Goal: Information Seeking & Learning: Learn about a topic

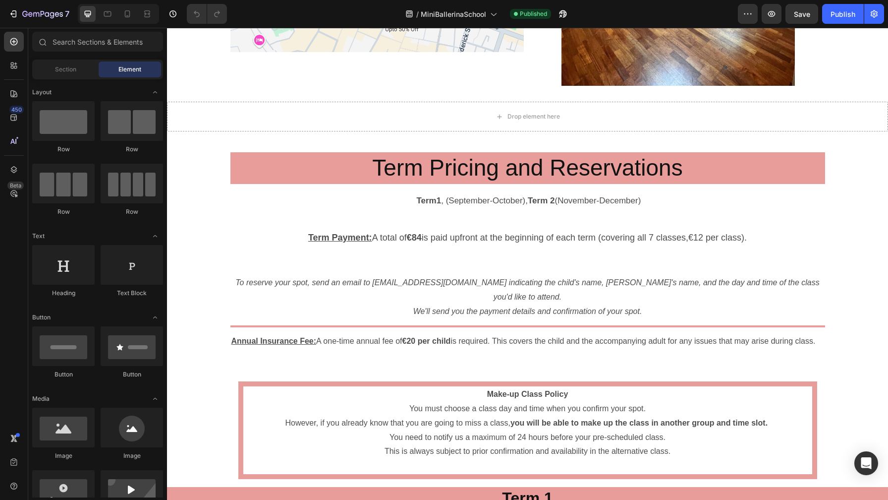
scroll to position [1351, 0]
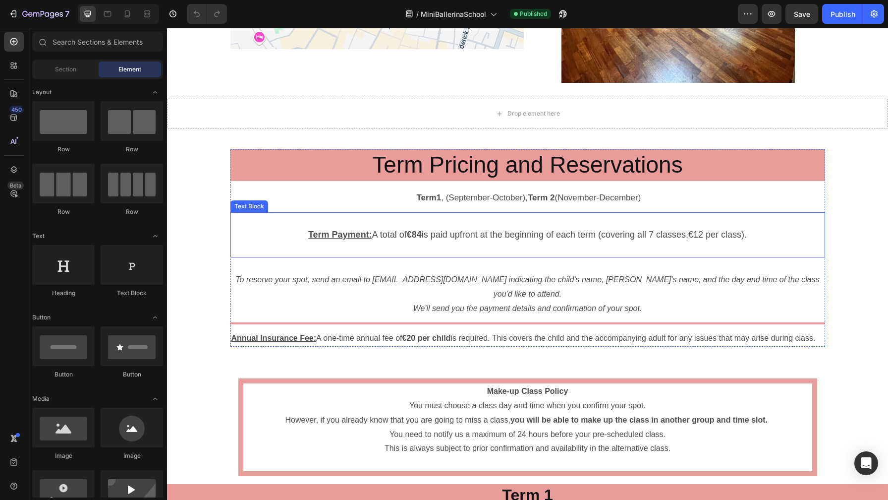
click at [377, 232] on span "Term Payment: A total of €84 is paid upfront at the beginning of each term (cov…" at bounding box center [527, 234] width 439 height 10
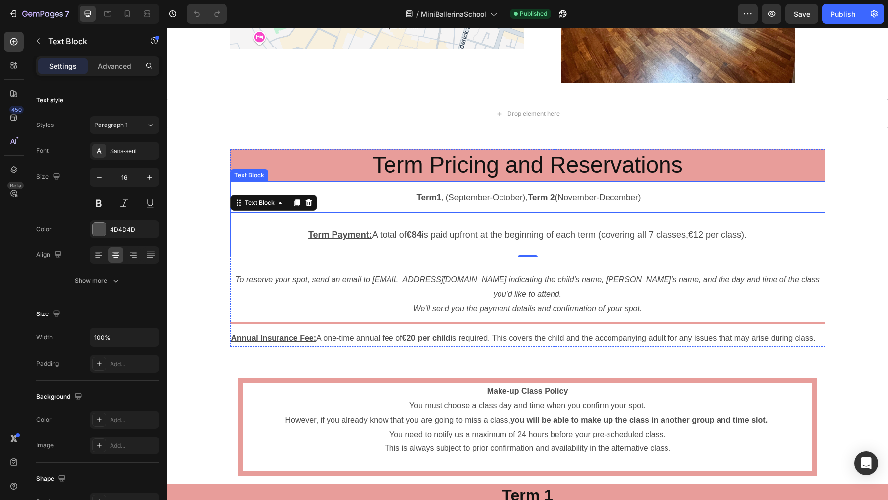
click at [460, 190] on p "Term1 , (September-October), Term 2 (November-December)" at bounding box center [527, 196] width 593 height 29
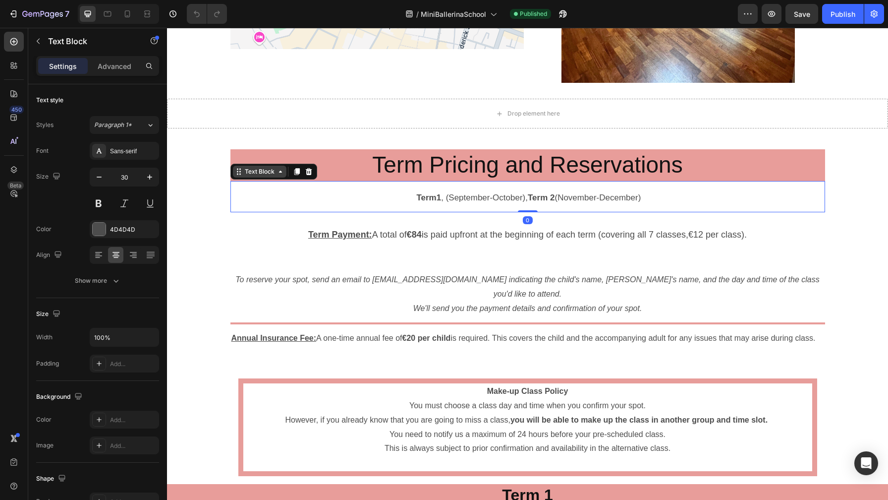
click at [238, 171] on icon at bounding box center [239, 172] width 8 height 8
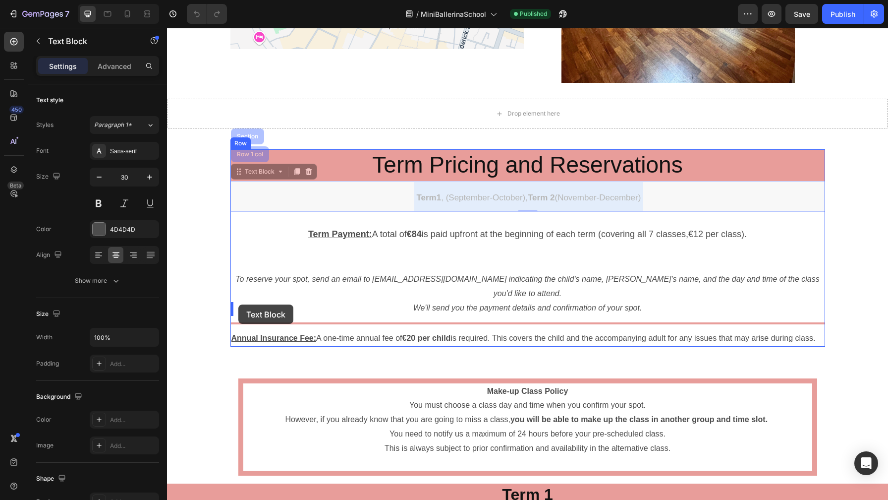
drag, startPoint x: 237, startPoint y: 186, endPoint x: 237, endPoint y: 303, distance: 116.5
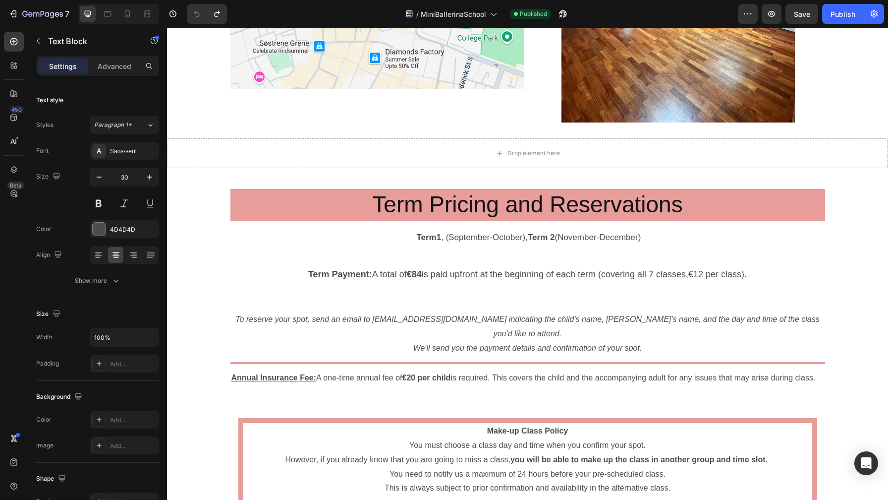
scroll to position [1336, 0]
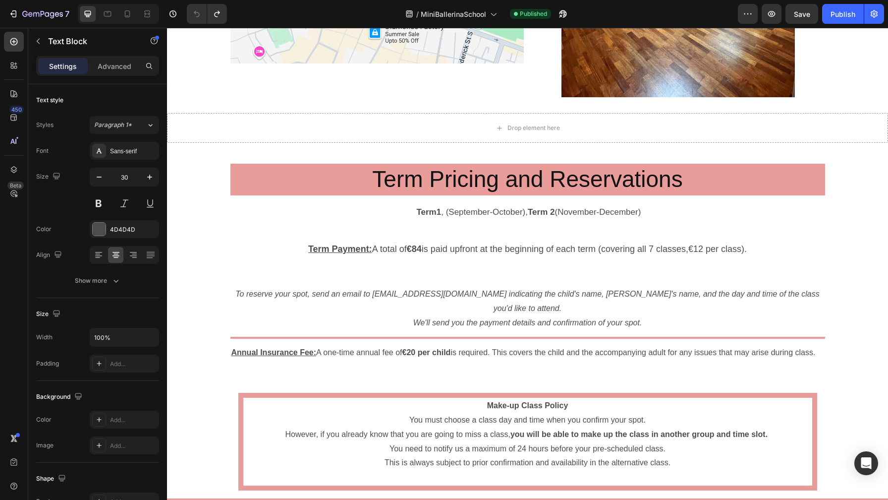
click at [440, 207] on span "Term1 , (September-October), Term 2 (November-December)" at bounding box center [527, 211] width 227 height 9
click at [440, 210] on span "Term1 , (September-October), Term 2 (November-December)" at bounding box center [527, 211] width 227 height 9
click at [460, 210] on span "Term1 , (September-October), Term 2 (November-December)" at bounding box center [527, 211] width 227 height 9
click at [431, 211] on strong "Term1" at bounding box center [428, 211] width 25 height 9
click at [442, 211] on span "Term1 , (September-October), Term 2 (November-December)" at bounding box center [527, 211] width 227 height 9
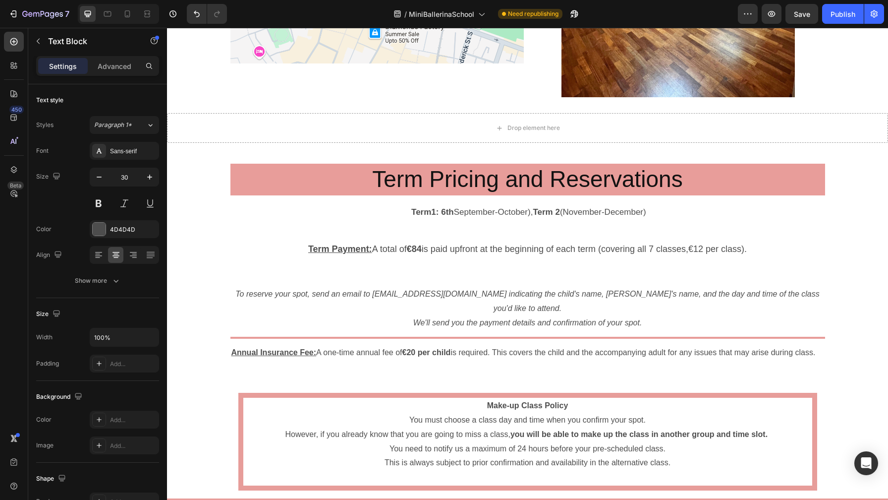
click at [501, 211] on span "Term1: [DATE]-October), Term 2 (November-December)" at bounding box center [527, 211] width 237 height 9
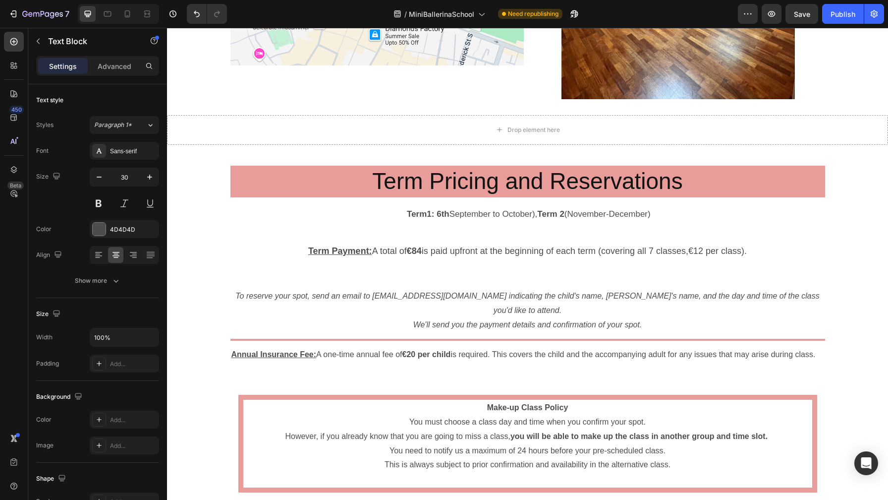
scroll to position [1322, 0]
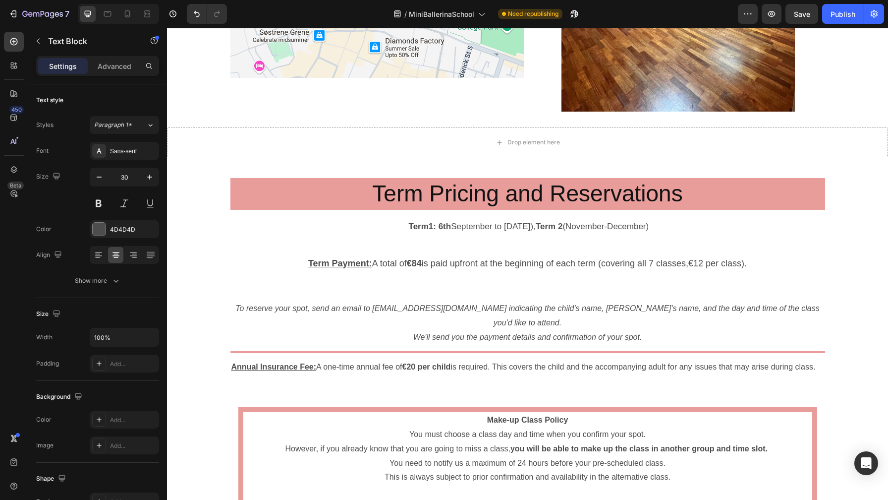
click at [428, 228] on strong "Term1: 6th" at bounding box center [430, 226] width 43 height 9
click at [424, 227] on strong "Term1: 6th" at bounding box center [430, 226] width 43 height 9
click at [426, 223] on strong "Term1: 7 weeks starting 6th" at bounding box center [430, 226] width 113 height 9
click at [477, 224] on span "Term1: 7 weeks starting [DATE] to [DATE]), Term 2 (November-December)" at bounding box center [527, 226] width 313 height 9
click at [467, 225] on strong "Term1: 7 weeks starting 6th" at bounding box center [430, 226] width 113 height 9
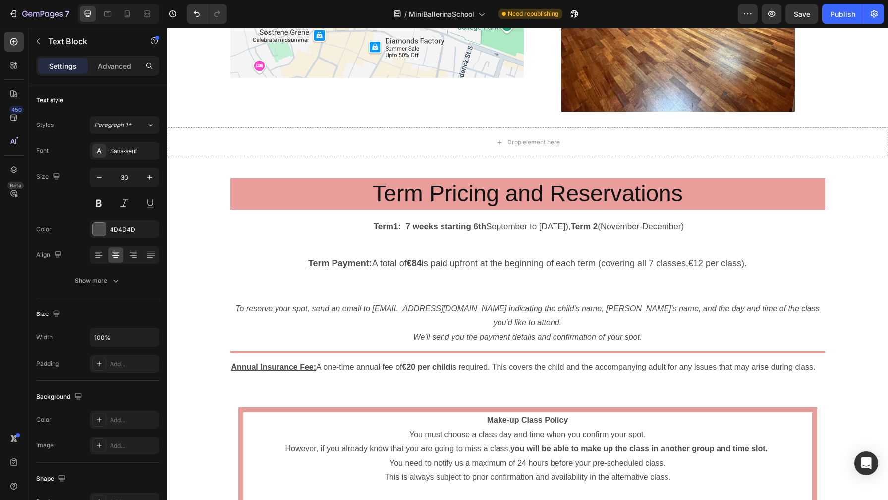
click at [470, 225] on strong "Term1: 7 weeks starting 6th" at bounding box center [430, 226] width 113 height 9
click at [502, 228] on span "Term1: 7 weeks starting [DATE] to [DATE]), Term 2 (November-December)" at bounding box center [527, 226] width 313 height 9
click at [528, 226] on span "Term1: 7 weeks starting [DATE] to [DATE]), Term 2 (November-December)" at bounding box center [527, 226] width 313 height 9
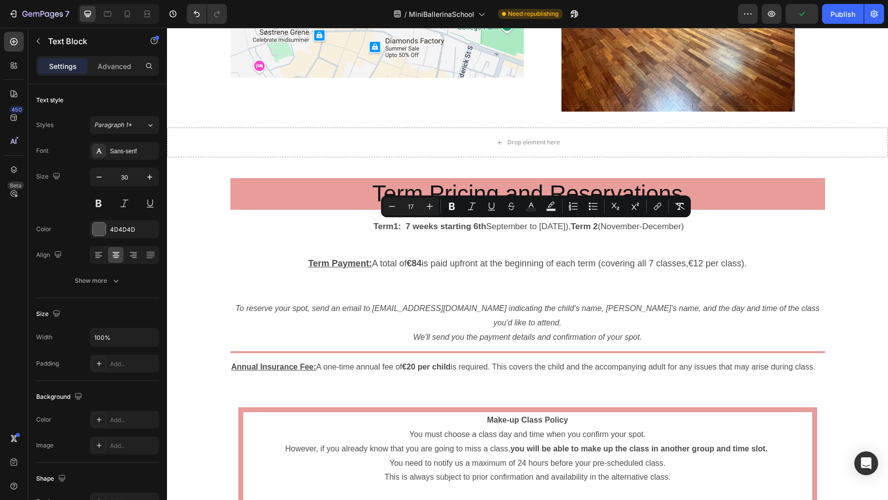
click at [523, 227] on span "Term1: 7 weeks starting [DATE] to [DATE]), Term 2 (November-December)" at bounding box center [527, 226] width 313 height 9
drag, startPoint x: 520, startPoint y: 226, endPoint x: 576, endPoint y: 227, distance: 55.5
click at [576, 227] on span "Term1: 7 weeks starting [DATE] to [DATE]), Term 2 (November-December)" at bounding box center [527, 226] width 313 height 9
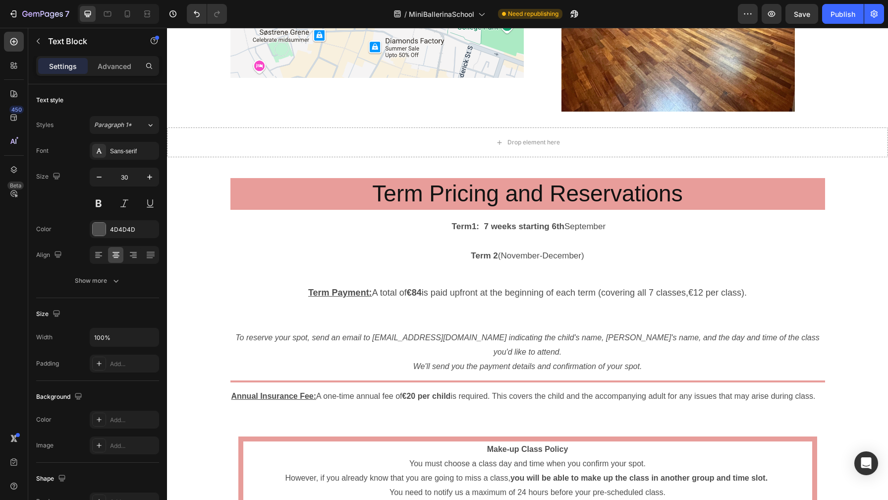
click at [498, 253] on span "Term 2 (November-December)" at bounding box center [527, 255] width 113 height 9
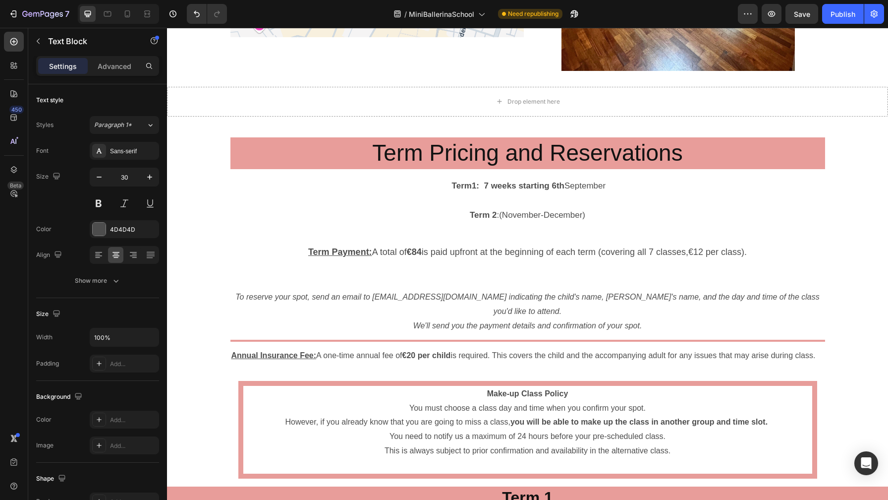
scroll to position [1363, 0]
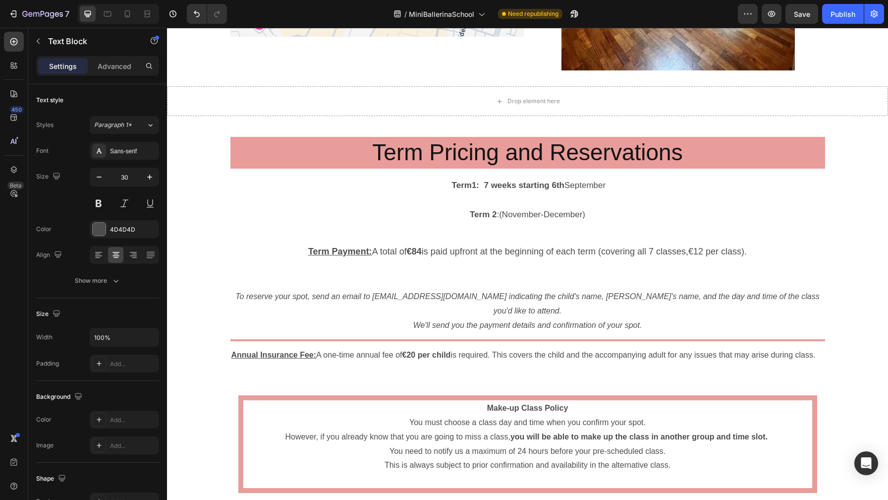
click at [529, 212] on span "Term 2 :(November-December)" at bounding box center [527, 214] width 115 height 9
click at [523, 214] on span "Term 2 :(November-December)" at bounding box center [527, 214] width 115 height 9
click at [490, 181] on strong "Term1: 7 weeks starting 6th" at bounding box center [508, 184] width 113 height 9
click at [498, 210] on span "Term 2 :(November-December)" at bounding box center [527, 214] width 115 height 9
click at [485, 181] on strong "Term1: 7 weeks starting 6th" at bounding box center [508, 184] width 113 height 9
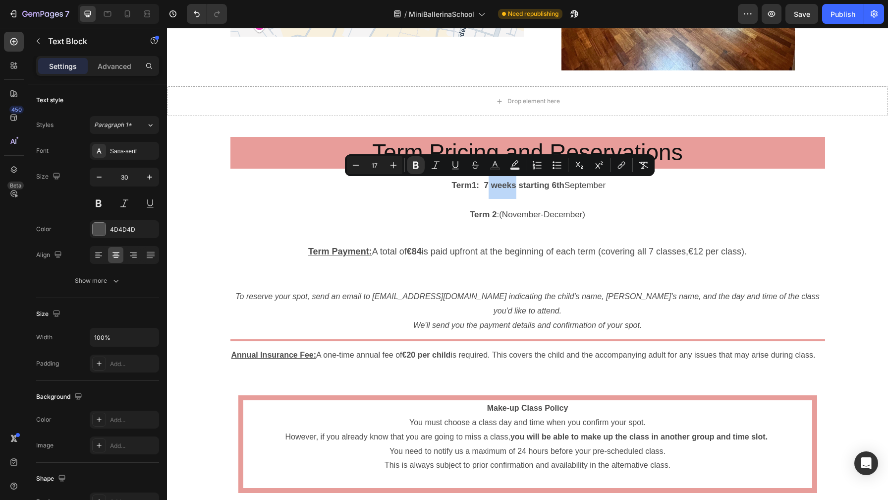
drag, startPoint x: 485, startPoint y: 181, endPoint x: 508, endPoint y: 181, distance: 22.3
click at [508, 181] on strong "Term1: 7 weeks starting 6th" at bounding box center [508, 184] width 113 height 9
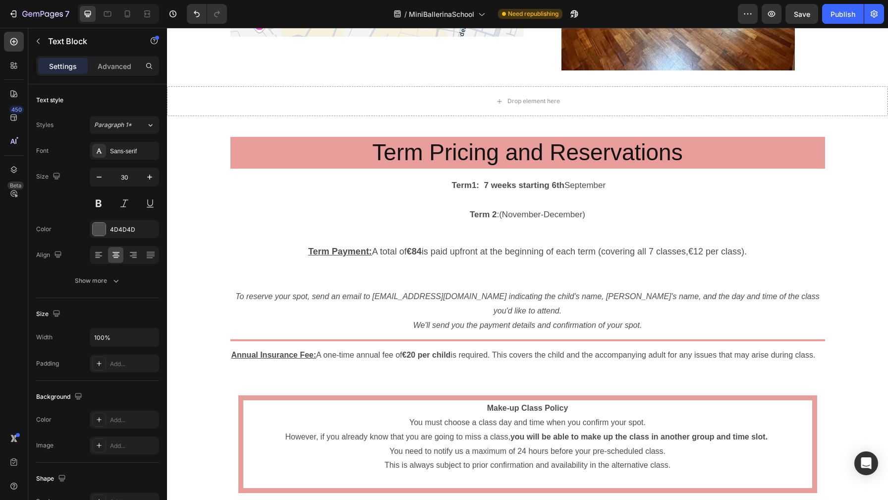
click at [481, 185] on strong "Term1: 7 weeks starting 6th" at bounding box center [508, 184] width 113 height 9
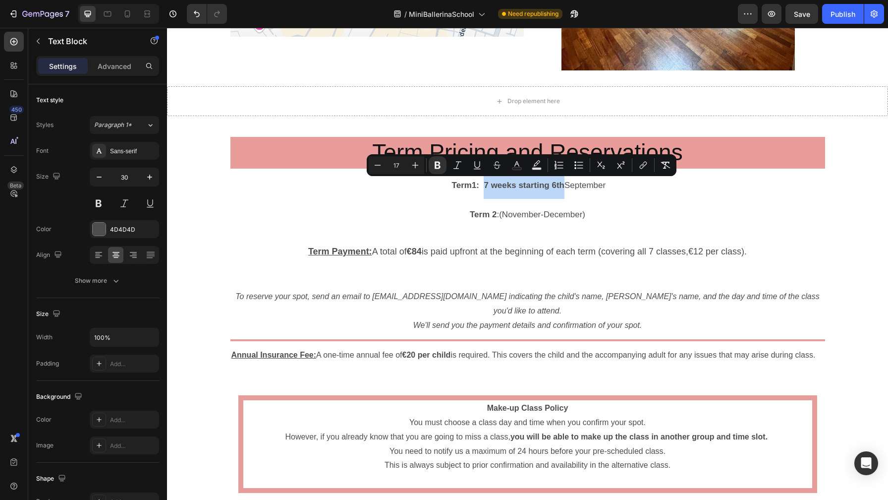
drag, startPoint x: 481, startPoint y: 185, endPoint x: 556, endPoint y: 180, distance: 75.0
click at [556, 180] on strong "Term1: 7 weeks starting 6th" at bounding box center [508, 184] width 113 height 9
copy strong "7 weeks starting 6th"
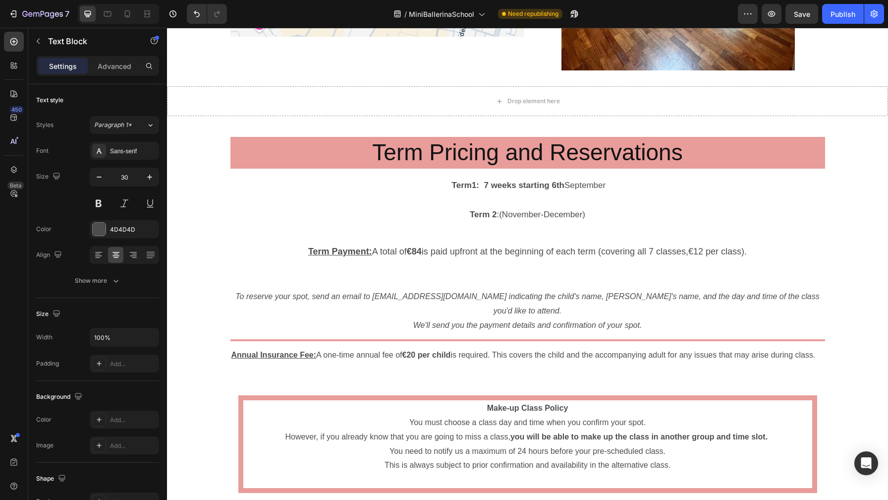
click at [507, 214] on span "Term 2 :(November-December)" at bounding box center [527, 214] width 115 height 9
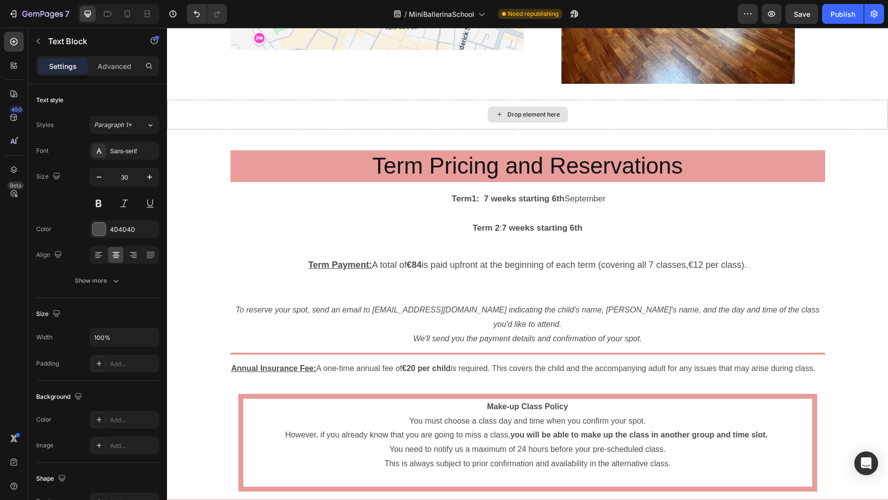
scroll to position [1352, 0]
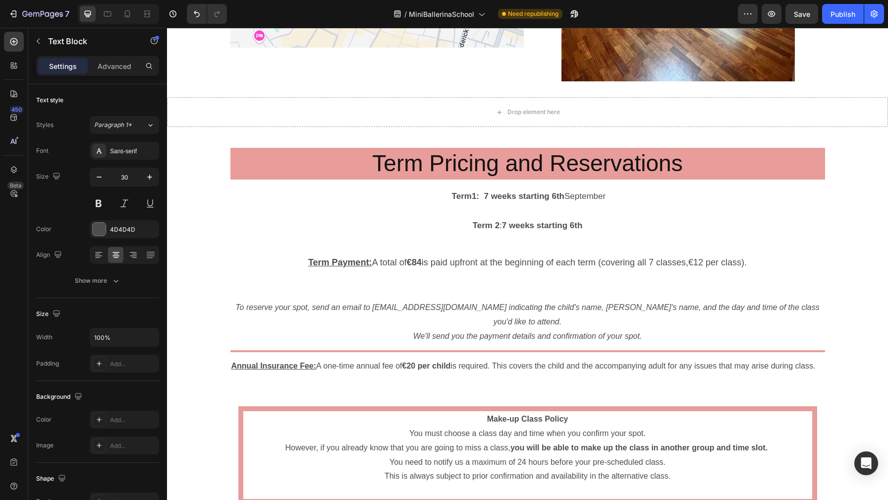
click at [588, 227] on p "Term 2 : 7 weeks starting 6th" at bounding box center [527, 224] width 593 height 29
click at [577, 225] on strong "7 weeks starting 6th" at bounding box center [542, 225] width 81 height 9
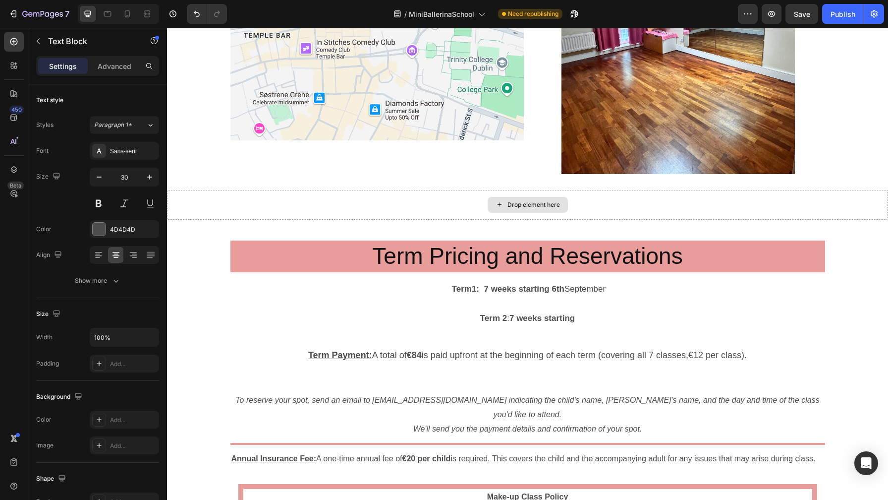
scroll to position [1260, 0]
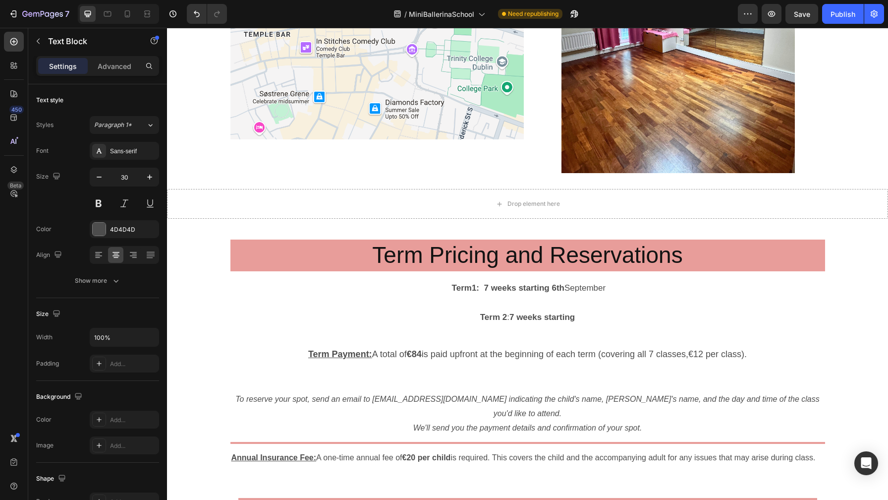
click at [523, 319] on strong "7 weeks starting" at bounding box center [542, 316] width 65 height 9
click at [579, 316] on p "Term 2 : 7 weeks starting" at bounding box center [527, 315] width 593 height 29
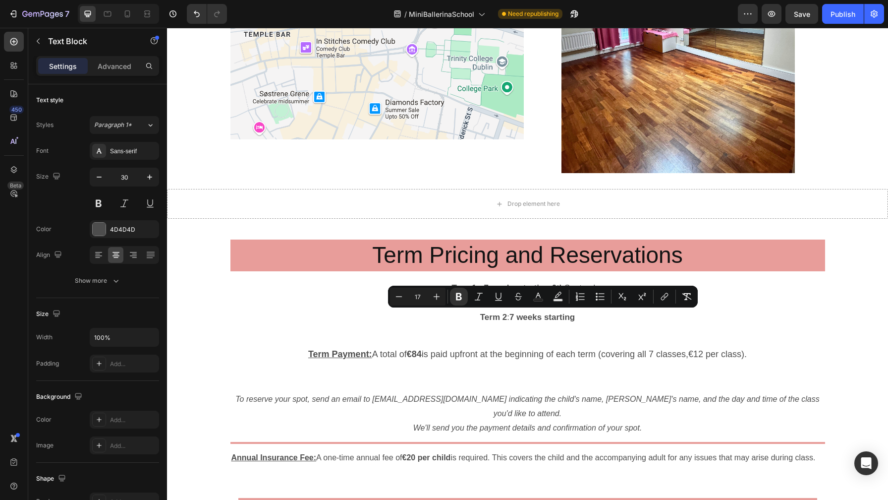
drag, startPoint x: 579, startPoint y: 316, endPoint x: 511, endPoint y: 316, distance: 68.4
click at [511, 316] on p "Term 2 : 7 weeks starting" at bounding box center [527, 315] width 593 height 29
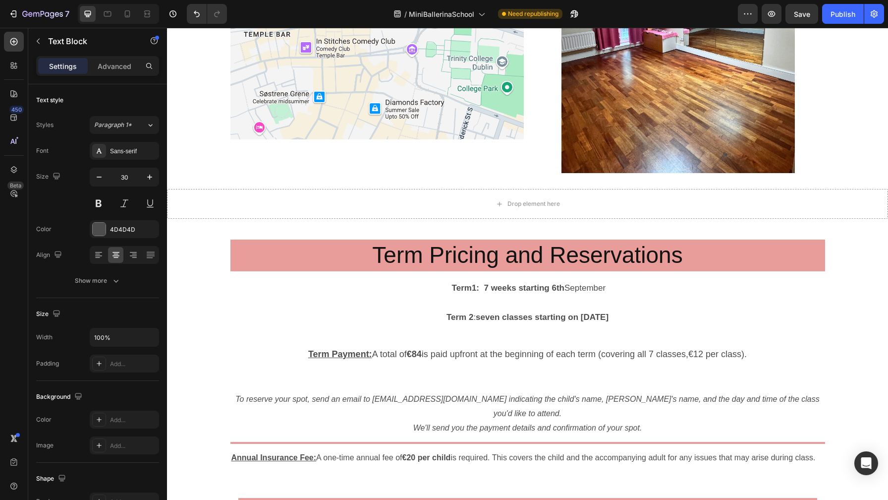
click at [479, 314] on strong "seven classes starting on [DATE]" at bounding box center [542, 316] width 133 height 9
click at [472, 319] on span "Term 2 :7 eeks classes starting on [DATE]" at bounding box center [527, 316] width 161 height 9
click at [505, 315] on strong "classes starting on [DATE]" at bounding box center [558, 316] width 107 height 9
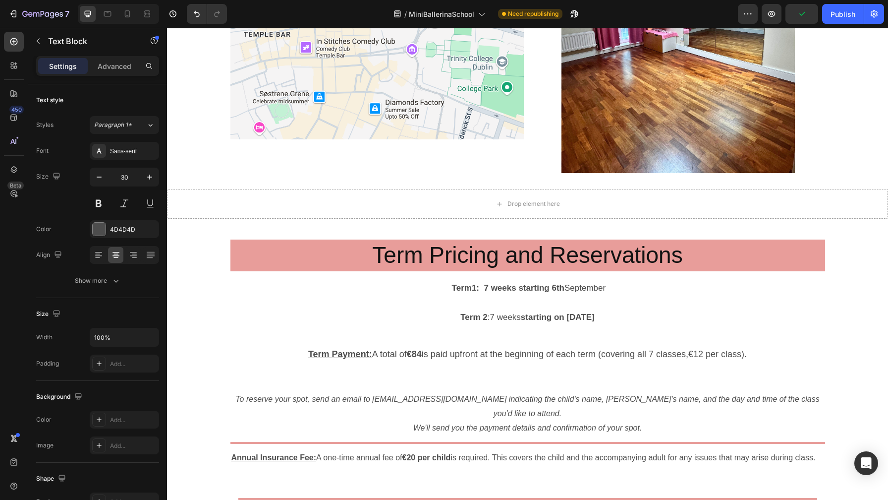
click at [554, 286] on strong "Term1: 7 weeks starting 6th" at bounding box center [508, 287] width 113 height 9
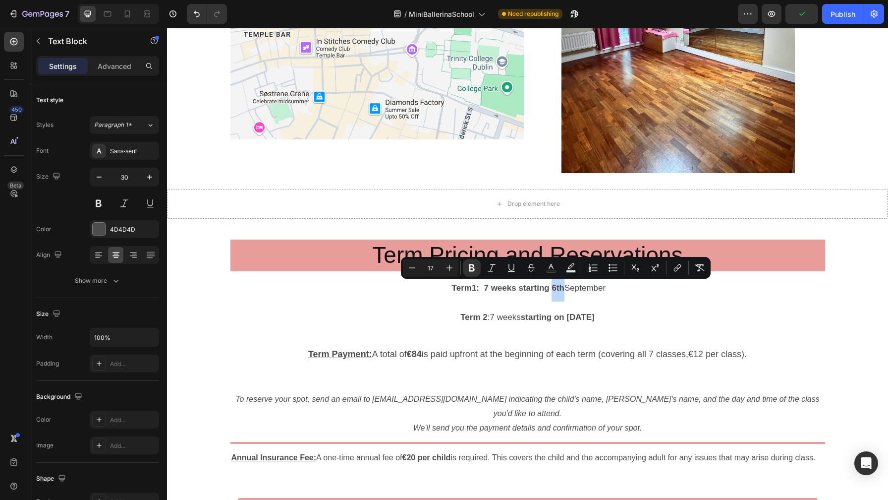
copy strong "6th"
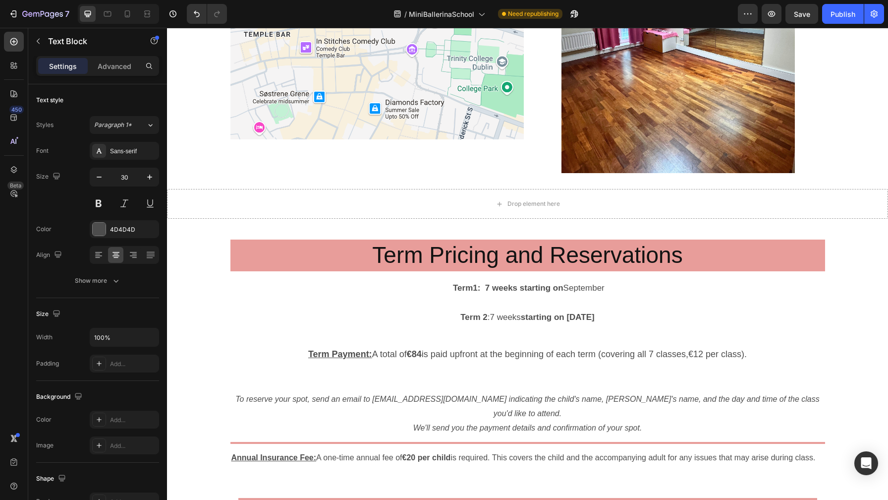
click at [605, 287] on span "Term1: 7 weeks starting on September" at bounding box center [528, 287] width 154 height 9
click at [582, 286] on span "Term1: 7 weeks starting on [DATE]" at bounding box center [527, 287] width 169 height 9
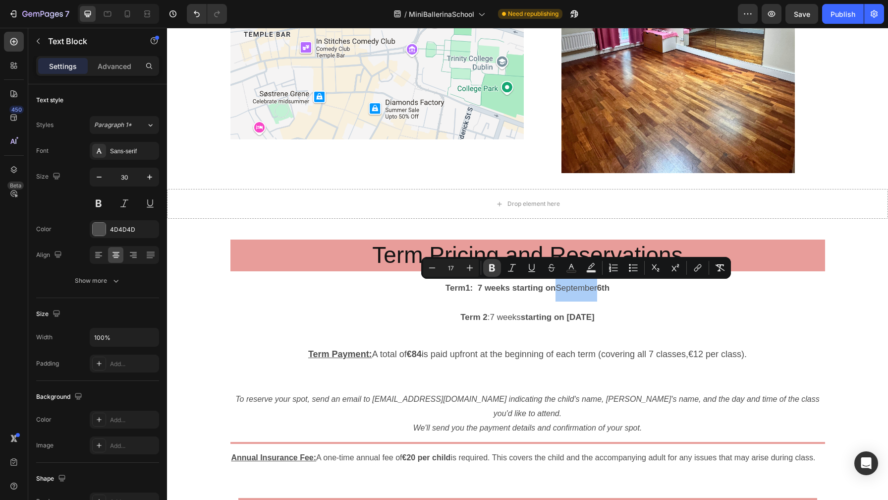
click at [492, 268] on icon "Editor contextual toolbar" at bounding box center [492, 267] width 6 height 7
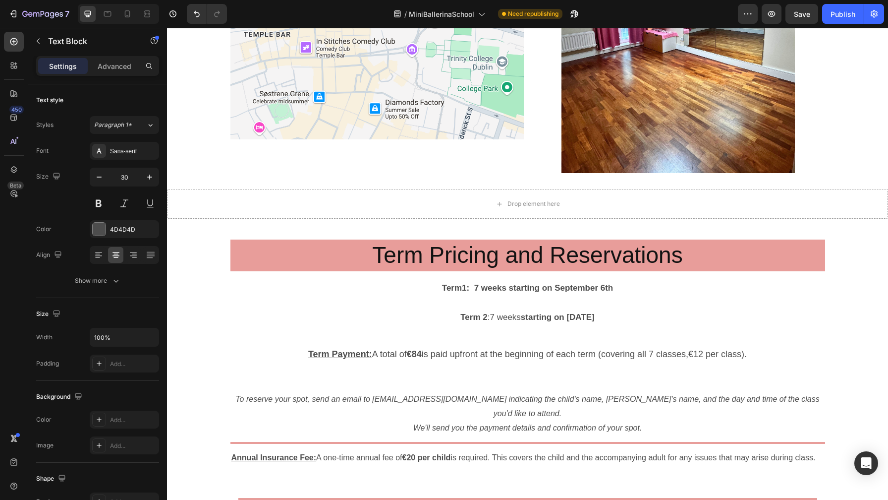
click at [479, 314] on span "Term 2 :7 weeks starting on [DATE]" at bounding box center [527, 316] width 134 height 9
drag, startPoint x: 477, startPoint y: 316, endPoint x: 509, endPoint y: 315, distance: 32.2
click at [509, 315] on span "Term 2 :7 weeks starting on [DATE]" at bounding box center [527, 316] width 134 height 9
click at [501, 312] on span "Term 2 :7 weeks starting on [DATE]" at bounding box center [527, 316] width 134 height 9
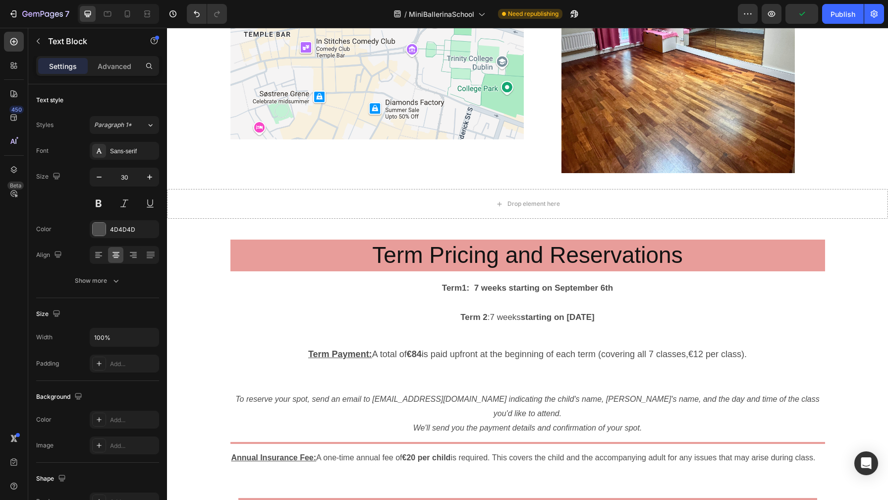
click at [501, 312] on span "Term 2 :7 weeks starting on [DATE]" at bounding box center [527, 316] width 134 height 9
click at [474, 313] on span "Term 2 :7 weeks starting on [DATE]" at bounding box center [527, 316] width 134 height 9
click at [97, 204] on button at bounding box center [99, 203] width 18 height 18
click at [472, 315] on span "Term 2 :7 weeks starting on [DATE]" at bounding box center [527, 316] width 136 height 9
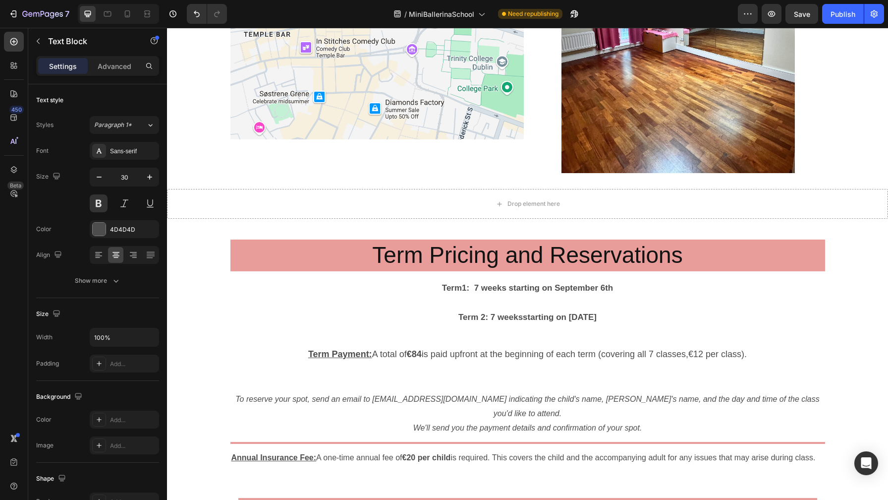
click at [523, 313] on strong "starting on [DATE]" at bounding box center [560, 316] width 74 height 9
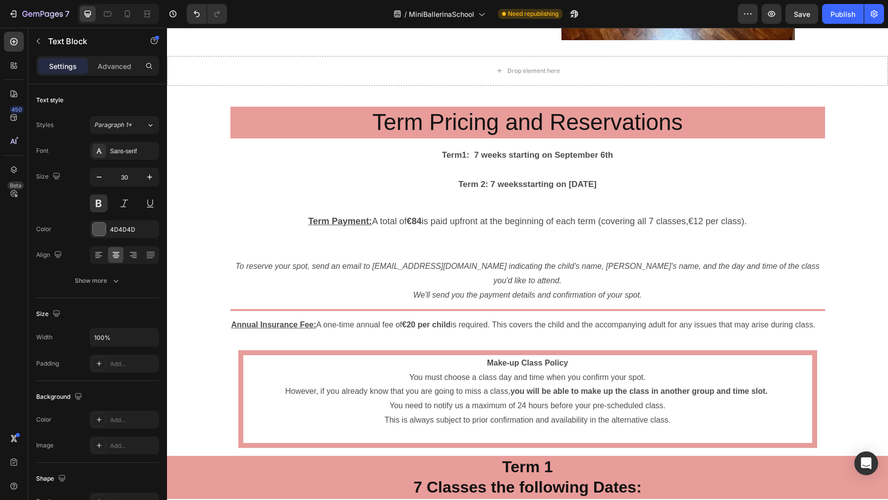
scroll to position [1400, 0]
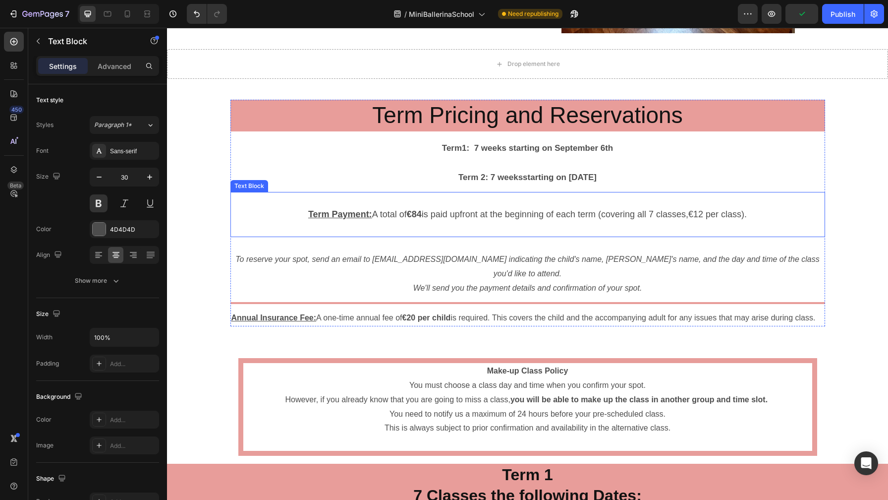
click at [403, 217] on span "Term Payment: A total of €84 is paid upfront at the beginning of each term (cov…" at bounding box center [527, 214] width 439 height 10
click at [386, 213] on span "Term Payment: A total of €84 is paid upfront at the beginning of each term (cov…" at bounding box center [527, 214] width 439 height 10
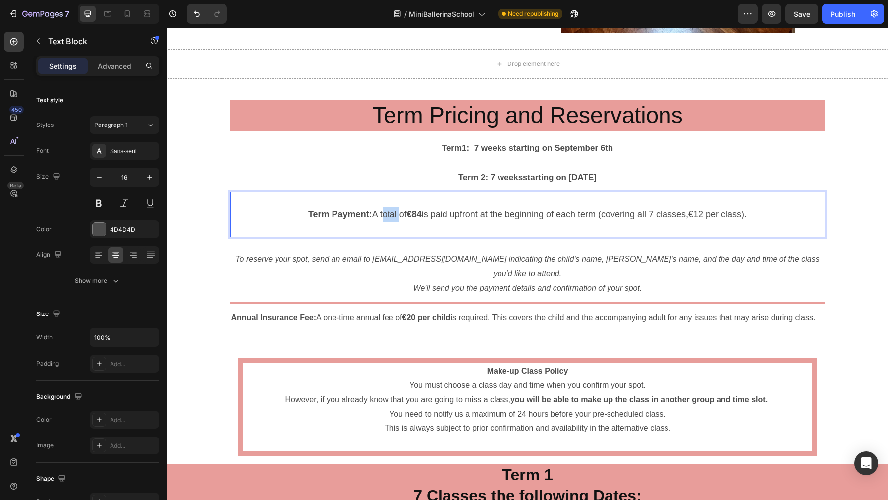
click at [386, 213] on span "Term Payment: A total of €84 is paid upfront at the beginning of each term (cov…" at bounding box center [527, 214] width 439 height 10
click at [372, 213] on span "Term Payment: A total of €84 is paid upfront at the beginning of each term (cov…" at bounding box center [527, 214] width 439 height 10
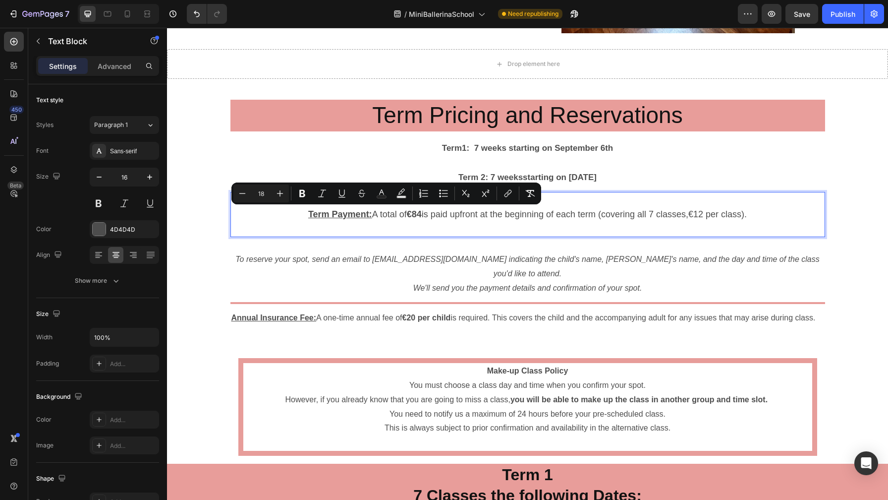
drag, startPoint x: 371, startPoint y: 212, endPoint x: 403, endPoint y: 213, distance: 32.2
click at [403, 213] on span "Term Payment: A total of €84 is paid upfront at the beginning of each term (cov…" at bounding box center [527, 214] width 439 height 10
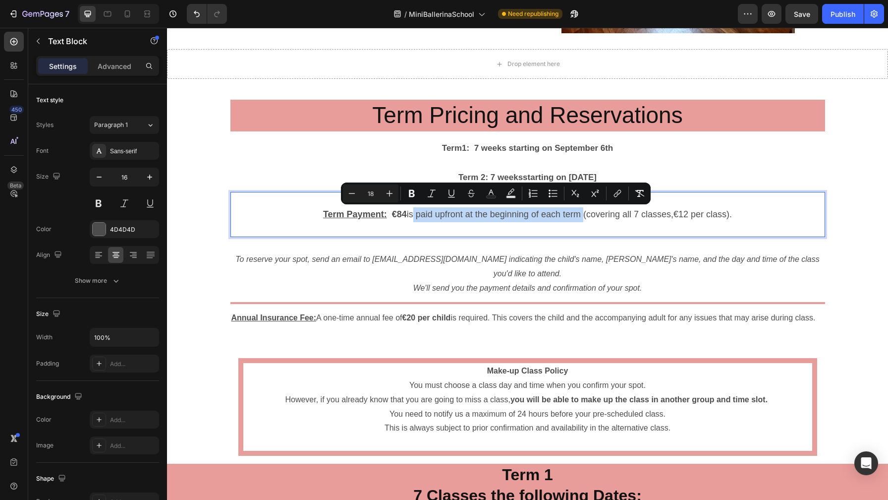
drag, startPoint x: 410, startPoint y: 211, endPoint x: 581, endPoint y: 211, distance: 171.0
click at [581, 211] on span "Term Payment: €84 is paid upfront at the beginning of each term (covering all 7…" at bounding box center [527, 214] width 409 height 10
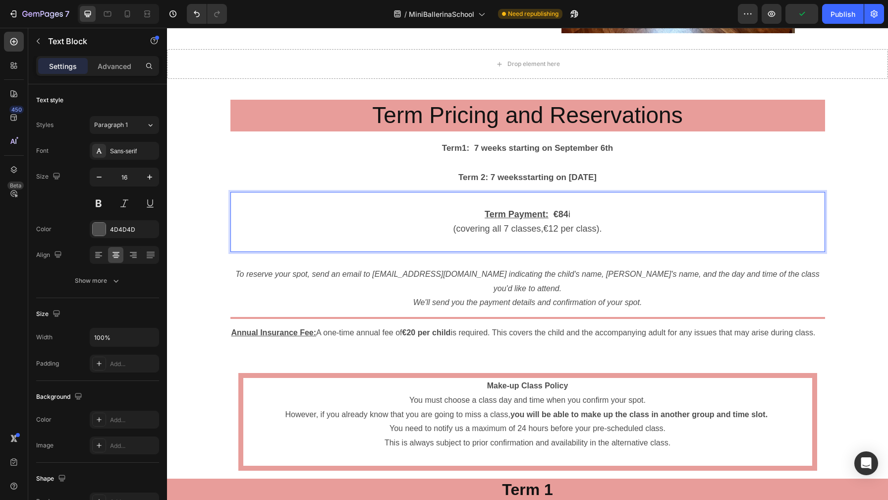
click at [577, 214] on p "Term Payment: €84 i" at bounding box center [527, 214] width 593 height 15
click at [541, 227] on span "(covering all 7 classes,€12 per class)." at bounding box center [527, 229] width 149 height 10
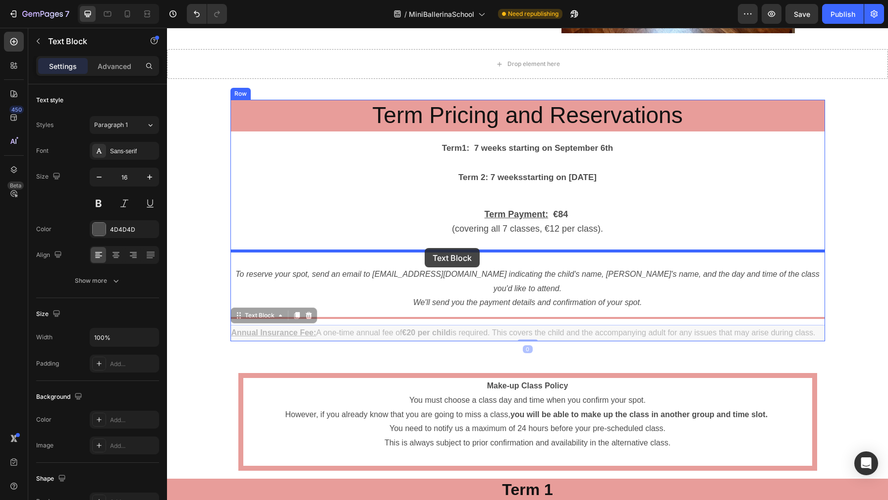
drag, startPoint x: 429, startPoint y: 323, endPoint x: 425, endPoint y: 248, distance: 75.5
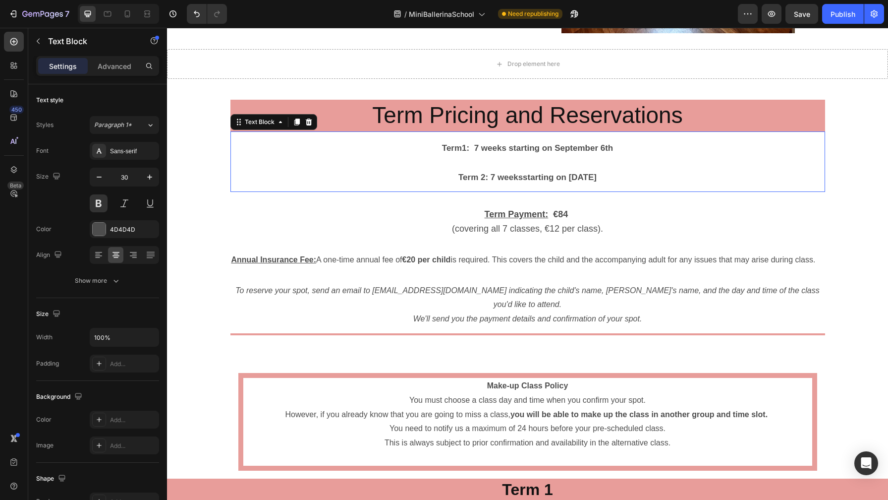
click at [476, 179] on span "Term 2 : 7 weeks starting on [DATE]" at bounding box center [527, 176] width 138 height 9
click at [476, 175] on span "Term 2 : 7 weeks starting on [DATE]" at bounding box center [527, 176] width 138 height 9
click at [476, 145] on strong "Term1: 7 weeks starting on September" at bounding box center [520, 147] width 156 height 9
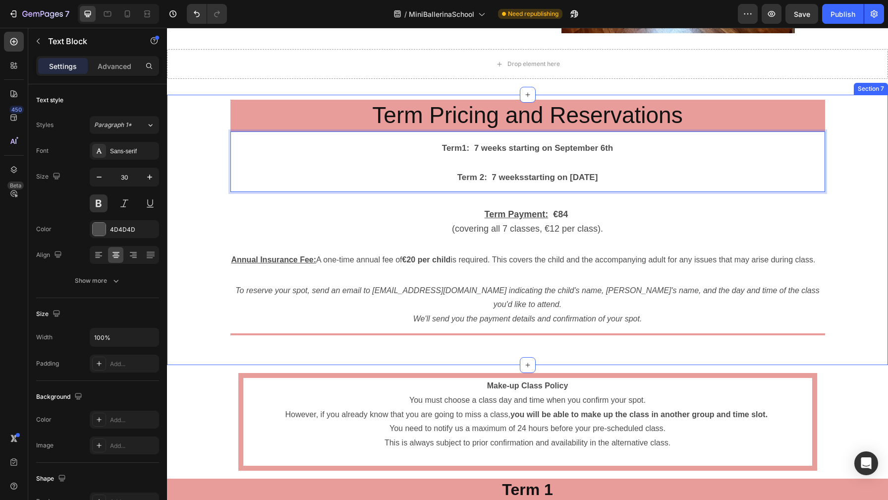
click at [853, 306] on div "Term Pricing and Reservations Heading Term1: 7 weeks starting on [DATE] Term 2 …" at bounding box center [527, 224] width 721 height 249
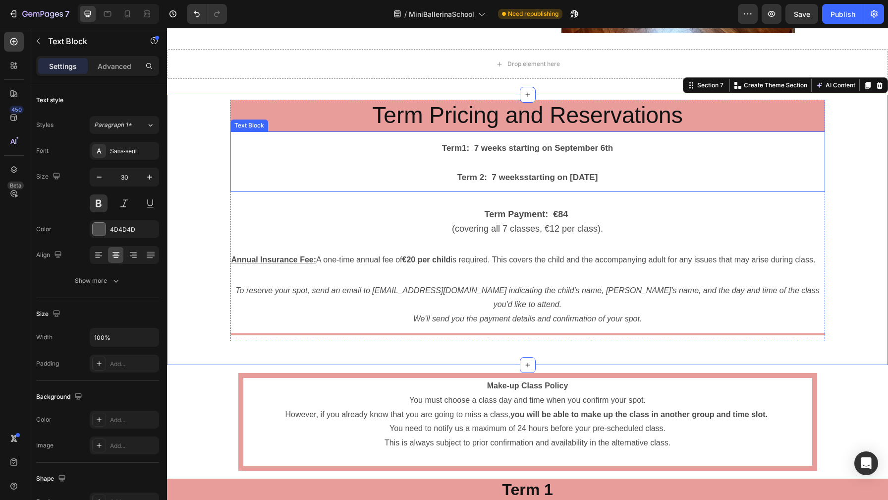
click at [560, 172] on strong "starting on [DATE]" at bounding box center [561, 176] width 74 height 9
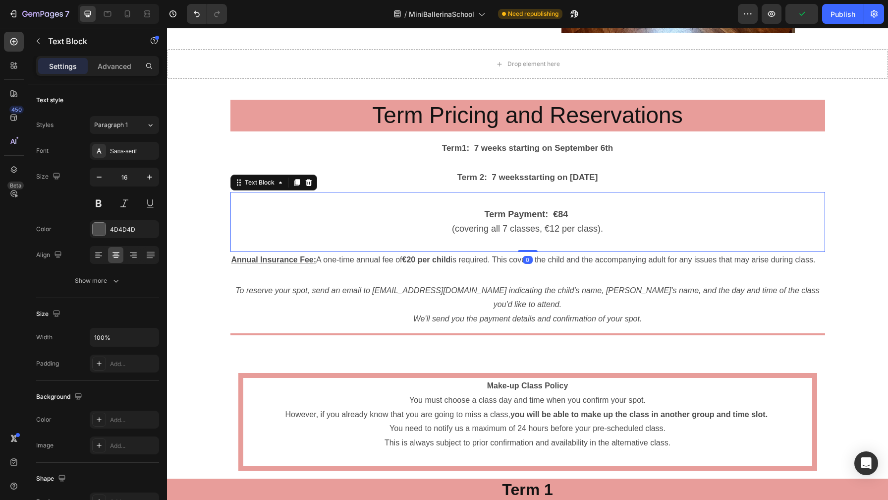
click at [619, 229] on p "(covering all 7 classes, €12 per class)." at bounding box center [527, 229] width 593 height 15
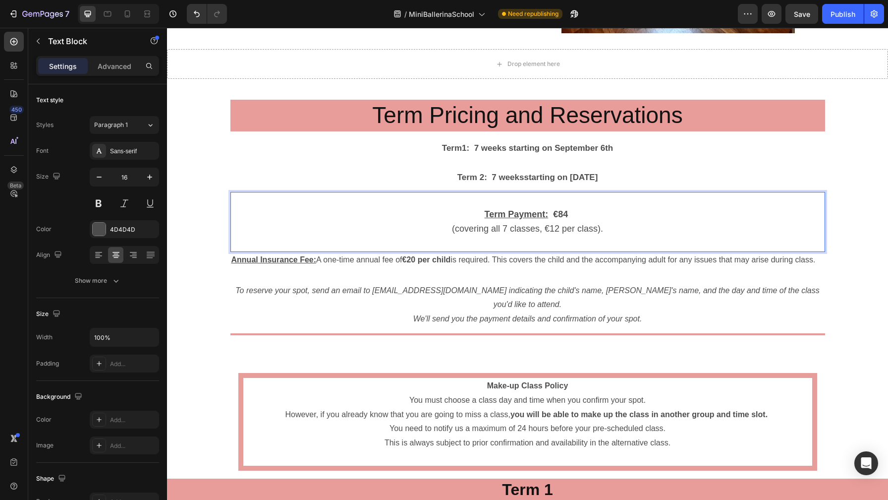
click at [617, 229] on p "(covering all 7 classes, €12 per class)." at bounding box center [527, 229] width 593 height 15
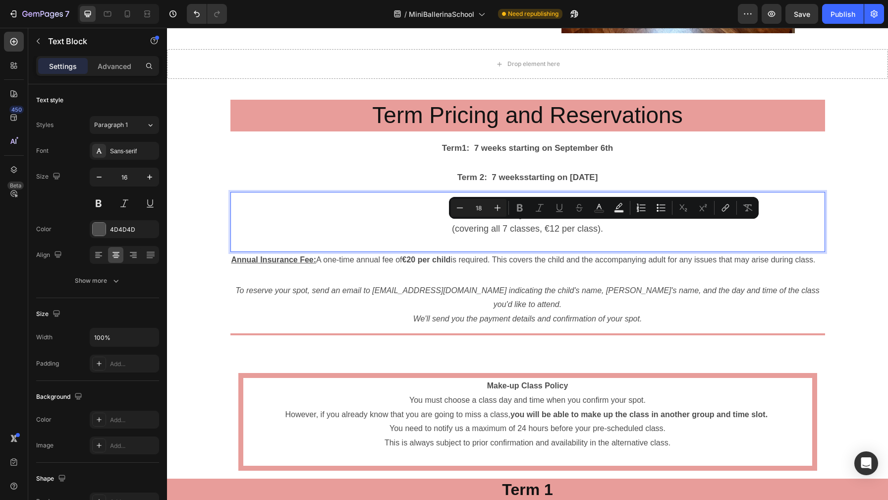
click at [615, 229] on p "(covering all 7 classes, €12 per class)." at bounding box center [527, 229] width 593 height 15
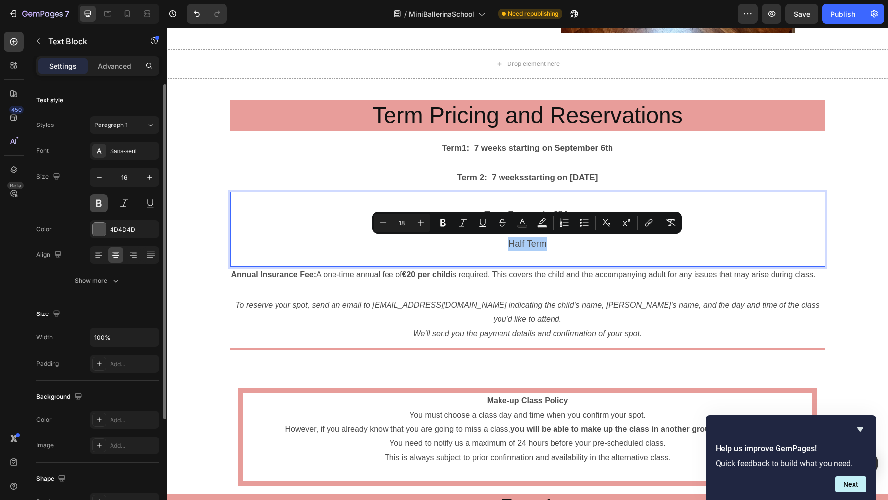
click at [105, 206] on button at bounding box center [99, 203] width 18 height 18
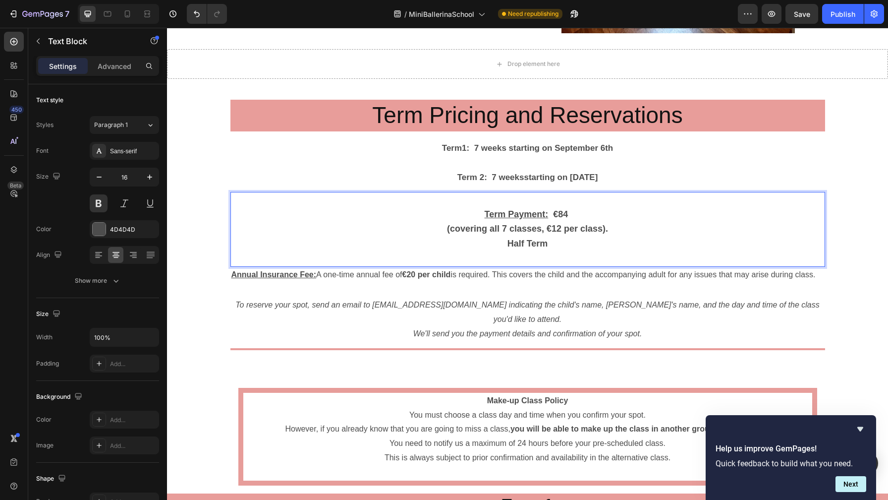
click at [552, 242] on p "Half Term" at bounding box center [527, 243] width 593 height 15
click at [485, 240] on p "Half Term Payment:" at bounding box center [527, 243] width 593 height 15
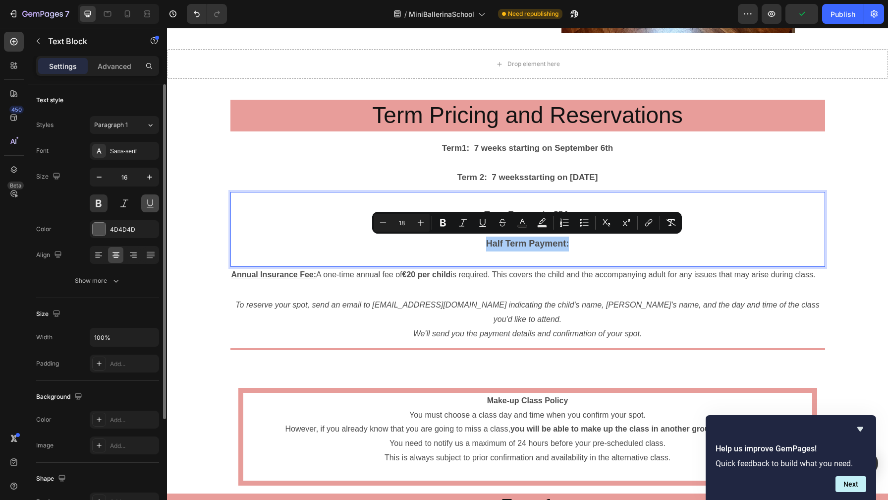
click at [148, 204] on button at bounding box center [150, 203] width 18 height 18
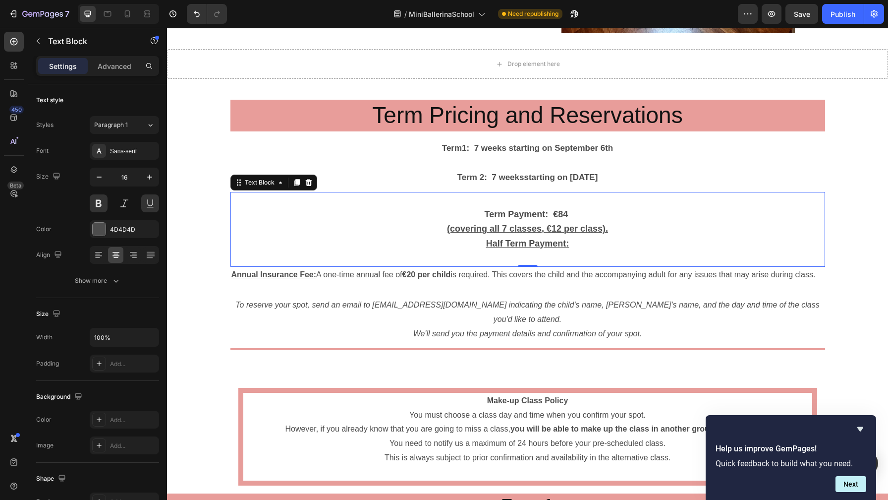
click at [583, 242] on p "Half Term Payment:" at bounding box center [527, 243] width 593 height 15
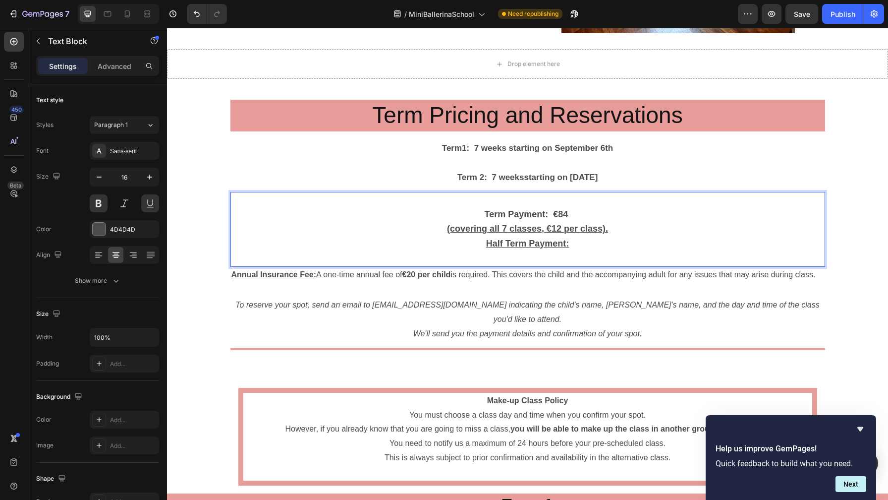
click at [560, 212] on strong "€84" at bounding box center [560, 214] width 15 height 10
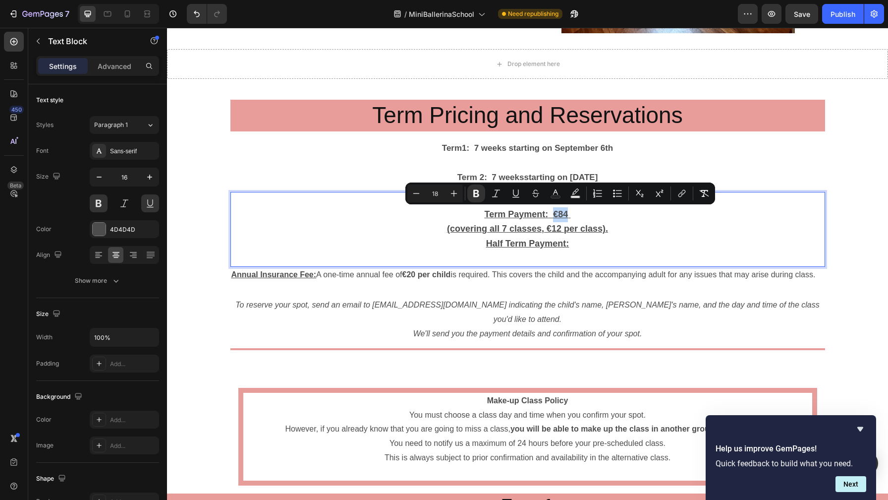
copy strong "€84"
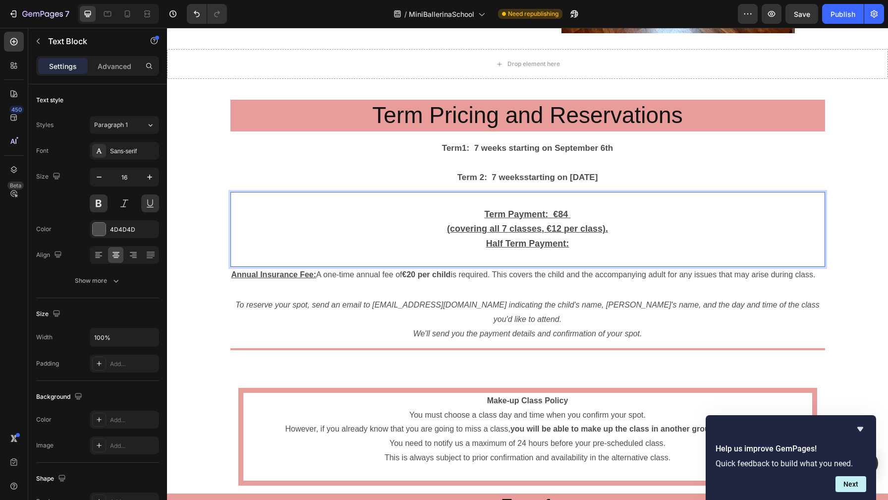
click at [577, 243] on p "Half Term Payment:" at bounding box center [527, 243] width 593 height 15
click at [564, 242] on strong "€56" at bounding box center [569, 243] width 15 height 10
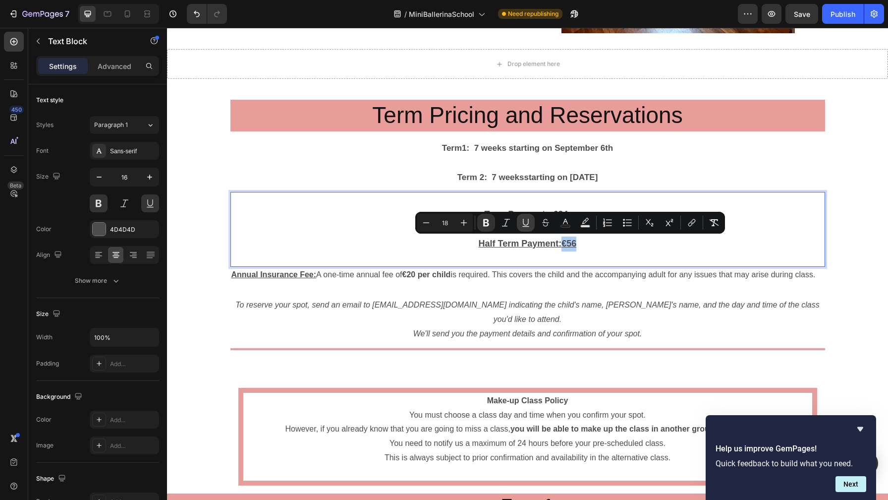
click at [521, 222] on icon "Editor contextual toolbar" at bounding box center [526, 223] width 10 height 10
click at [522, 222] on icon "Editor contextual toolbar" at bounding box center [526, 223] width 10 height 10
click at [526, 226] on icon "Editor contextual toolbar" at bounding box center [526, 223] width 10 height 10
click at [526, 225] on icon "Editor contextual toolbar" at bounding box center [526, 223] width 10 height 10
click at [584, 245] on p "Half Term Payment: €56" at bounding box center [527, 243] width 593 height 15
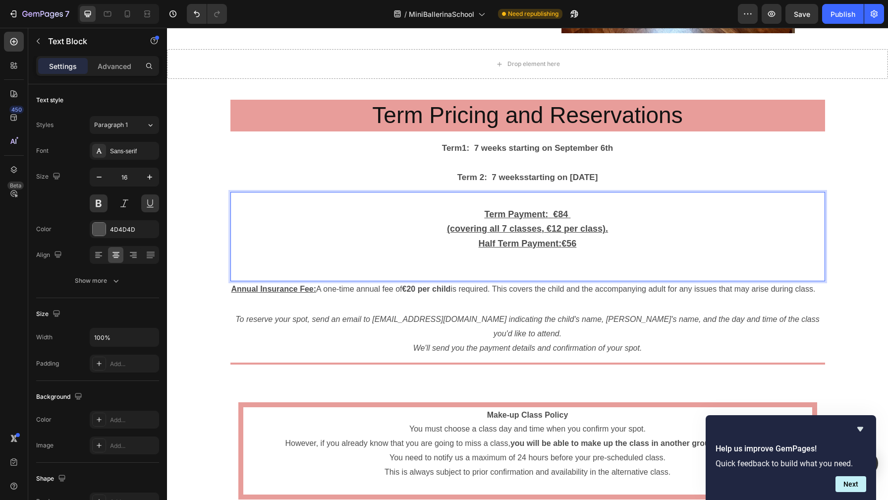
click at [452, 226] on span "(covering all 7 classes, €12 per class)." at bounding box center [527, 229] width 161 height 10
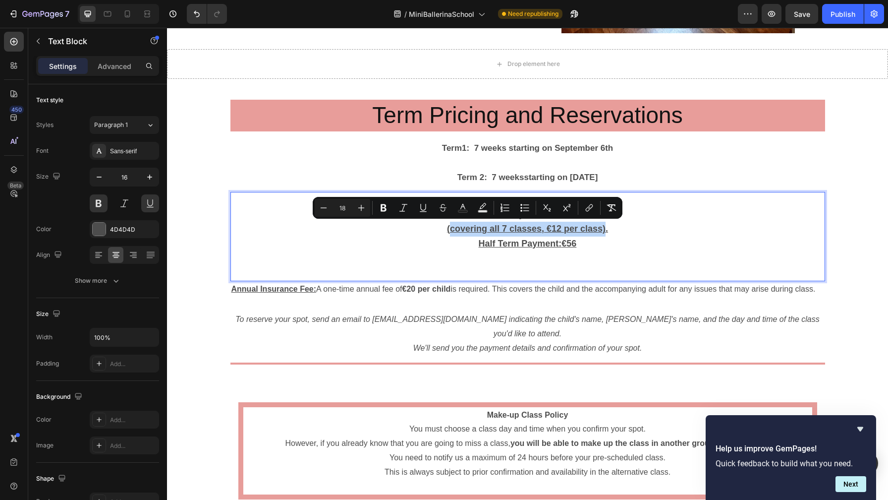
click at [604, 228] on span "(covering all 7 classes, €12 per class)." at bounding box center [527, 229] width 161 height 10
copy span "covering all 7 classes, €12 per class)"
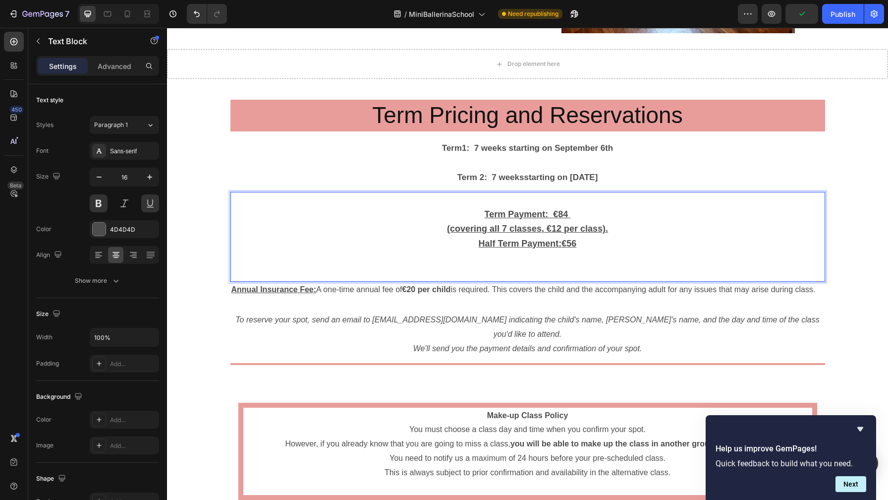
click at [524, 255] on p "Rich Text Editor. Editing area: main" at bounding box center [527, 258] width 593 height 15
click at [504, 256] on span "covering all 7 classes, €12 per class)" at bounding box center [528, 258] width 156 height 10
click at [494, 255] on span "covering all 4 classes, €12 per class)" at bounding box center [528, 258] width 156 height 10
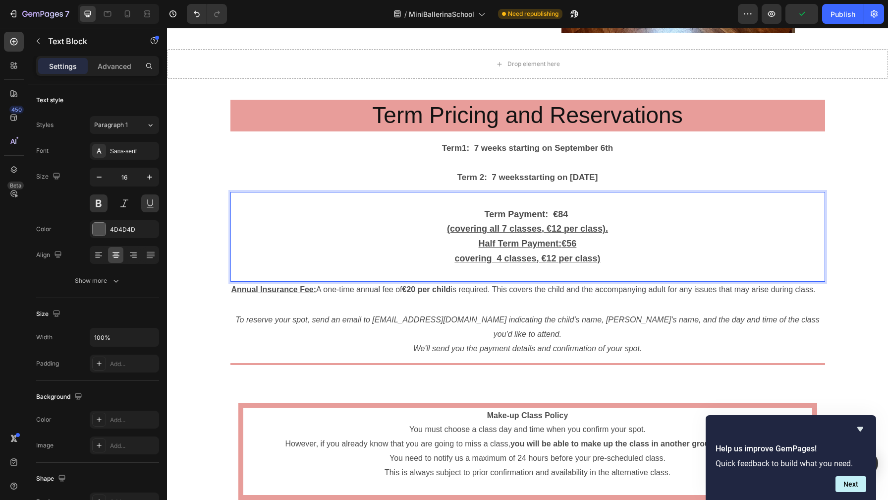
click at [552, 256] on span "covering 4 classes, €12 per class)" at bounding box center [528, 258] width 146 height 10
click at [607, 261] on p "covering 4 classes, €14 per class)" at bounding box center [527, 258] width 593 height 15
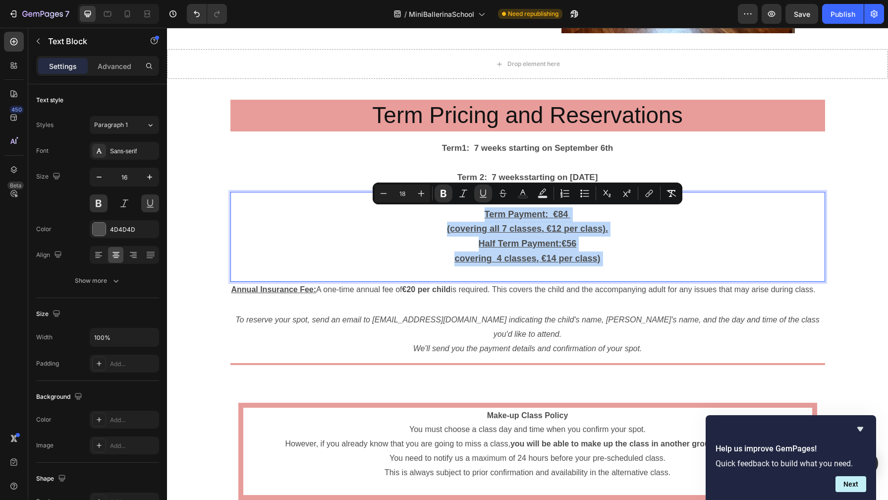
drag, startPoint x: 607, startPoint y: 261, endPoint x: 444, endPoint y: 213, distance: 169.5
click at [444, 213] on div "Term Payment: €84 (covering all 7 classes, €12 per class). Half Term Payment: €…" at bounding box center [527, 237] width 595 height 90
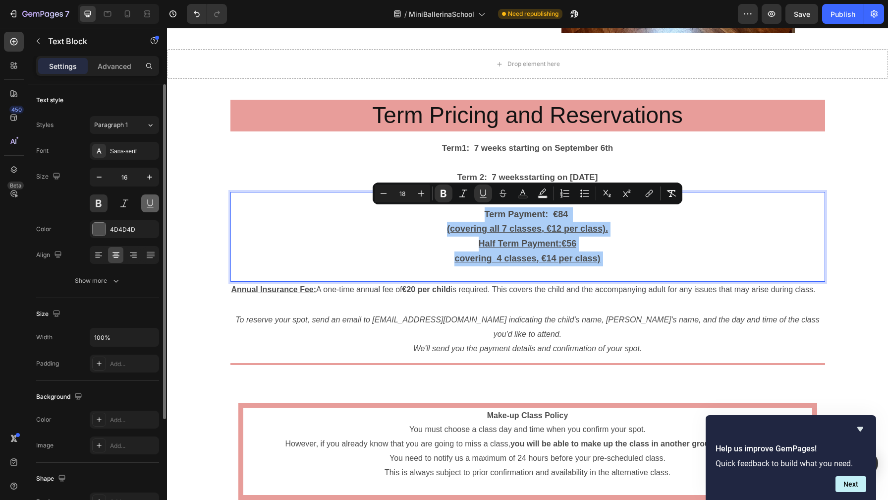
click at [146, 206] on button at bounding box center [150, 203] width 18 height 18
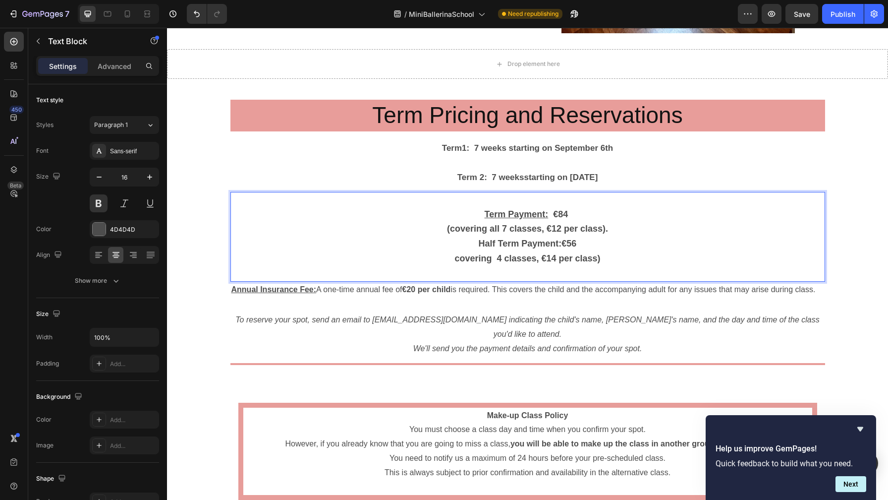
click at [481, 242] on span "Half Term Payment: €56" at bounding box center [528, 243] width 98 height 10
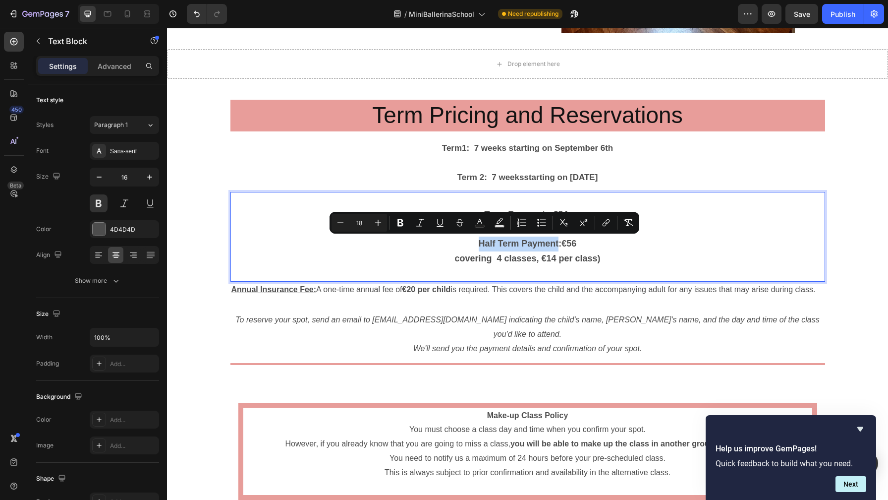
click at [551, 243] on span "Half Term Payment: €56" at bounding box center [528, 243] width 98 height 10
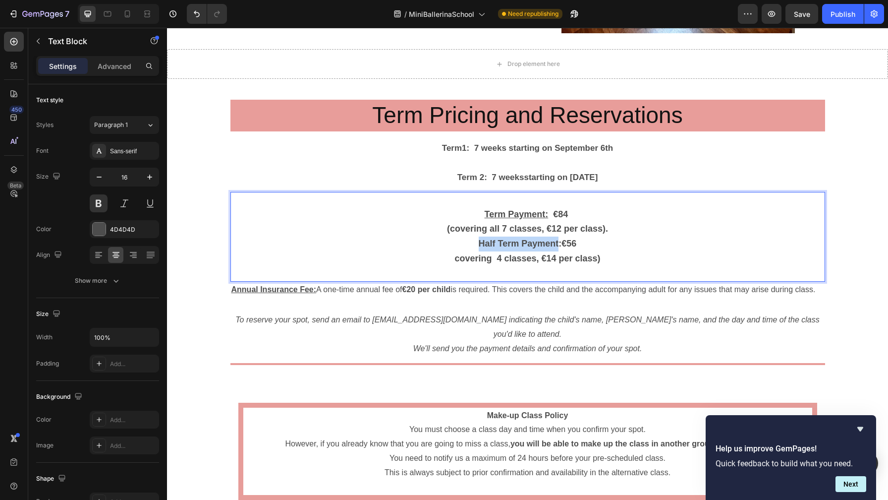
click at [559, 243] on span "Half Term Payment: €56" at bounding box center [528, 243] width 98 height 10
click at [553, 243] on span "Half Term Payment: €56" at bounding box center [528, 243] width 98 height 10
click at [559, 244] on span "Half Term Payment: €56" at bounding box center [528, 243] width 98 height 10
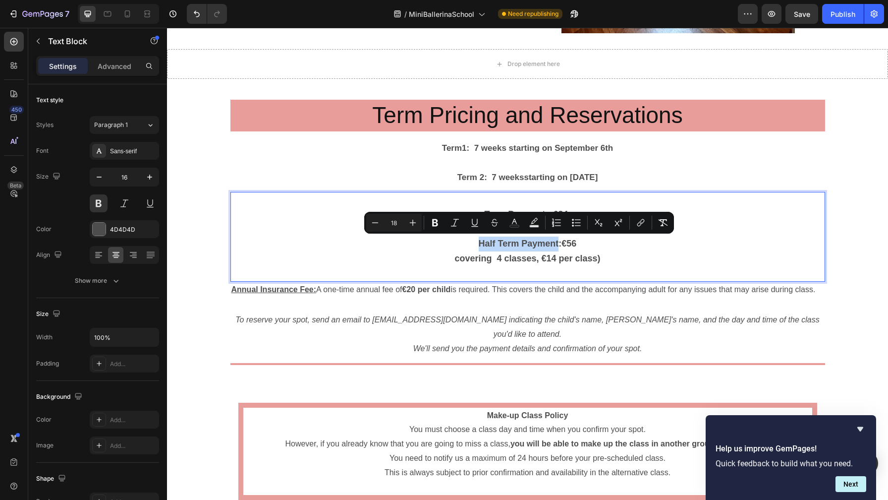
click at [557, 245] on span "Half Term Payment: €56" at bounding box center [528, 243] width 98 height 10
click at [559, 241] on span "Half Term Payment: €56" at bounding box center [528, 243] width 98 height 10
click at [558, 241] on span "Half Term Payment: €56" at bounding box center [528, 243] width 98 height 10
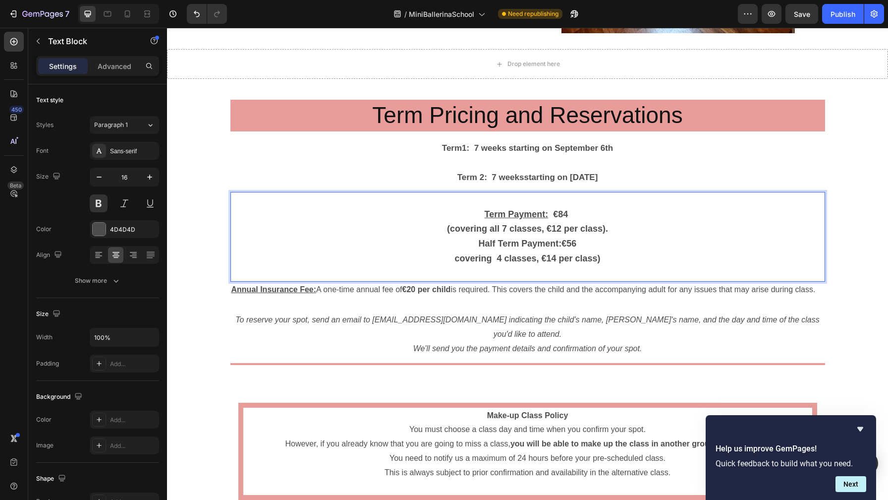
click at [576, 248] on p "Half Term Payment: €56" at bounding box center [527, 243] width 593 height 15
click at [559, 244] on span "Half Term Payment: €56" at bounding box center [528, 243] width 98 height 10
click at [479, 240] on span "Half Term Payment: €56" at bounding box center [528, 243] width 98 height 10
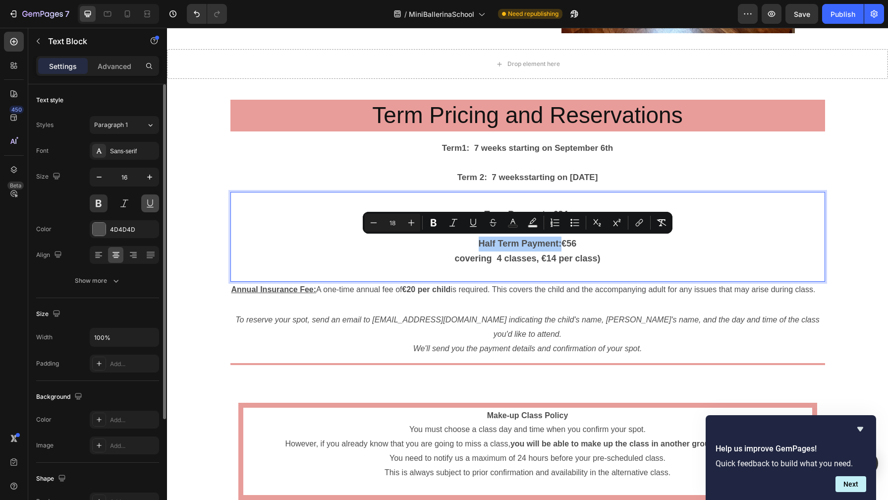
click at [148, 202] on button at bounding box center [150, 203] width 18 height 18
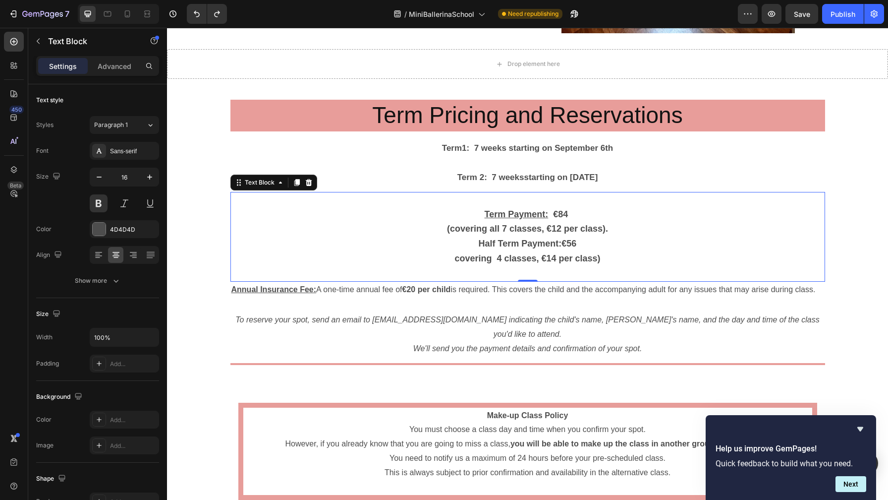
click at [516, 216] on u "Term Payment:" at bounding box center [517, 214] width 64 height 10
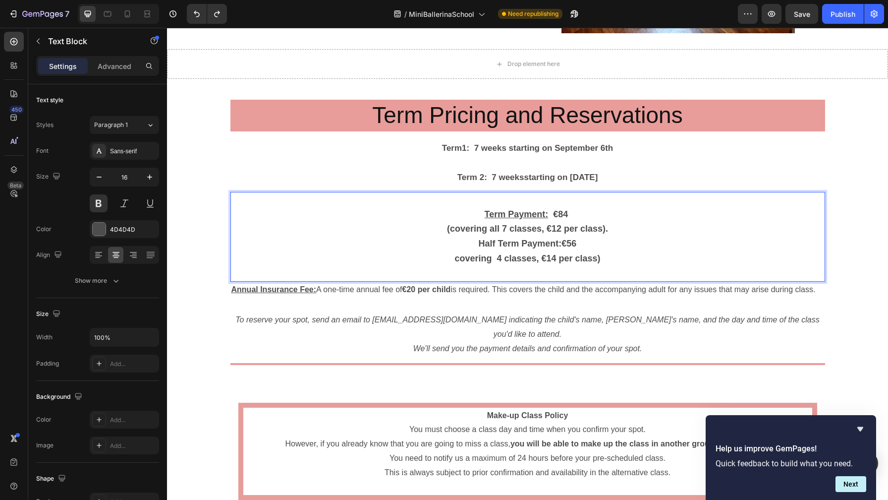
click at [509, 242] on span "Half Term Payment: €56" at bounding box center [528, 243] width 98 height 10
click at [514, 211] on u "Term Payment:" at bounding box center [517, 214] width 64 height 10
click at [514, 213] on u "Term Payment:" at bounding box center [517, 214] width 64 height 10
click at [518, 242] on span "Half Term Payment: €56" at bounding box center [528, 243] width 98 height 10
click at [515, 214] on u "Term Payment:" at bounding box center [517, 214] width 64 height 10
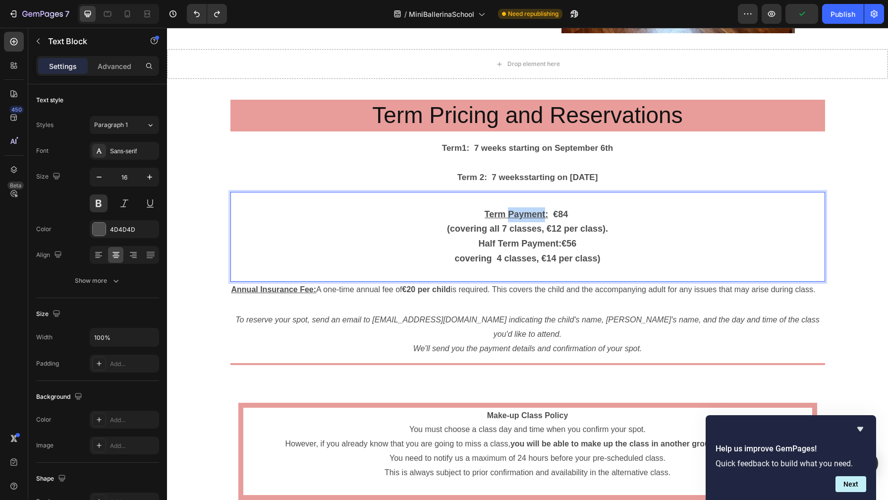
click at [515, 214] on u "Term Payment:" at bounding box center [517, 214] width 64 height 10
click at [548, 214] on span "Term Payment: €84" at bounding box center [528, 214] width 86 height 10
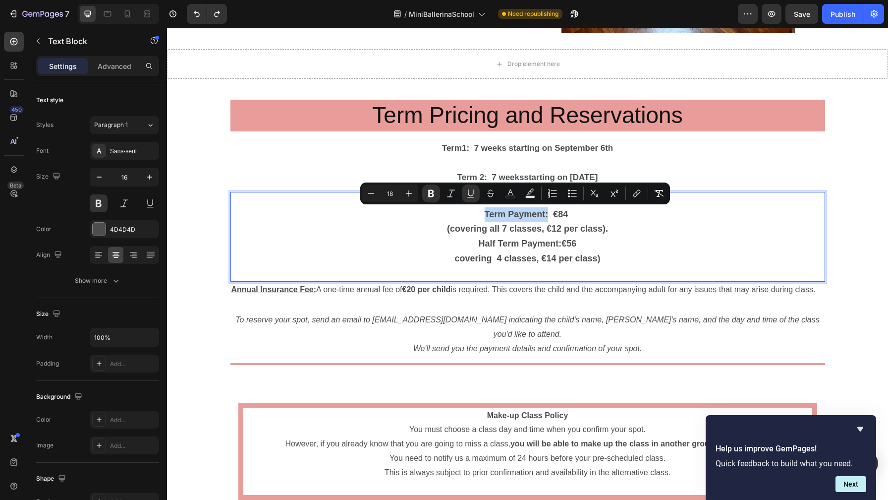
drag, startPoint x: 548, startPoint y: 214, endPoint x: 482, endPoint y: 210, distance: 65.5
click at [482, 210] on p "Term Payment: €84" at bounding box center [527, 214] width 593 height 15
copy u "Term Payment:"
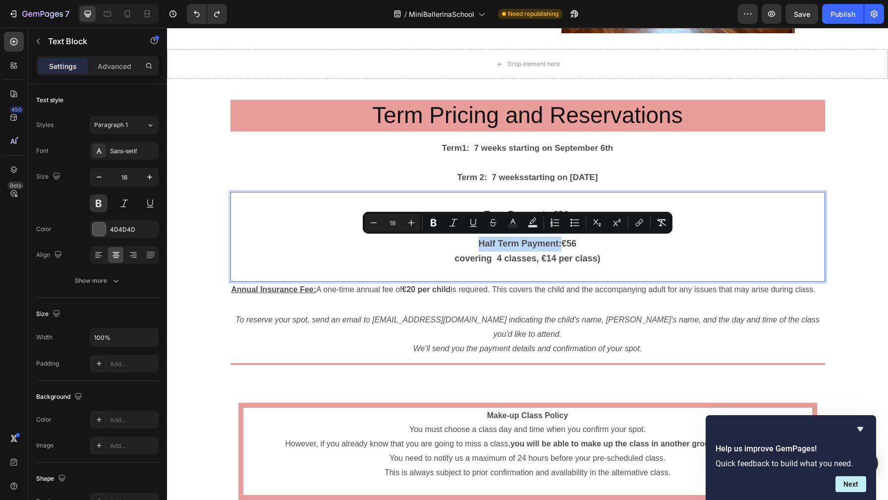
drag, startPoint x: 559, startPoint y: 242, endPoint x: 474, endPoint y: 241, distance: 84.3
click at [474, 241] on p "Half Term Payment: €56" at bounding box center [527, 243] width 593 height 15
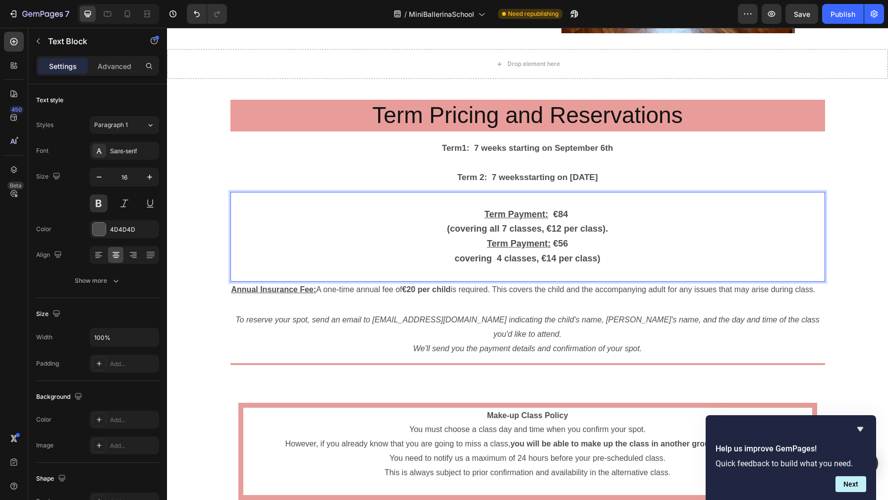
click at [493, 243] on u "Term Payment:" at bounding box center [519, 243] width 64 height 10
click at [617, 255] on p "covering 4 classes, €14 per class)" at bounding box center [527, 258] width 593 height 15
click at [499, 244] on u "Half Term Payment:" at bounding box center [518, 243] width 83 height 10
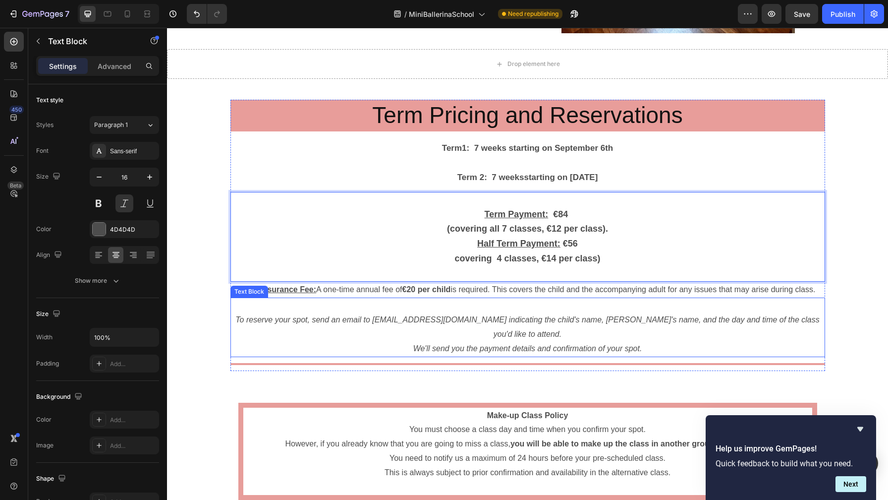
click at [400, 323] on p "To reserve your spot, send an email to [EMAIL_ADDRESS][DOMAIN_NAME] indicating …" at bounding box center [527, 327] width 593 height 29
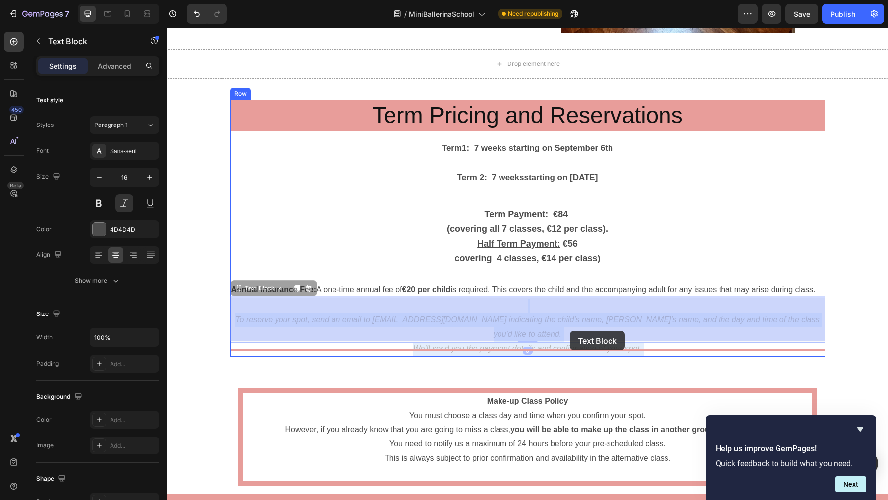
drag, startPoint x: 243, startPoint y: 319, endPoint x: 559, endPoint y: 332, distance: 316.0
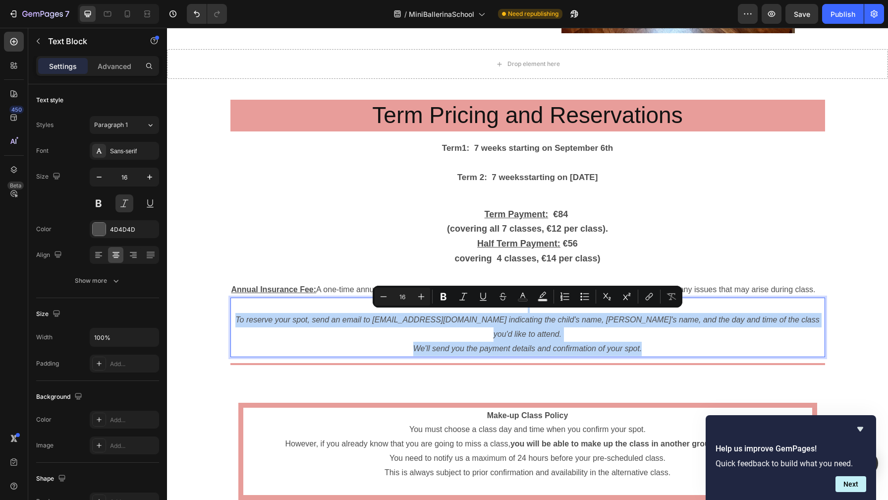
drag, startPoint x: 652, startPoint y: 331, endPoint x: 245, endPoint y: 309, distance: 407.5
click at [245, 309] on div "To reserve your spot, send an email to [EMAIL_ADDRESS][DOMAIN_NAME] indicating …" at bounding box center [527, 326] width 595 height 59
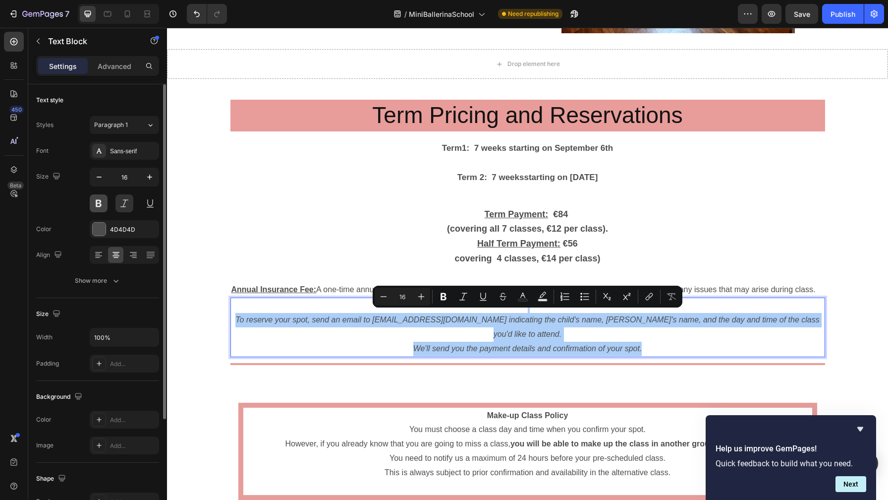
click at [95, 197] on button at bounding box center [99, 203] width 18 height 18
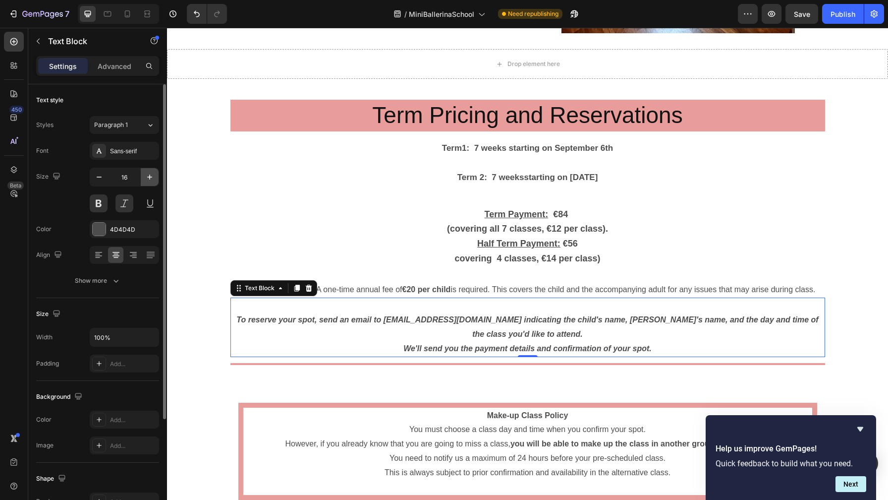
click at [150, 175] on icon "button" at bounding box center [150, 177] width 10 height 10
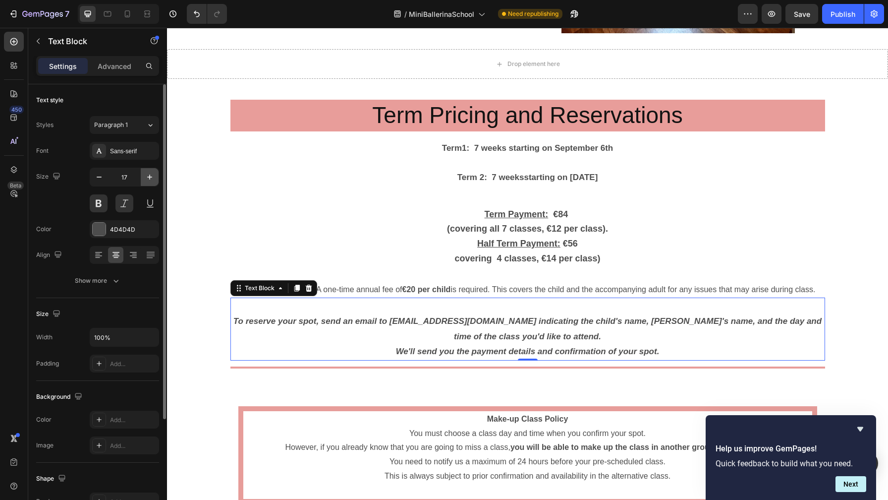
click at [150, 174] on icon "button" at bounding box center [149, 176] width 5 height 5
type input "18"
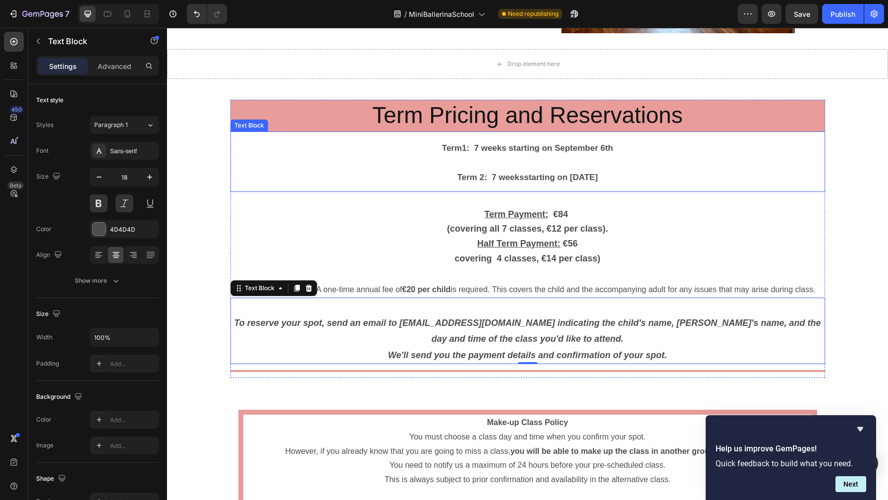
click at [471, 148] on strong "Term1: 7 weeks starting on September" at bounding box center [520, 147] width 156 height 9
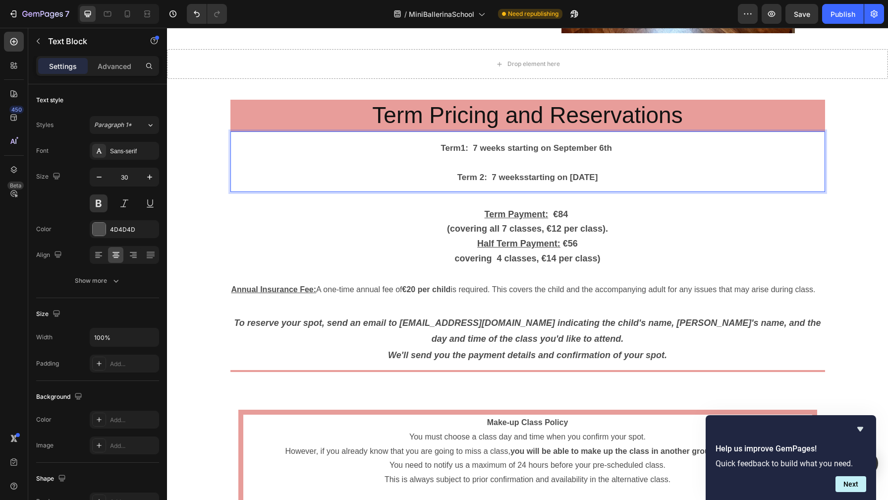
click at [433, 146] on p "Term1: 7 weeks starting on [DATE]" at bounding box center [527, 146] width 593 height 29
click at [627, 174] on p "Term 2 : 7 weeks starting on [DATE]" at bounding box center [527, 176] width 593 height 29
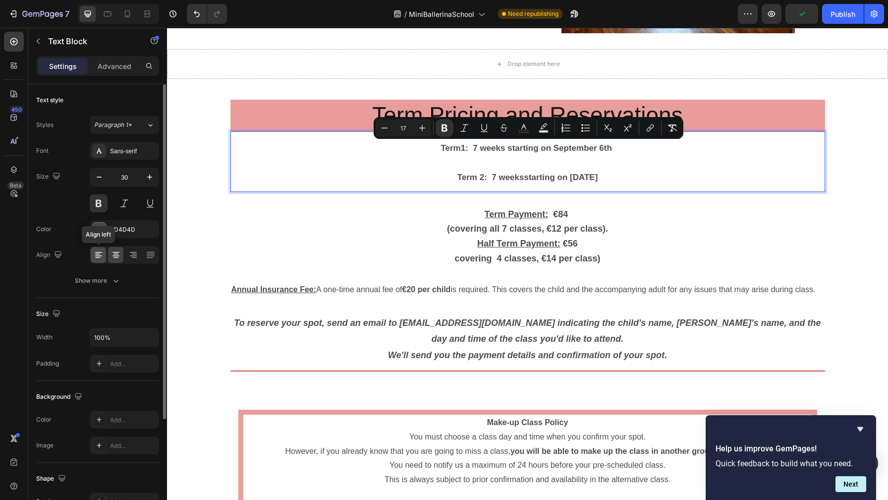
click at [100, 259] on icon at bounding box center [99, 255] width 10 height 10
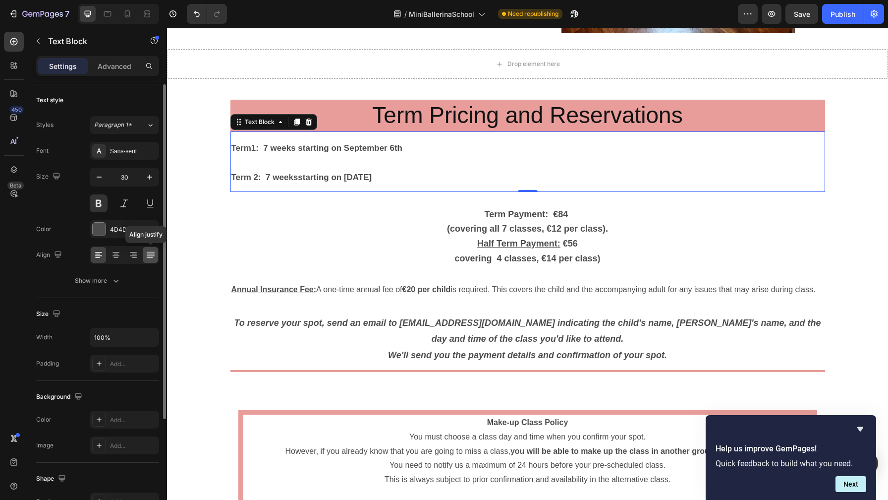
click at [147, 255] on icon at bounding box center [151, 255] width 10 height 10
click at [120, 256] on icon at bounding box center [116, 255] width 10 height 10
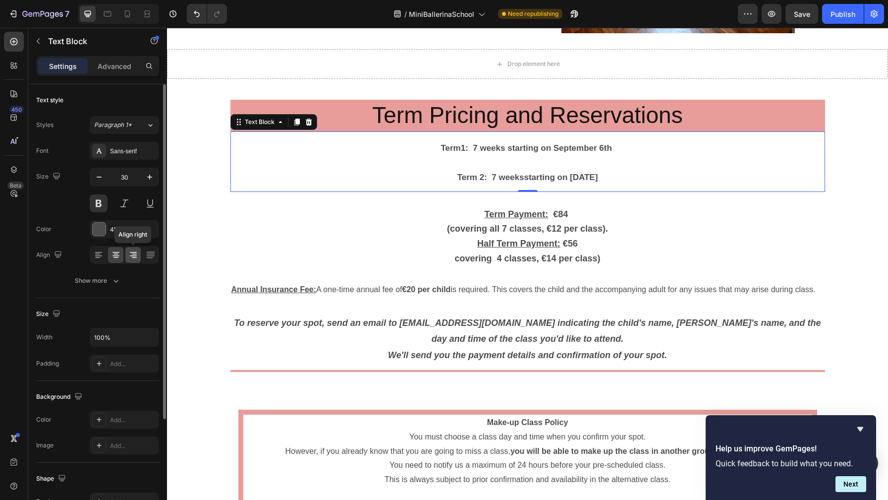
click at [135, 254] on icon at bounding box center [133, 255] width 10 height 10
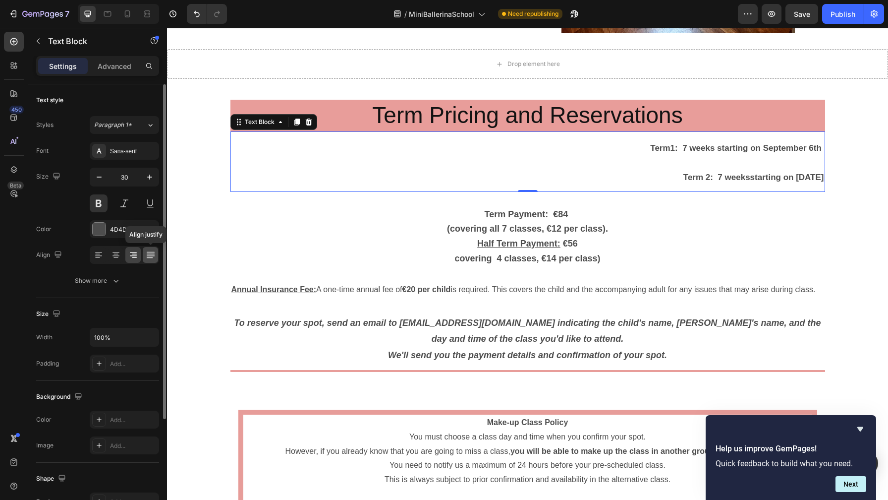
click at [150, 255] on icon at bounding box center [151, 255] width 10 height 10
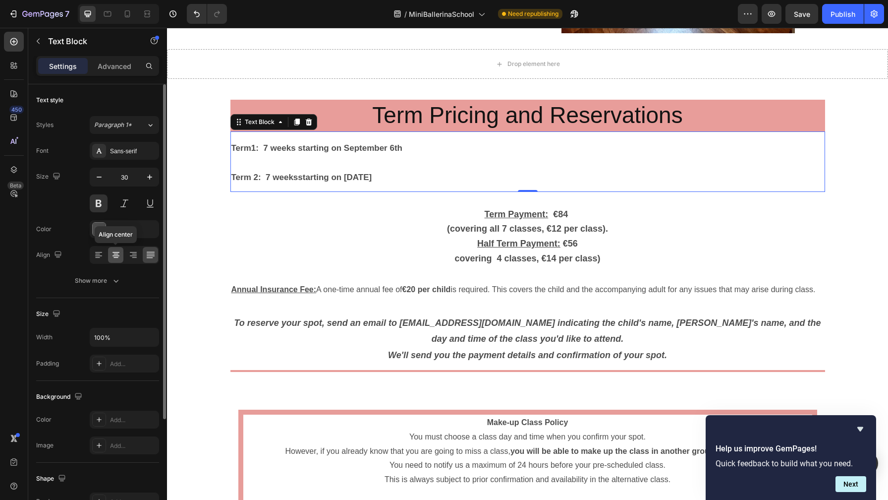
click at [114, 253] on icon at bounding box center [116, 255] width 10 height 10
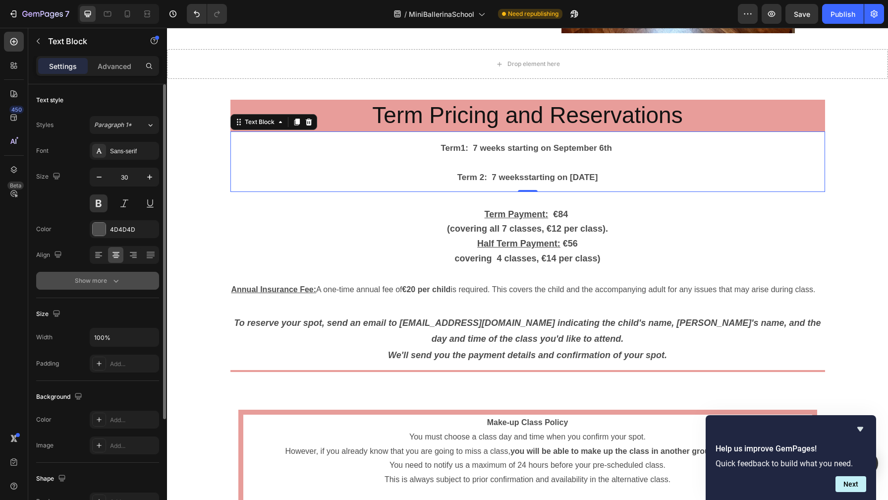
click at [116, 277] on icon "button" at bounding box center [116, 281] width 10 height 10
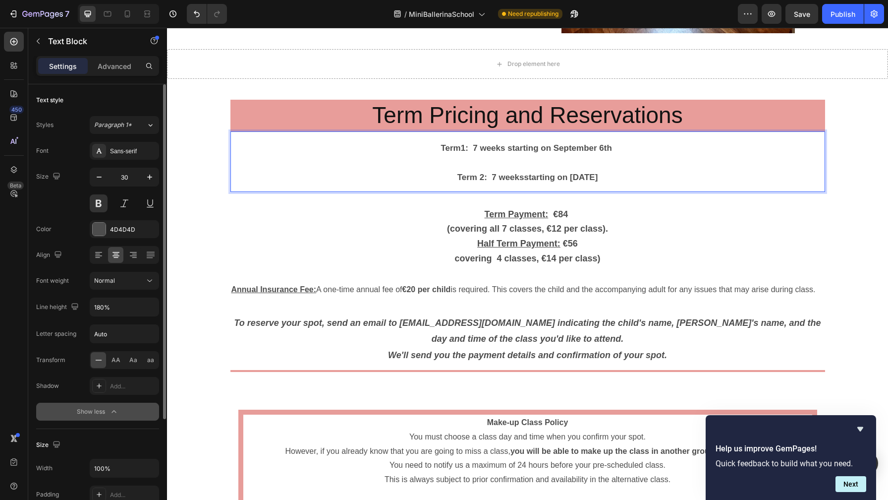
click at [429, 149] on p "Term1: 7 weeks starting on [DATE]" at bounding box center [527, 146] width 593 height 29
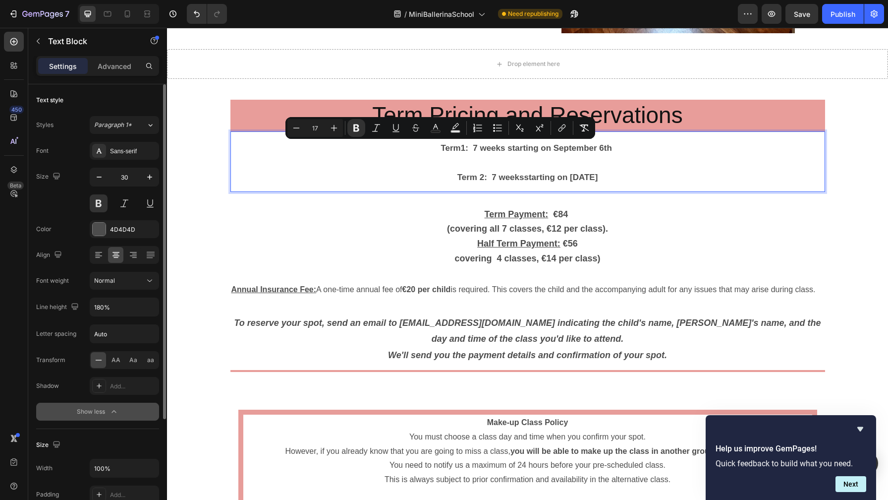
click at [620, 171] on p "Term 2 : 7 weeks starting on [DATE]" at bounding box center [527, 176] width 593 height 29
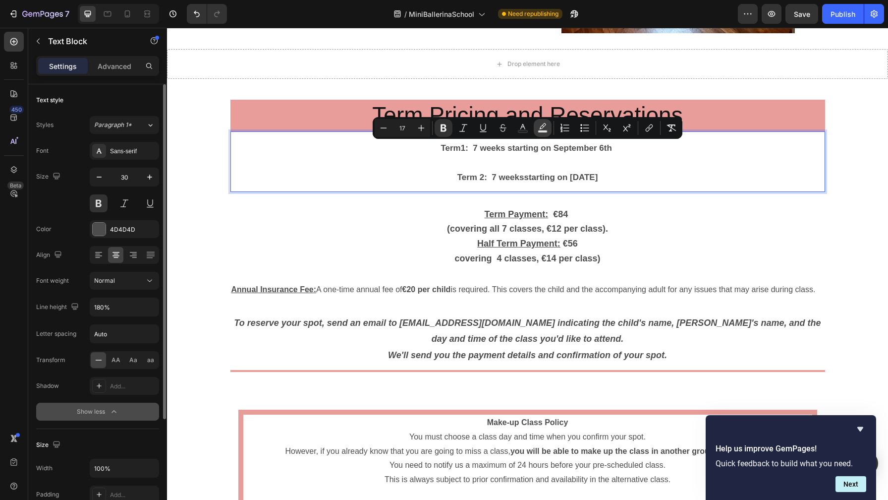
click at [540, 132] on rect "Editor contextual toolbar" at bounding box center [542, 131] width 9 height 2
type input "000000"
type input "77"
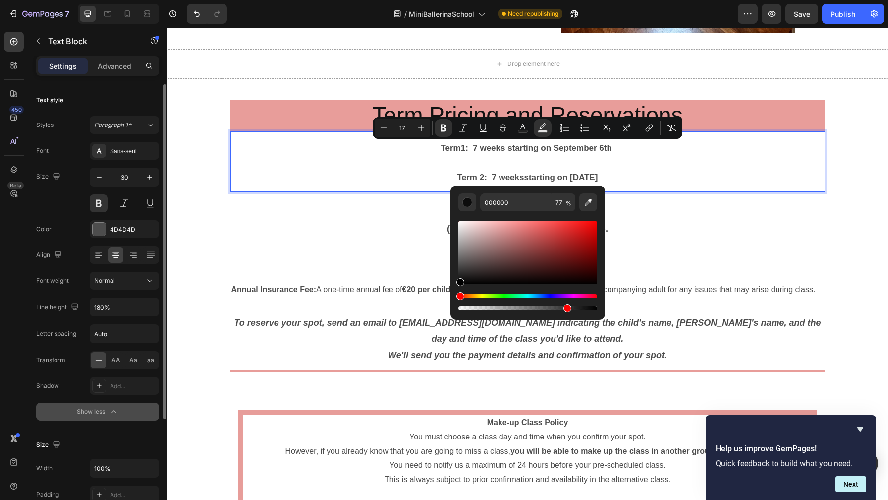
click at [469, 240] on div "Editor contextual toolbar" at bounding box center [527, 252] width 139 height 63
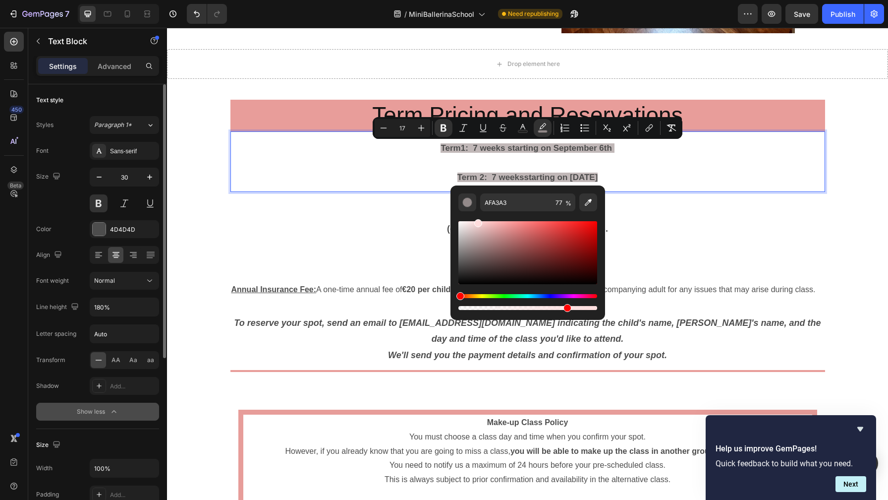
drag, startPoint x: 471, startPoint y: 243, endPoint x: 476, endPoint y: 217, distance: 26.7
click at [476, 217] on div "Editor contextual toolbar" at bounding box center [527, 261] width 139 height 101
type input "FFE0E0"
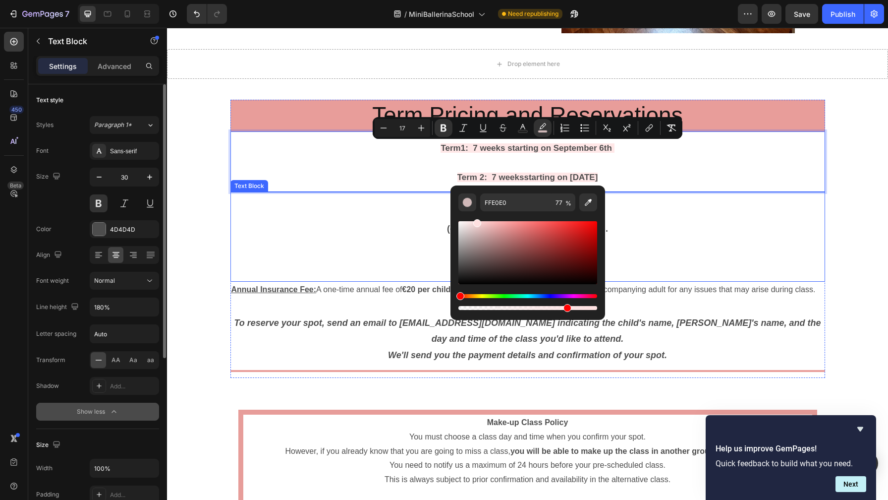
click at [380, 224] on p "(covering all 7 classes, €12 per class)." at bounding box center [527, 229] width 593 height 15
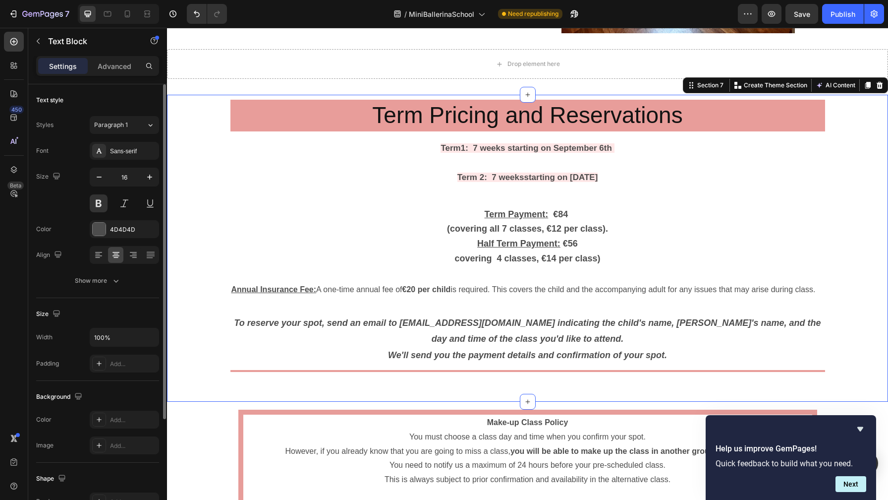
click at [867, 200] on div "Term Pricing and Reservations Heading Term1: 7 weeks starting on [DATE] Term 2 …" at bounding box center [527, 243] width 721 height 286
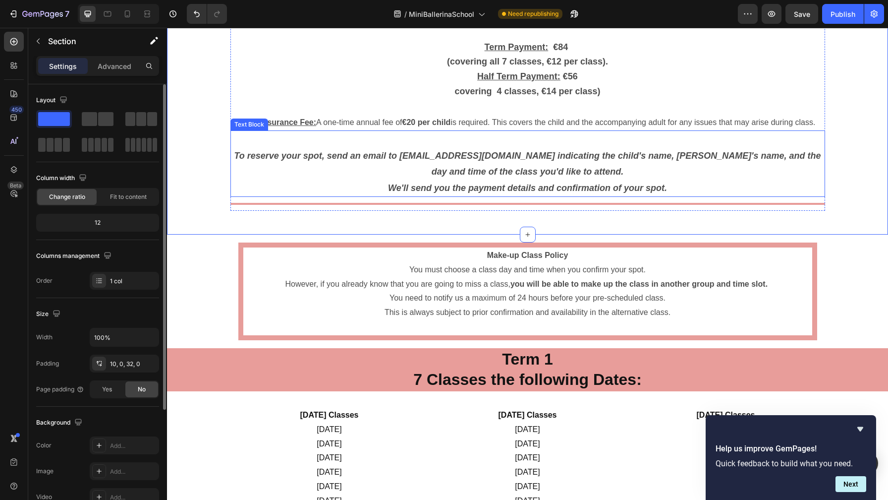
scroll to position [1594, 0]
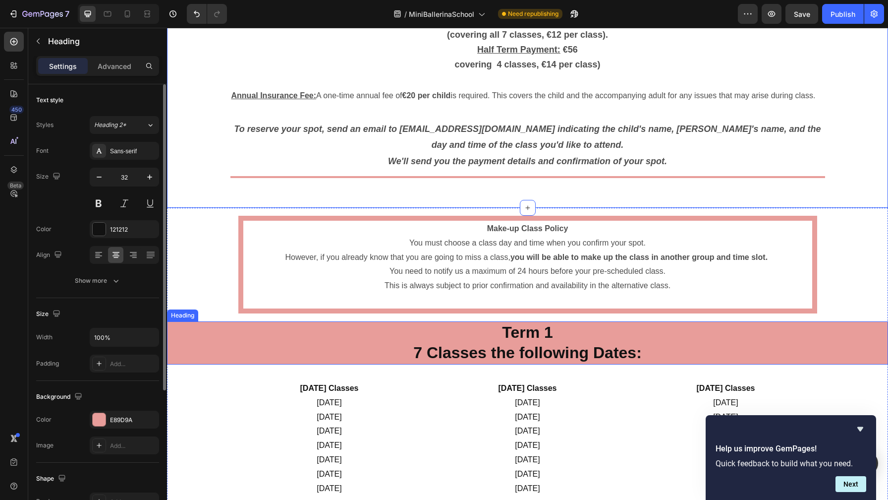
click at [627, 341] on h2 "Term 1 7 Classes the following Dates:" at bounding box center [527, 342] width 721 height 43
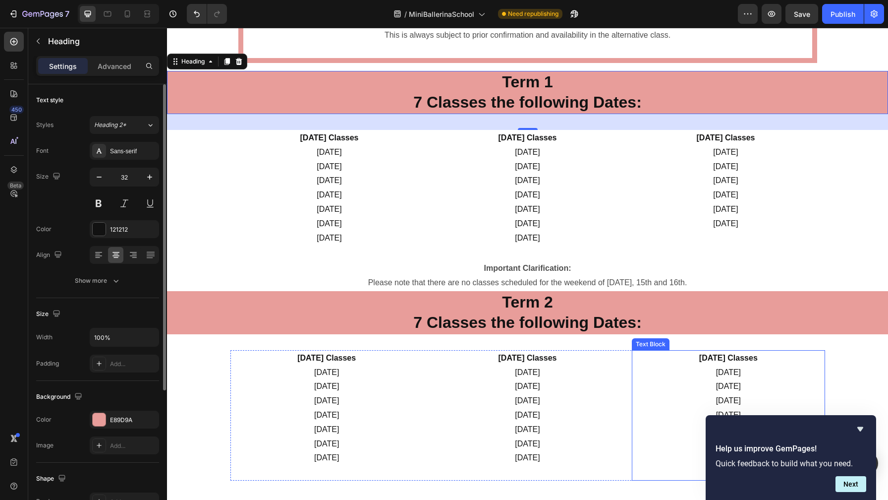
scroll to position [1846, 0]
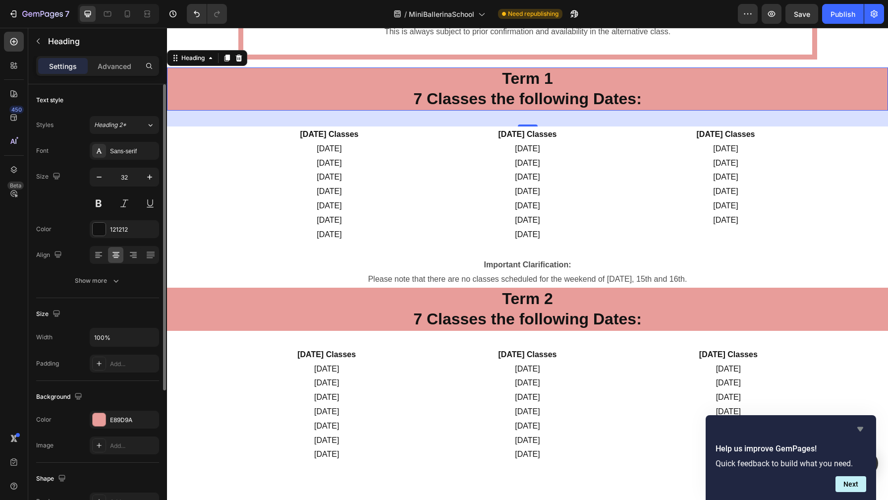
click at [861, 424] on icon "Hide survey" at bounding box center [861, 429] width 12 height 12
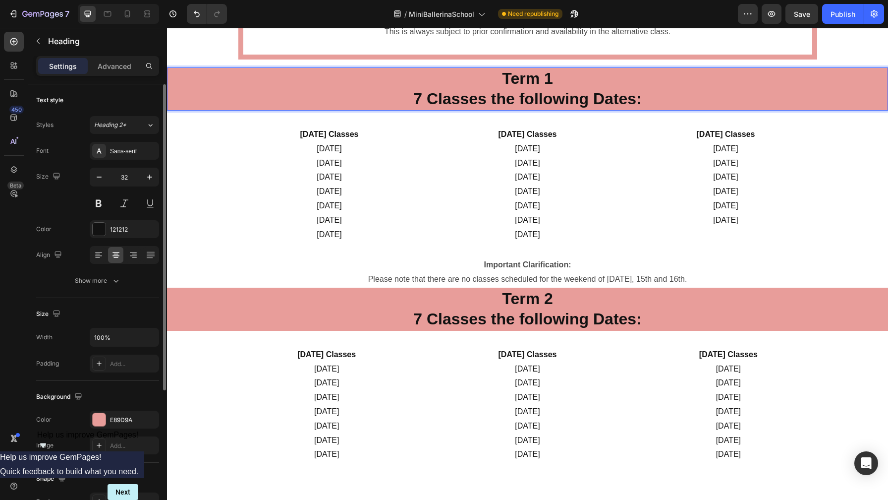
click at [299, 94] on h2 "Term 1 7 Classes the following Dates:" at bounding box center [527, 88] width 721 height 43
click at [234, 89] on p "Term 1 7 Classes the following Dates:" at bounding box center [527, 88] width 719 height 41
click at [253, 164] on p "[DATE]" at bounding box center [329, 163] width 181 height 14
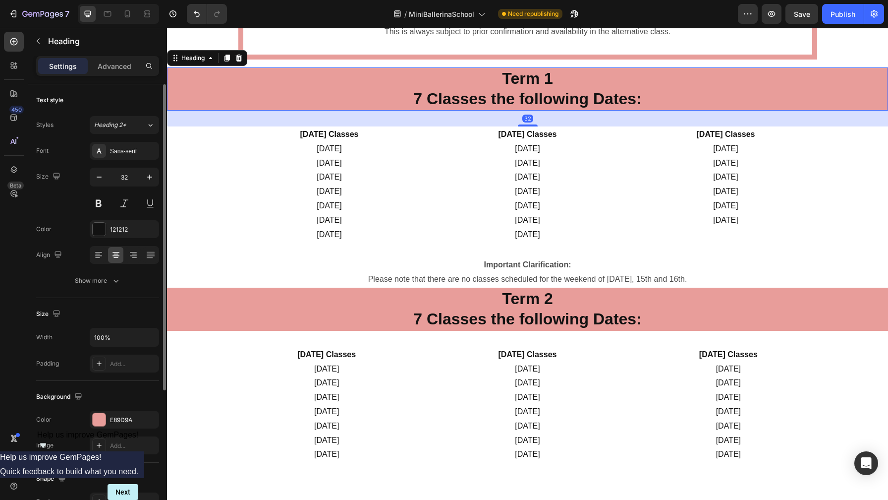
click at [253, 80] on p "⁠⁠⁠⁠⁠⁠⁠ Term 1 7 Classes the following Dates:" at bounding box center [527, 88] width 719 height 41
click at [238, 59] on icon at bounding box center [239, 58] width 8 height 8
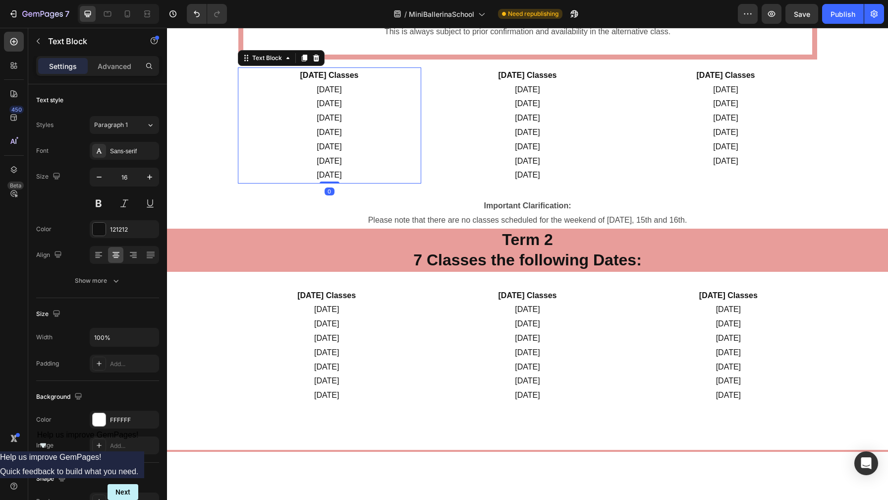
click at [265, 114] on p "[DATE]" at bounding box center [329, 118] width 181 height 14
click at [317, 59] on icon at bounding box center [316, 58] width 6 height 7
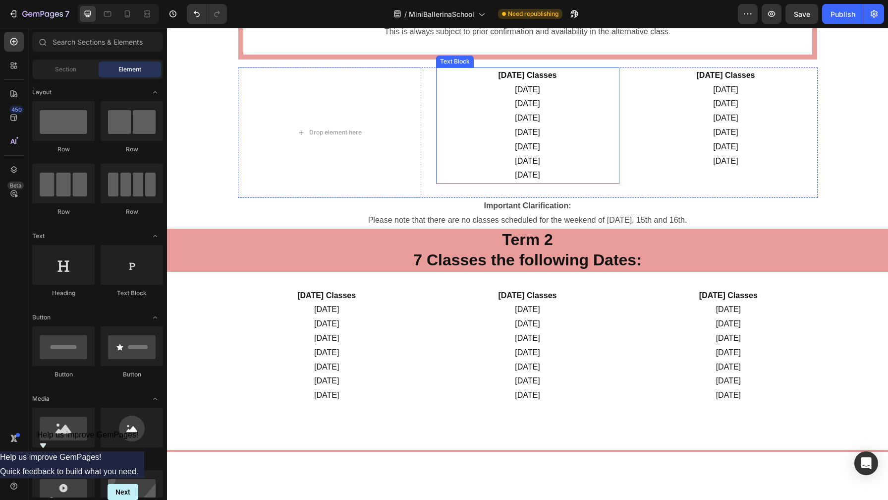
click at [504, 109] on p "[DATE]" at bounding box center [527, 104] width 181 height 14
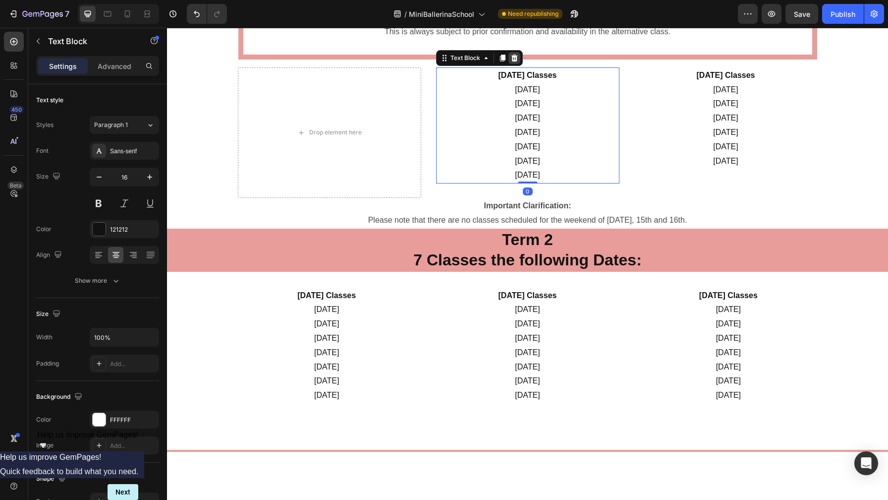
click at [515, 59] on icon at bounding box center [514, 58] width 6 height 7
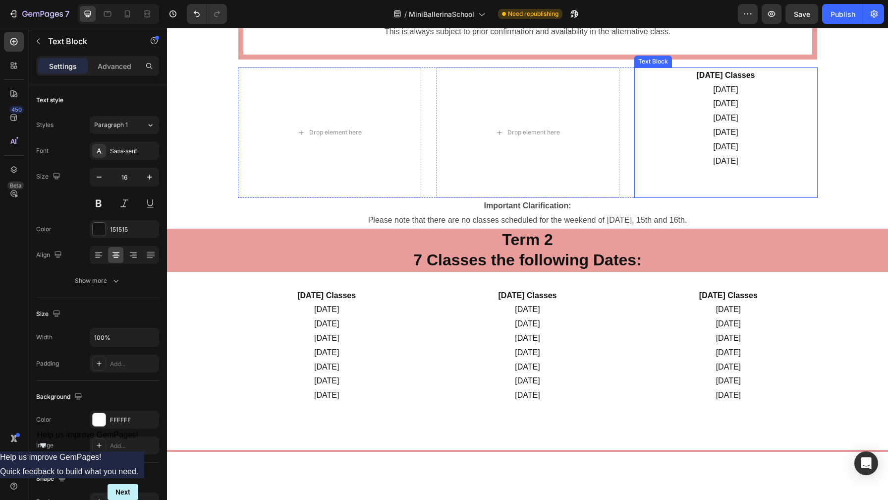
click at [678, 112] on p "[DATE]" at bounding box center [725, 118] width 181 height 14
click at [713, 58] on icon at bounding box center [713, 58] width 8 height 8
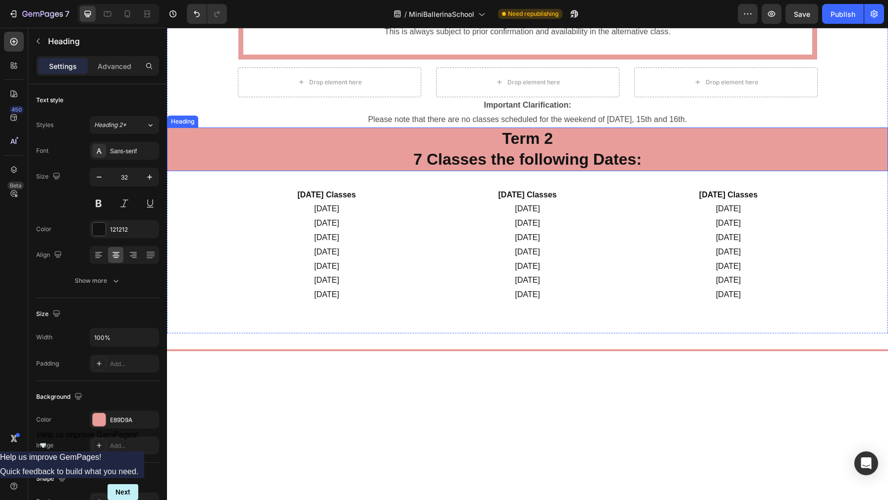
click at [595, 148] on h2 "Term 2 7 Classes the following Dates:" at bounding box center [527, 148] width 721 height 43
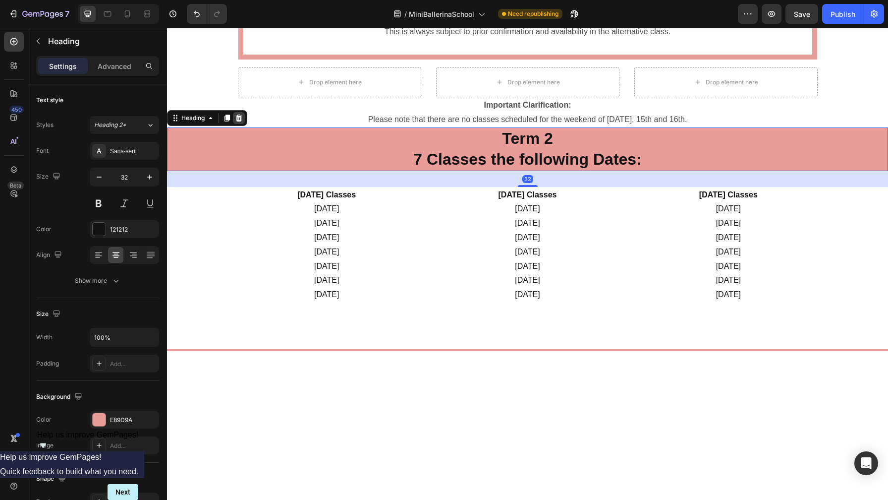
click at [237, 115] on icon at bounding box center [239, 117] width 6 height 7
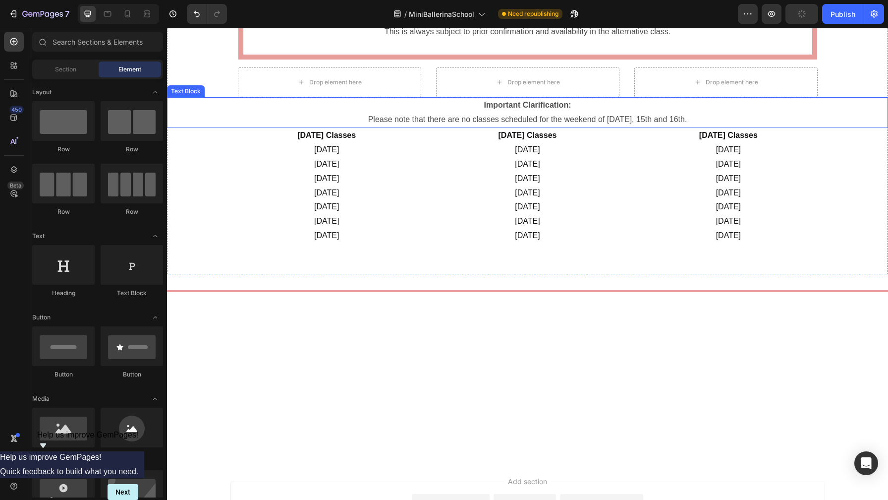
click at [430, 123] on p "Please note that there are no classes scheduled for the weekend of [DATE], 15th…" at bounding box center [527, 120] width 719 height 14
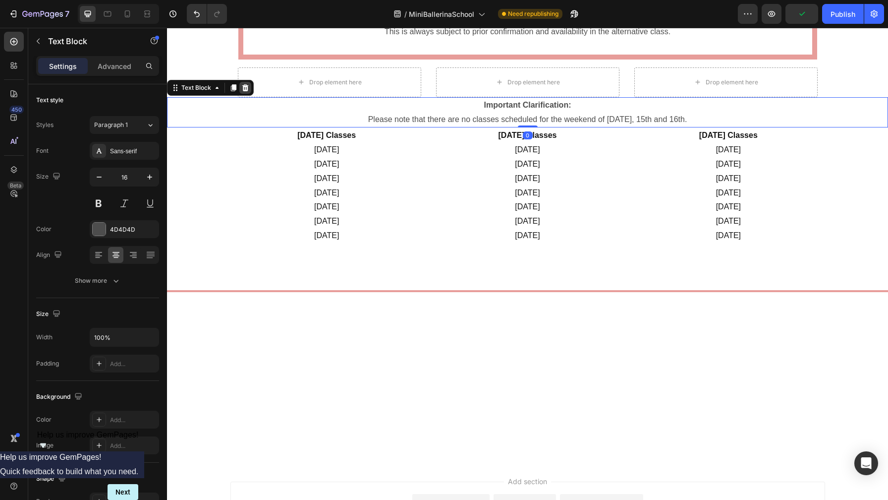
click at [245, 86] on icon at bounding box center [245, 87] width 6 height 7
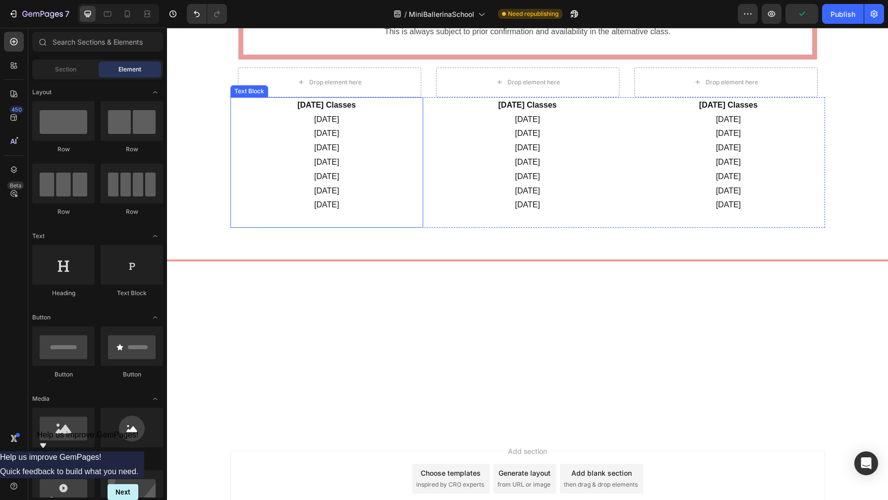
click at [285, 150] on p "[DATE]" at bounding box center [326, 148] width 191 height 14
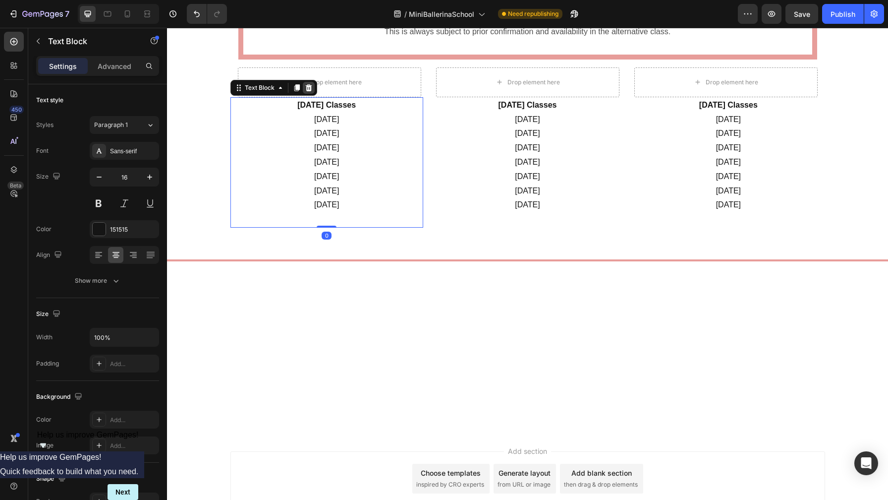
click at [308, 89] on icon at bounding box center [308, 87] width 6 height 7
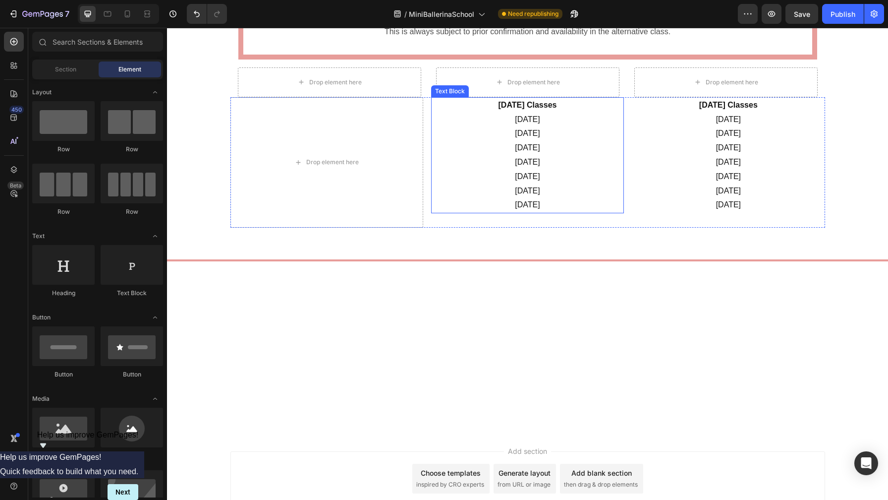
click at [482, 149] on p "[DATE]" at bounding box center [527, 148] width 191 height 14
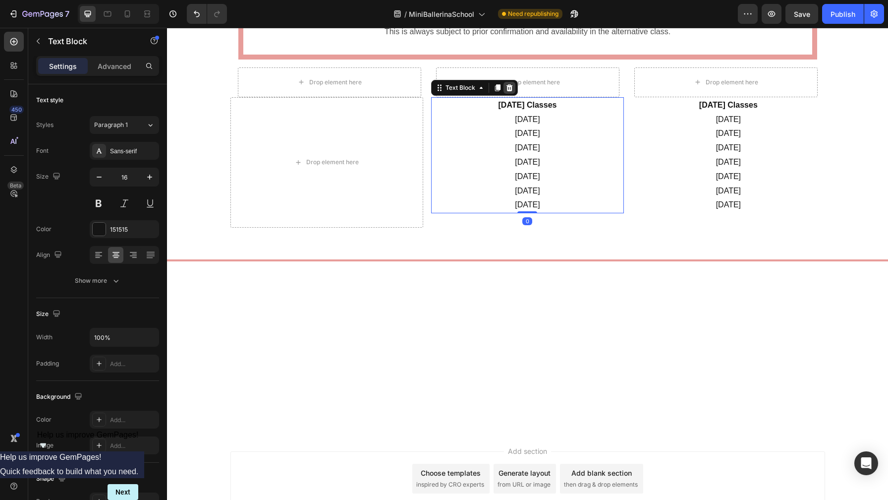
click at [514, 89] on div at bounding box center [510, 88] width 12 height 12
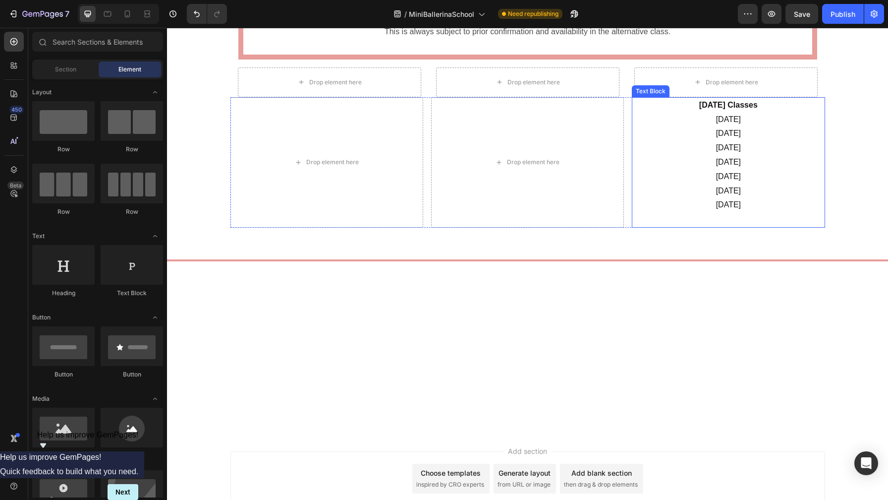
click at [707, 146] on p "[DATE]" at bounding box center [728, 148] width 191 height 14
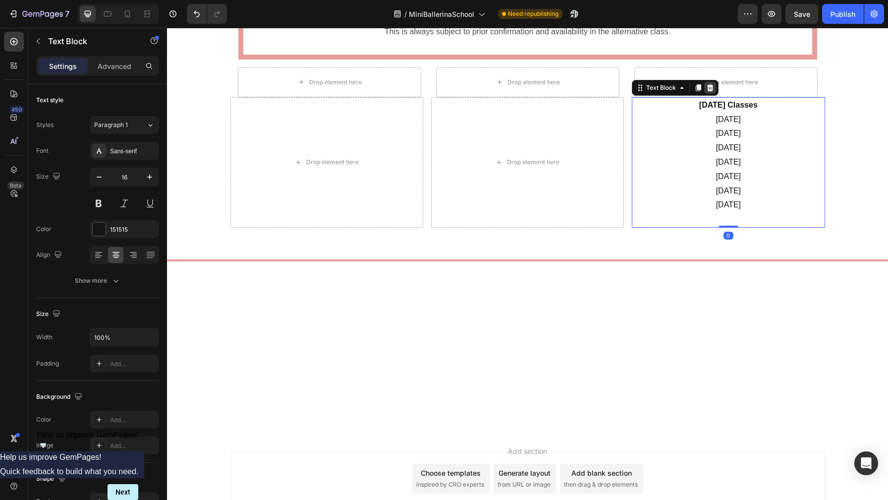
click at [712, 90] on icon at bounding box center [710, 87] width 6 height 7
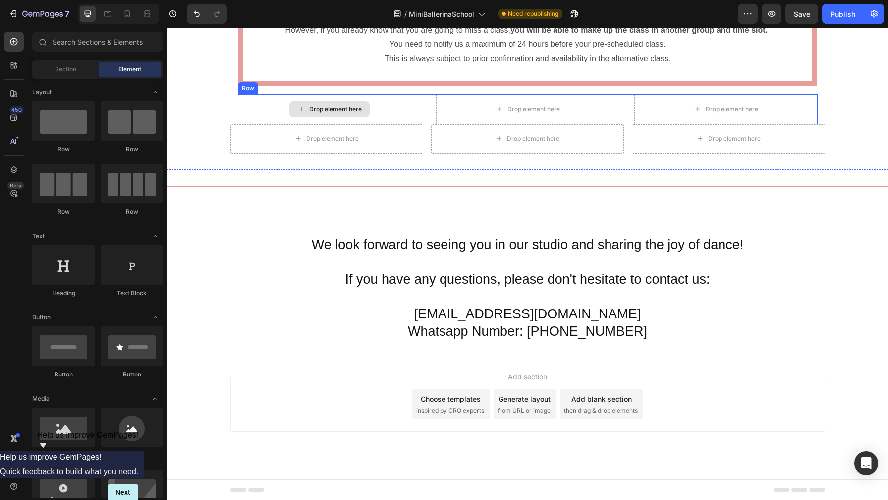
click at [260, 111] on div "Drop element here" at bounding box center [329, 109] width 183 height 30
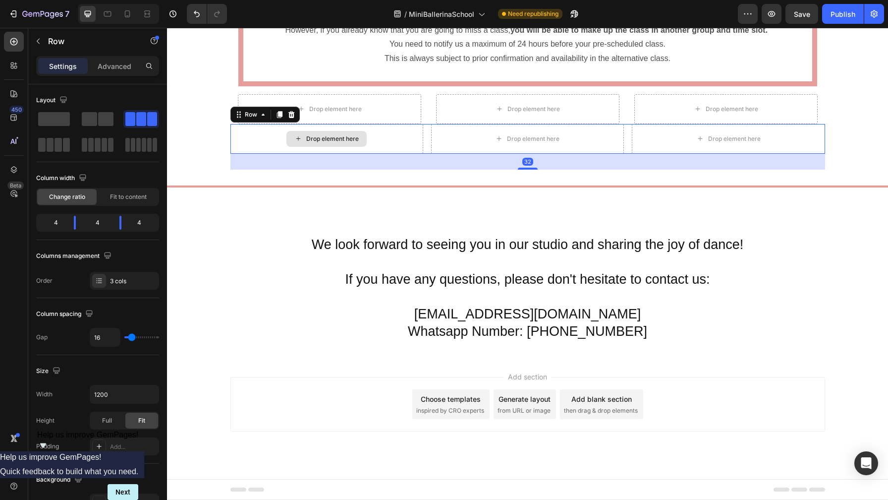
click at [284, 136] on div "Drop element here" at bounding box center [326, 139] width 193 height 30
click at [295, 113] on div at bounding box center [291, 115] width 12 height 12
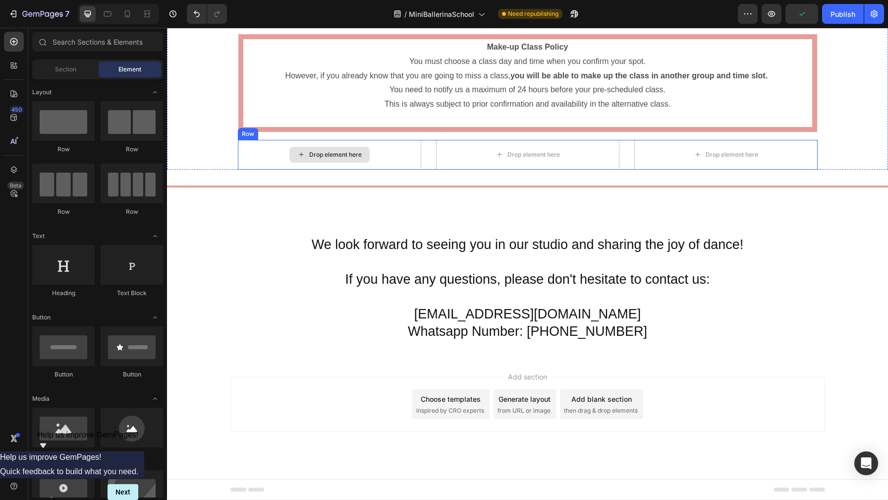
click at [339, 148] on div "Drop element here" at bounding box center [329, 155] width 80 height 16
click at [456, 150] on div "Drop element here" at bounding box center [527, 155] width 183 height 30
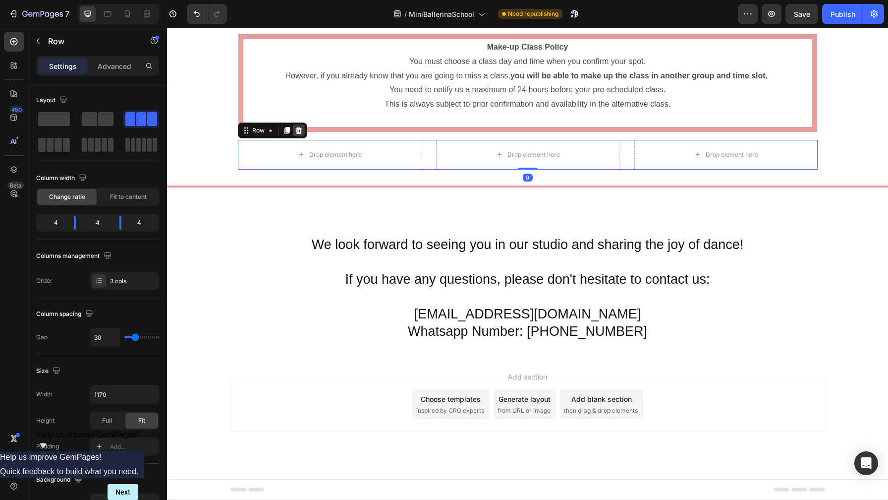
click at [301, 132] on icon at bounding box center [299, 130] width 8 height 8
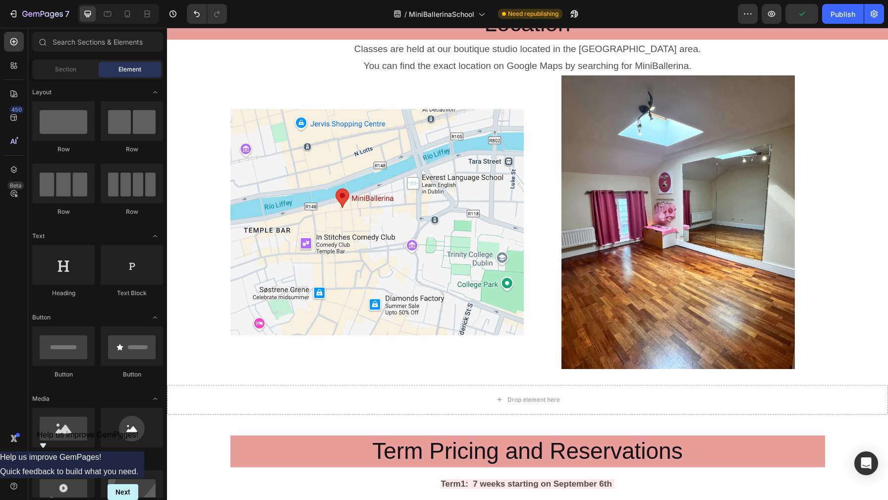
scroll to position [1070, 0]
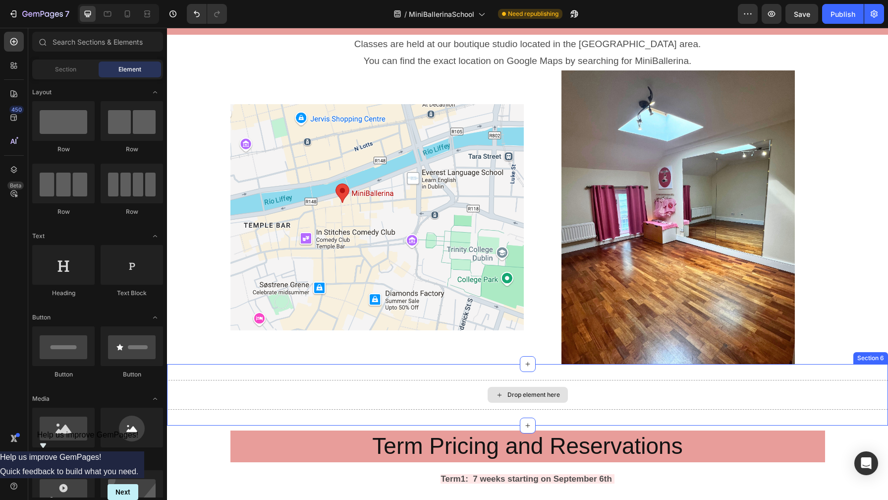
click at [465, 388] on div "Drop element here" at bounding box center [527, 395] width 721 height 30
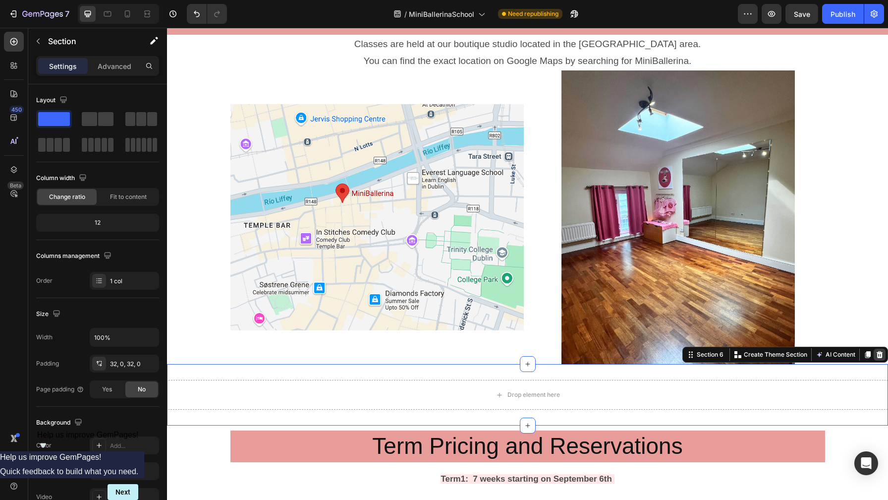
click at [880, 352] on icon at bounding box center [880, 354] width 6 height 7
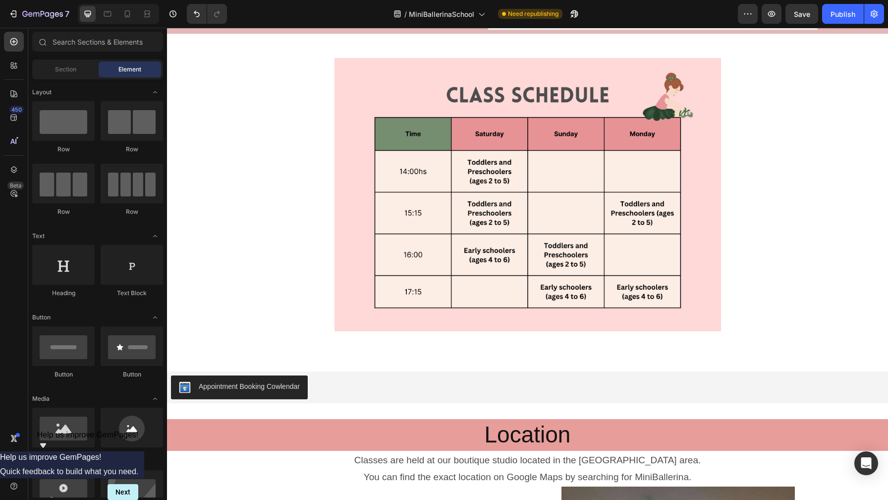
scroll to position [662, 0]
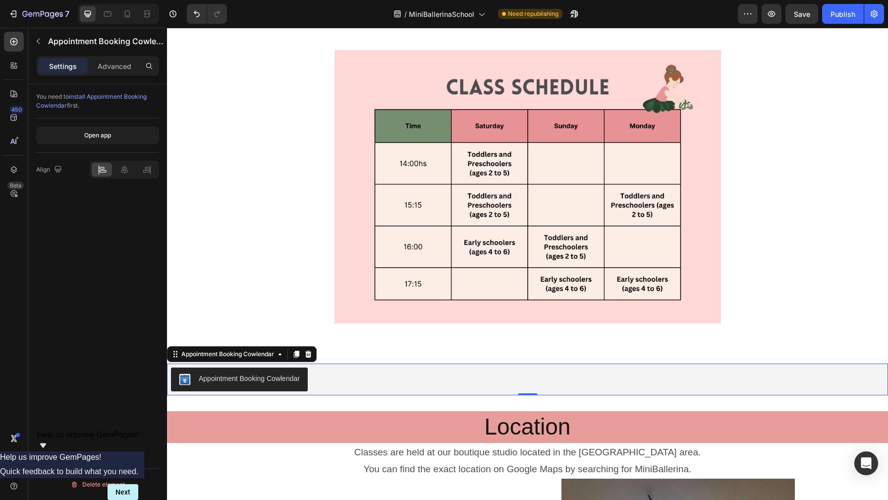
click at [196, 380] on div "Appointment Booking Cowlendar" at bounding box center [239, 379] width 121 height 12
click at [306, 353] on icon at bounding box center [308, 354] width 8 height 8
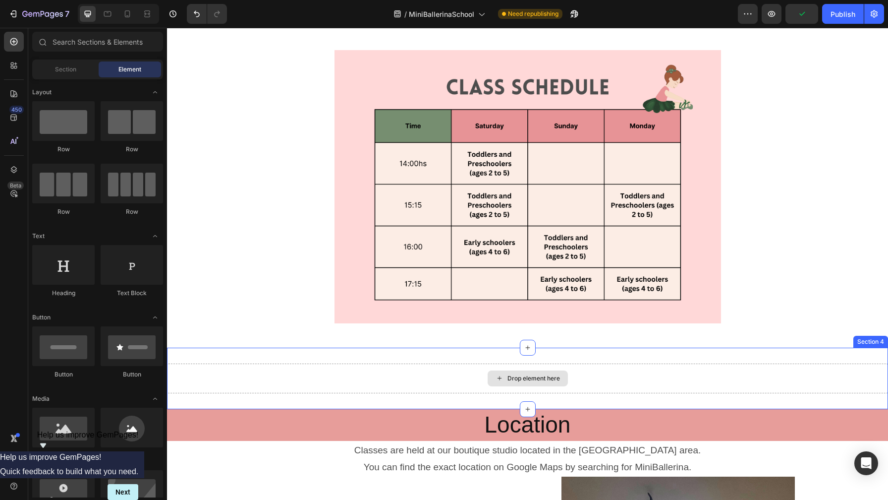
click at [518, 378] on div "Drop element here" at bounding box center [534, 378] width 53 height 8
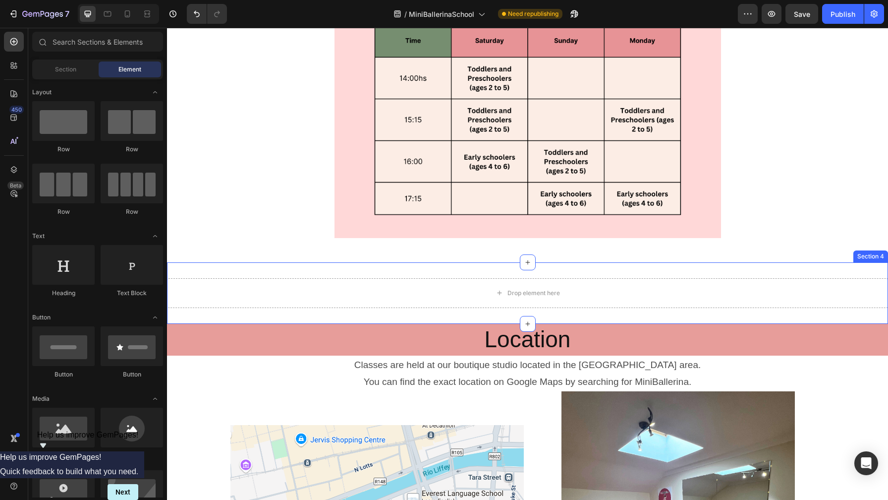
scroll to position [742, 0]
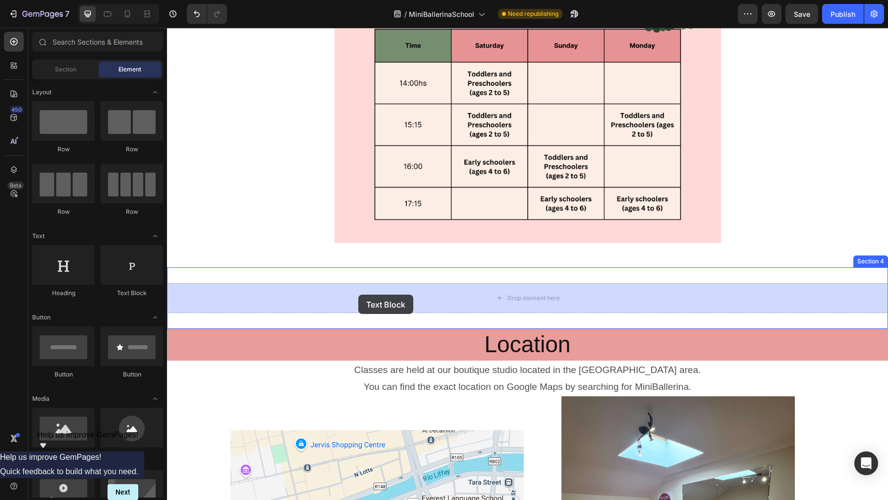
drag, startPoint x: 289, startPoint y: 310, endPoint x: 358, endPoint y: 294, distance: 70.7
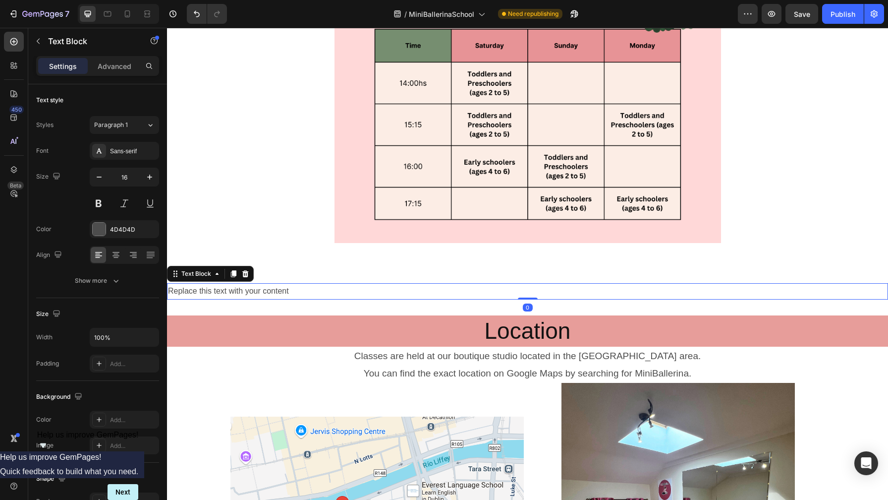
click at [357, 290] on div "Replace this text with your content" at bounding box center [527, 291] width 721 height 16
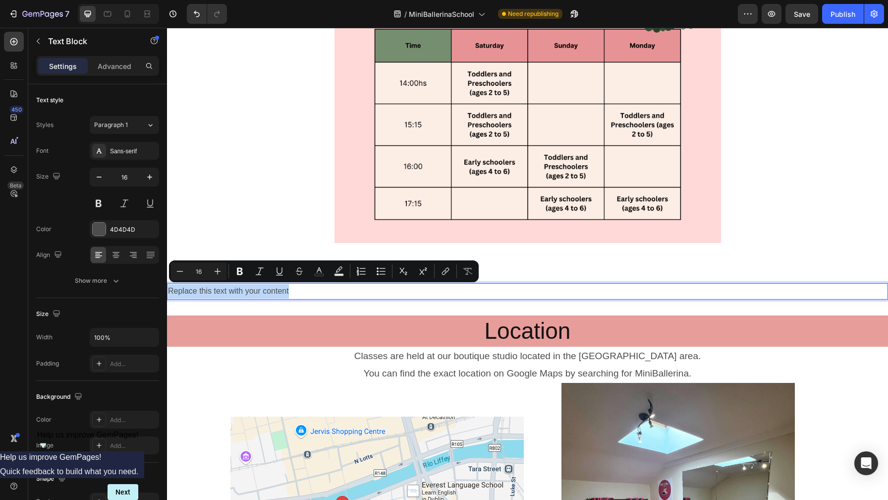
drag, startPoint x: 306, startPoint y: 295, endPoint x: 169, endPoint y: 291, distance: 137.4
click at [169, 291] on p "Replace this text with your content" at bounding box center [527, 291] width 719 height 14
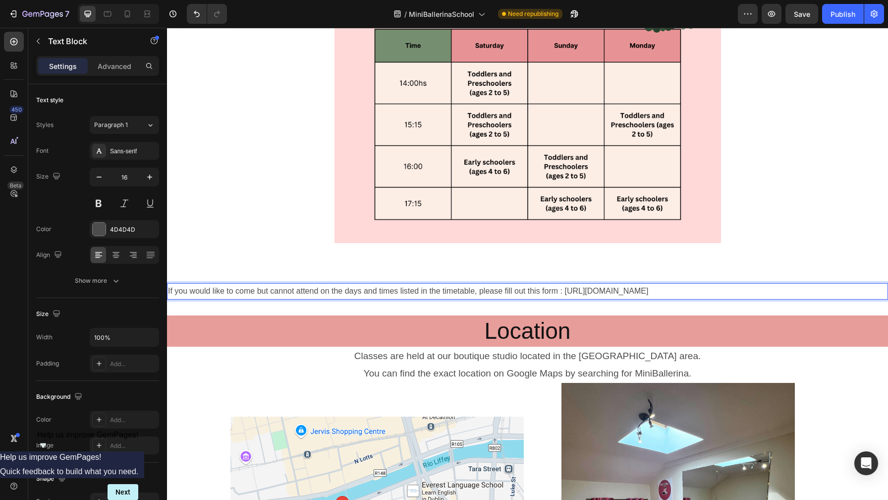
click at [565, 291] on p "If you would like to come but cannot attend on the days and times listed in the…" at bounding box center [527, 291] width 719 height 14
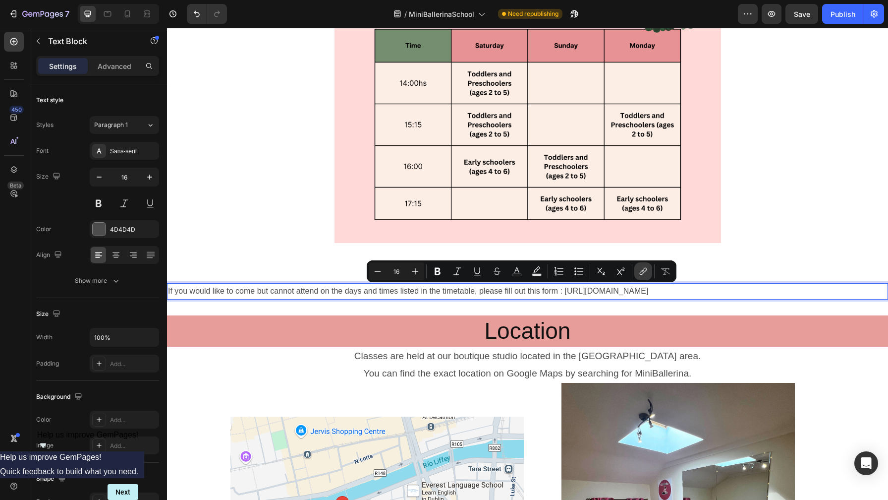
click at [640, 273] on icon "Editor contextual toolbar" at bounding box center [642, 272] width 4 height 5
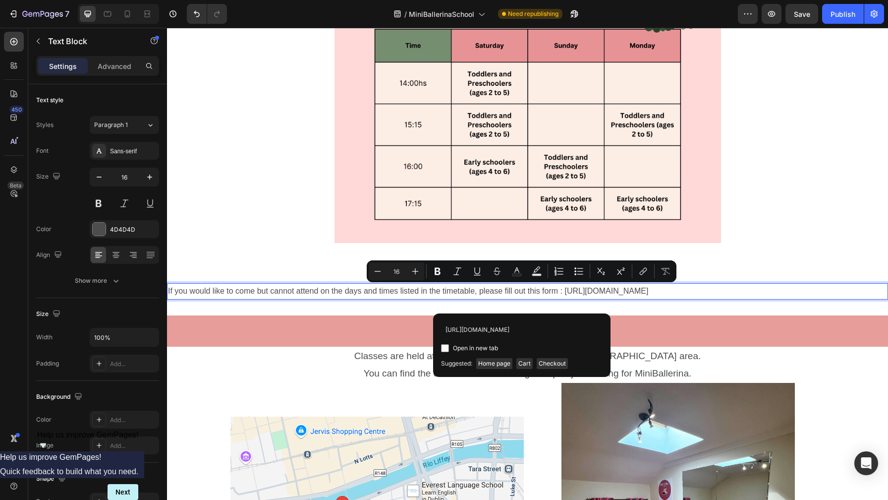
scroll to position [0, 346]
type input "[URL][DOMAIN_NAME]"
click at [532, 346] on div "Open in new tab" at bounding box center [522, 348] width 162 height 12
checkbox input "true"
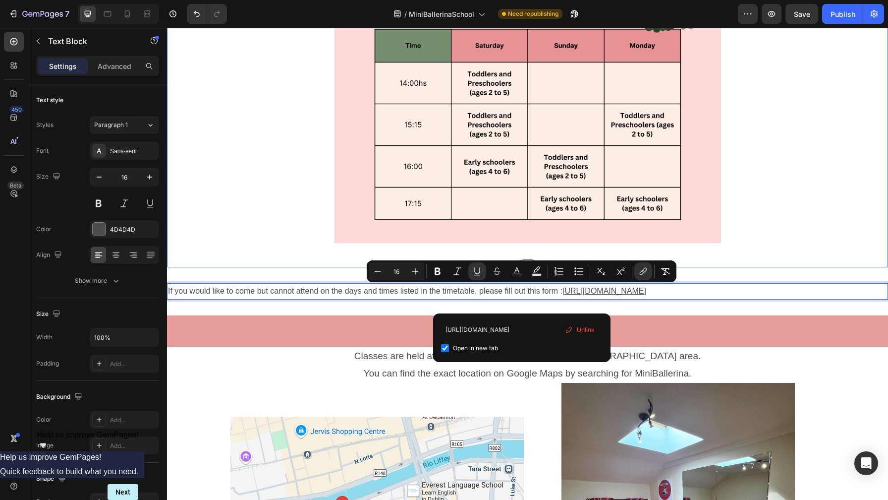
click at [794, 251] on div at bounding box center [527, 106] width 721 height 290
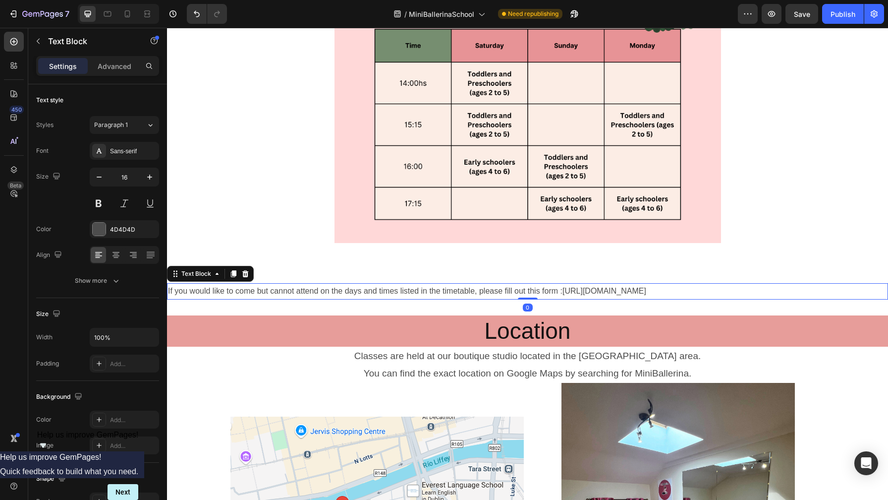
click at [646, 289] on link "[URL][DOMAIN_NAME]" at bounding box center [605, 290] width 84 height 8
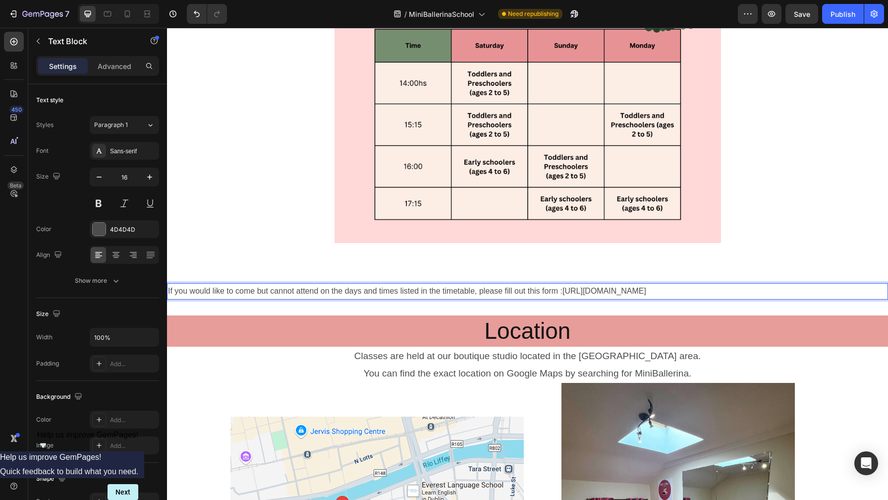
click at [585, 290] on link "[URL][DOMAIN_NAME]" at bounding box center [605, 290] width 84 height 8
click at [562, 289] on p "If you would like to come but cannot attend on the days and times listed in the…" at bounding box center [527, 291] width 719 height 14
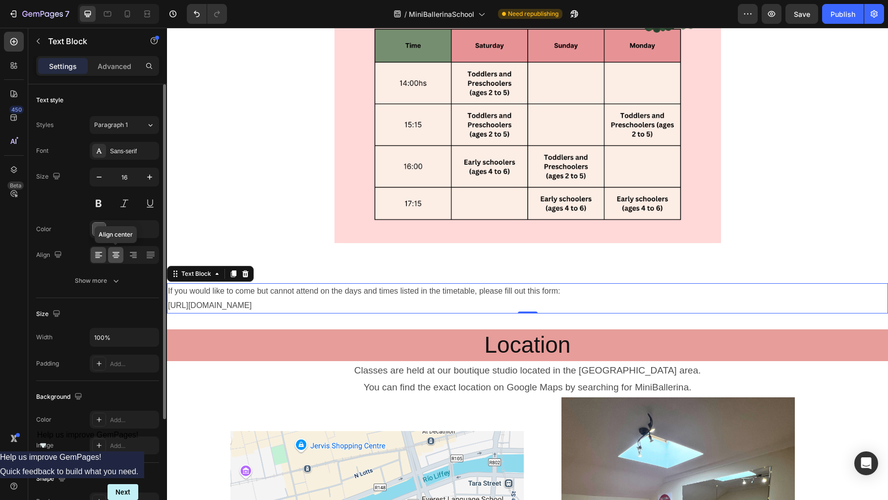
click at [115, 254] on icon at bounding box center [116, 254] width 5 height 1
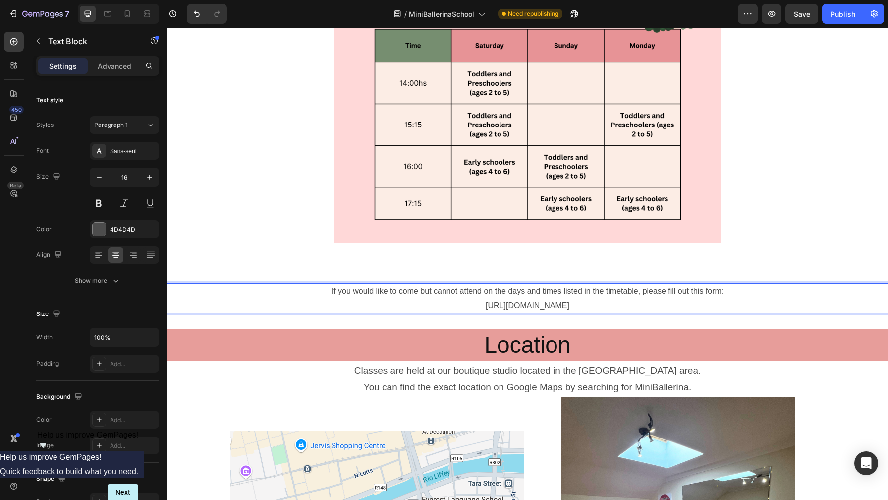
click at [333, 290] on p "If you would like to come but cannot attend on the days and times listed in the…" at bounding box center [527, 291] width 719 height 14
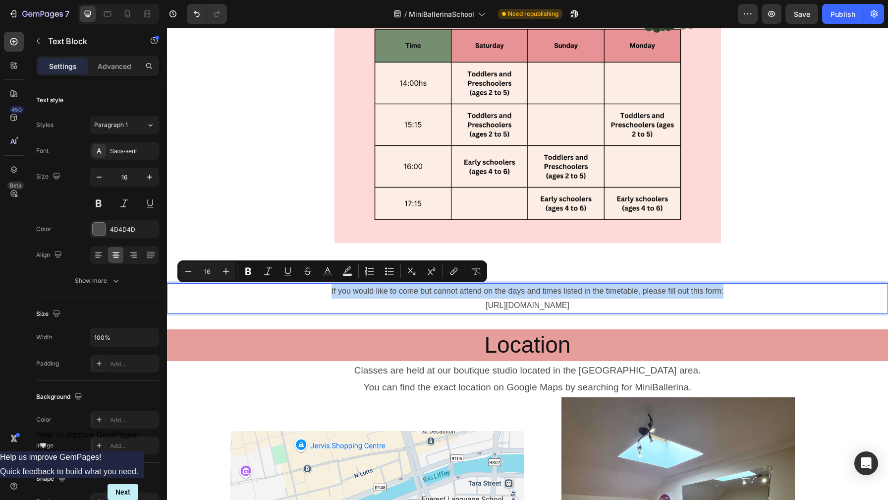
click at [729, 288] on p "If you would like to come but cannot attend on the days and times listed in the…" at bounding box center [527, 291] width 719 height 14
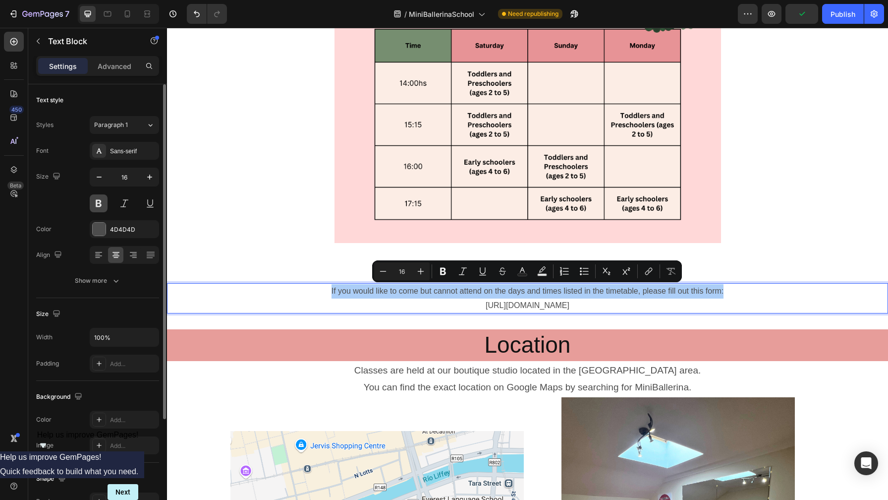
click at [102, 201] on button at bounding box center [99, 203] width 18 height 18
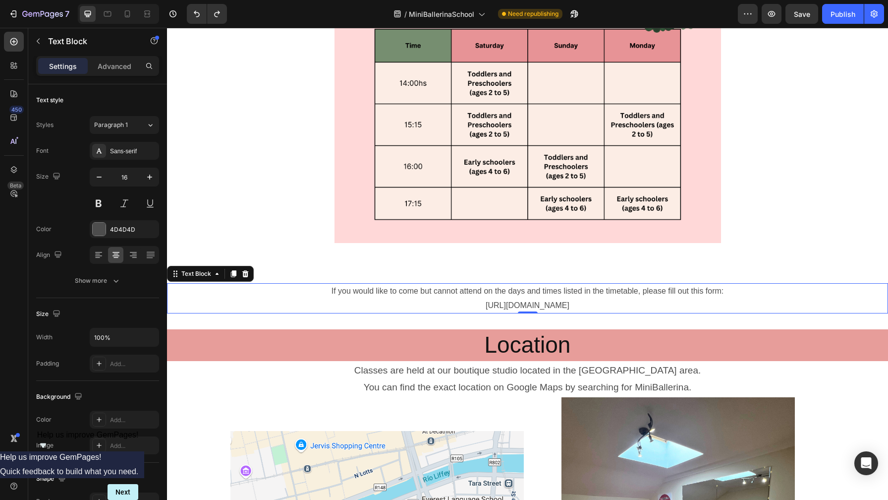
click at [769, 287] on p "If you would like to come but cannot attend on the days and times listed in the…" at bounding box center [527, 291] width 719 height 14
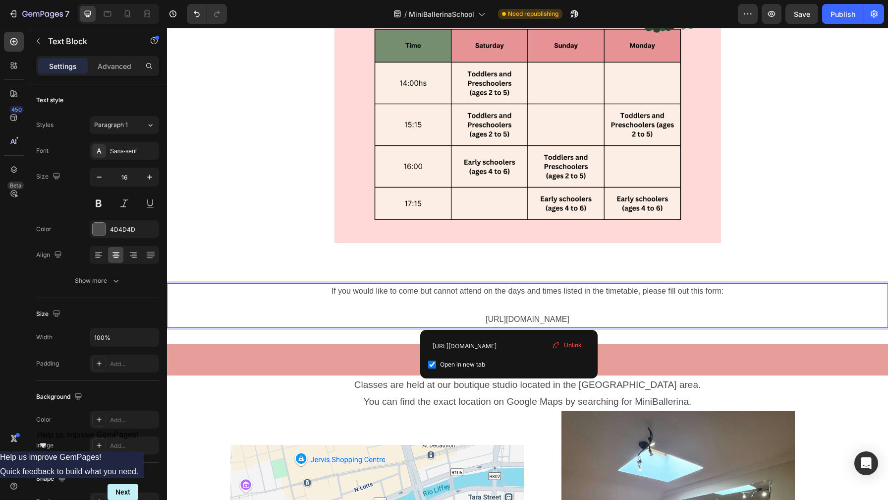
click at [509, 320] on link "[URL][DOMAIN_NAME]" at bounding box center [528, 319] width 84 height 8
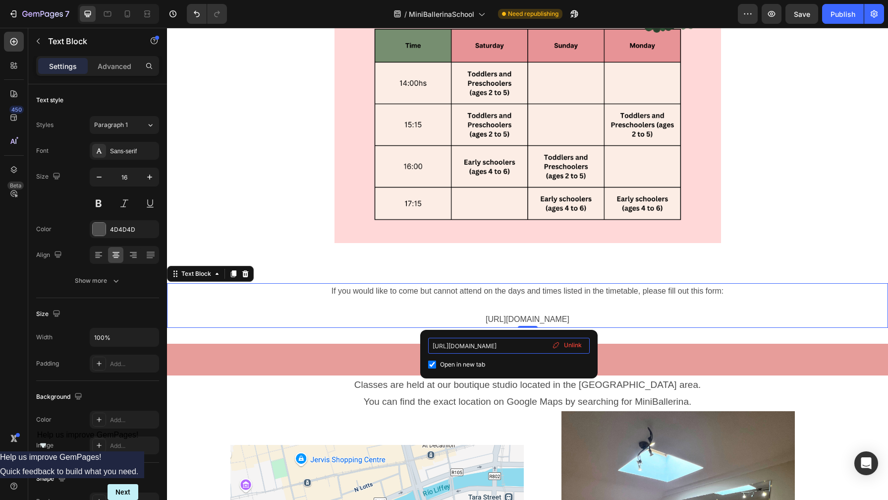
click at [497, 347] on input "[URL][DOMAIN_NAME]" at bounding box center [509, 346] width 162 height 16
click at [841, 15] on div "Publish" at bounding box center [843, 14] width 25 height 10
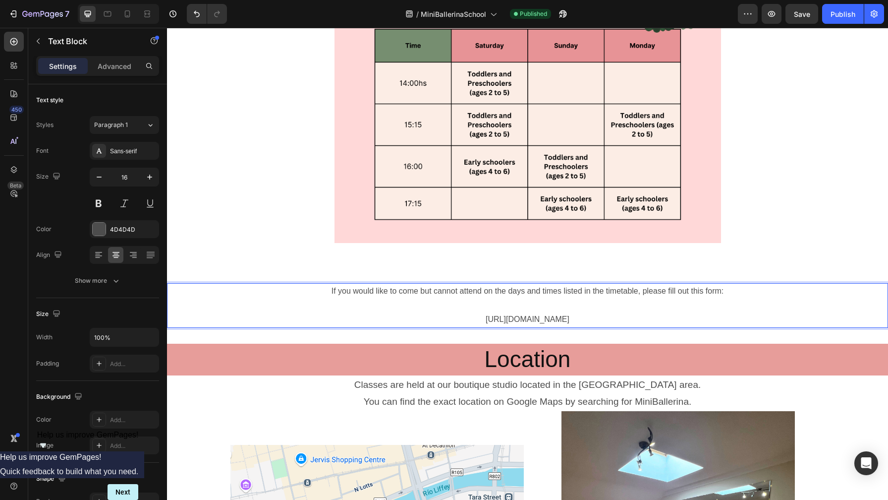
click at [830, 318] on p "[URL][DOMAIN_NAME] ⁠⁠⁠⁠⁠⁠⁠" at bounding box center [527, 319] width 719 height 14
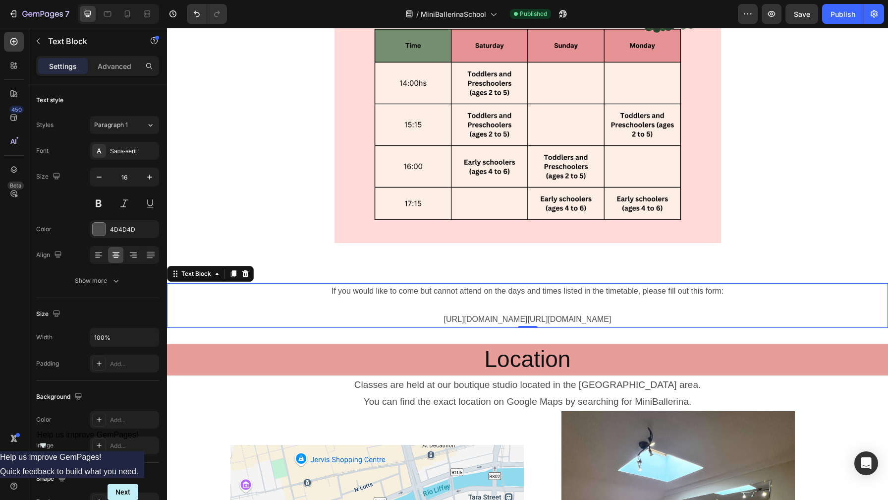
drag, startPoint x: 235, startPoint y: 320, endPoint x: 306, endPoint y: 316, distance: 71.0
click at [194, 12] on icon "Undo/Redo" at bounding box center [197, 14] width 10 height 10
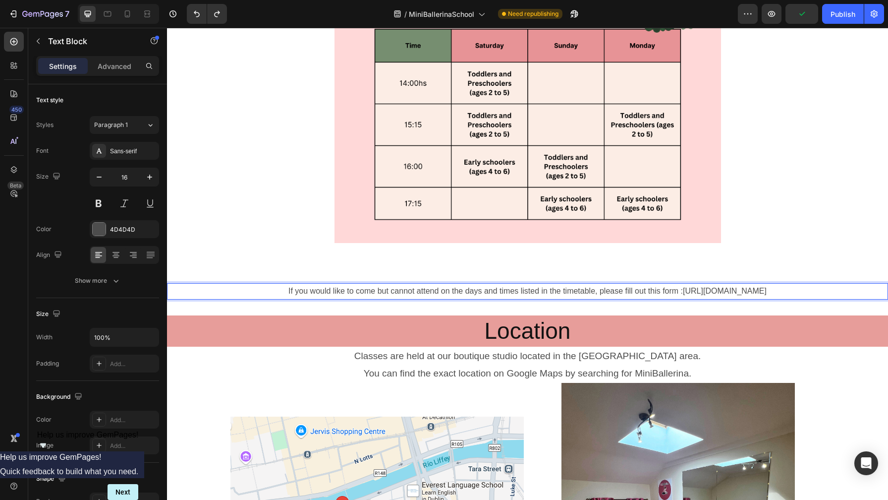
click at [569, 289] on p "If you would like to come but cannot attend on the days and times listed in the…" at bounding box center [527, 291] width 719 height 14
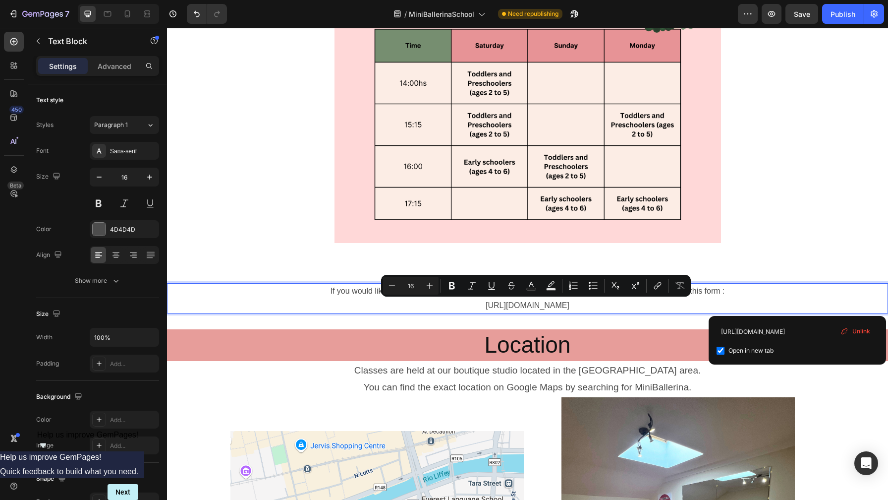
drag, startPoint x: 818, startPoint y: 304, endPoint x: 251, endPoint y: 307, distance: 567.0
click at [486, 307] on link "[URL][DOMAIN_NAME]" at bounding box center [528, 305] width 84 height 8
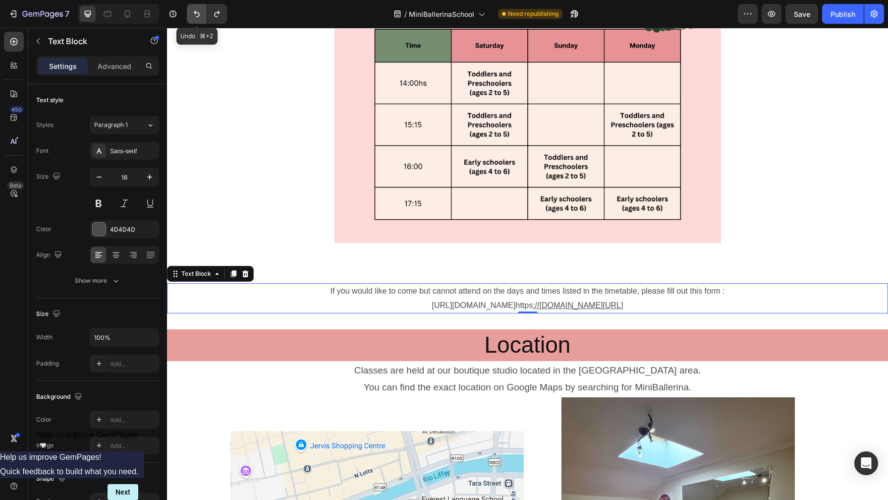
click at [193, 11] on icon "Undo/Redo" at bounding box center [197, 14] width 10 height 10
click at [195, 12] on icon "Undo/Redo" at bounding box center [197, 14] width 6 height 6
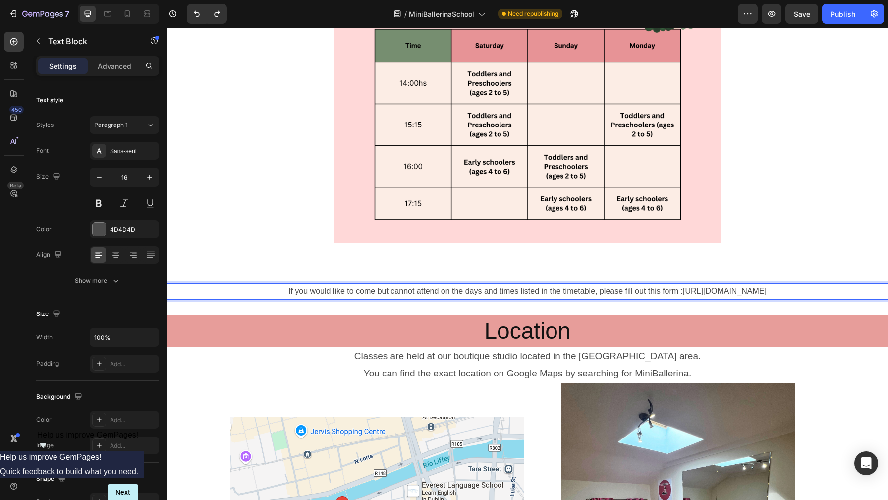
click at [683, 291] on link "[URL][DOMAIN_NAME]" at bounding box center [725, 290] width 84 height 8
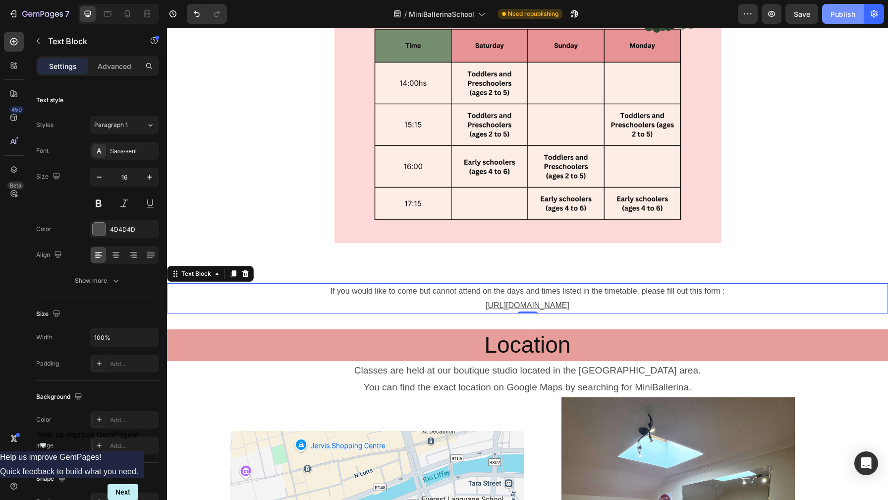
click at [835, 17] on div "Publish" at bounding box center [843, 14] width 25 height 10
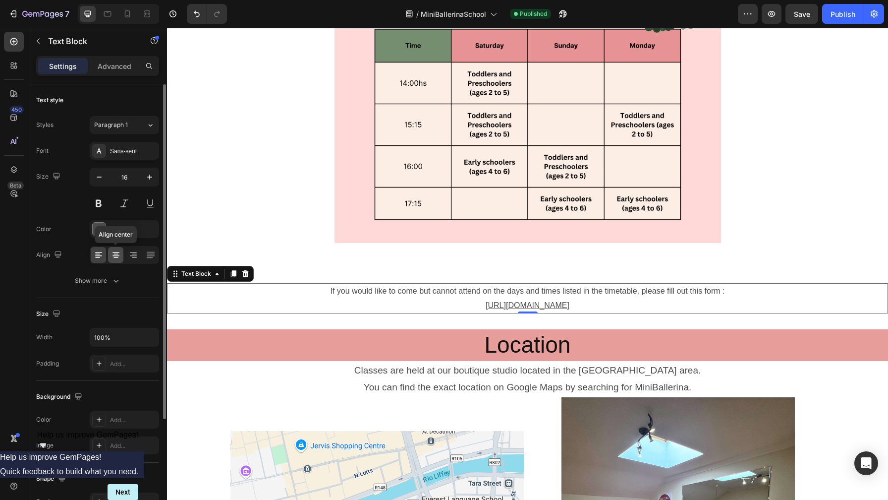
click at [116, 254] on icon at bounding box center [116, 255] width 10 height 10
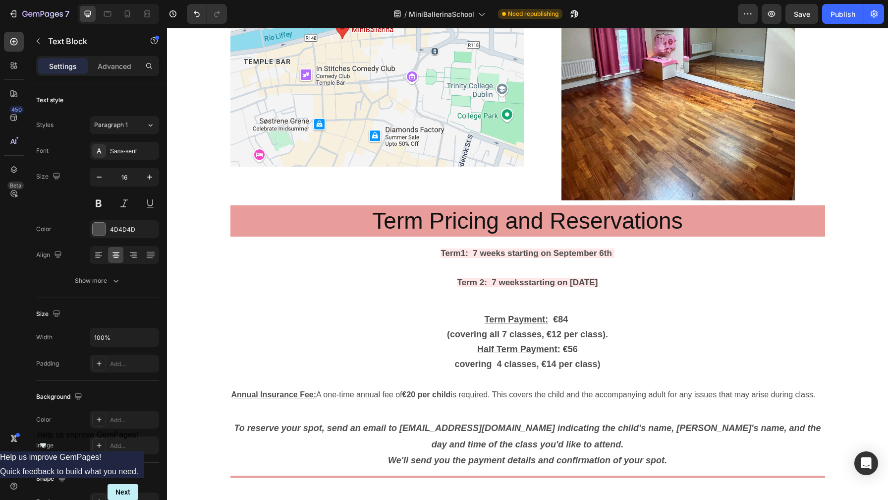
scroll to position [1237, 0]
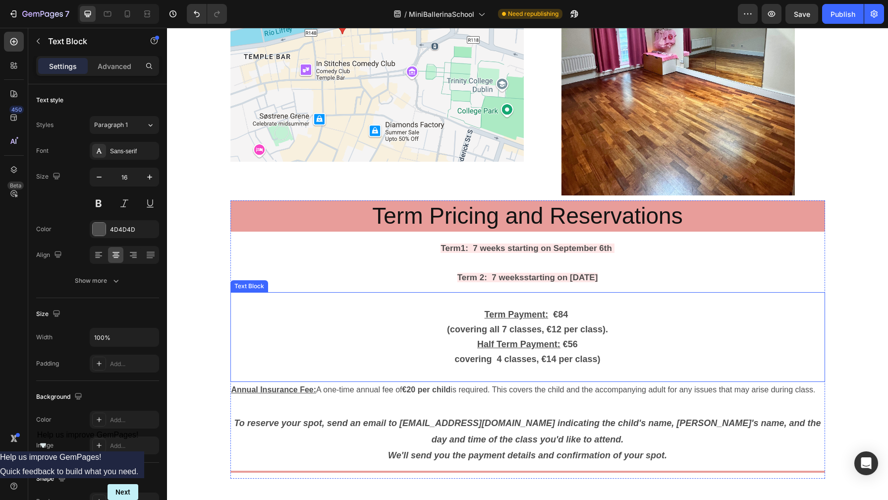
click at [625, 354] on p "covering 4 classes, €14 per class)" at bounding box center [527, 359] width 593 height 15
click at [618, 360] on p "covering 4 classes, €14 per class)" at bounding box center [527, 359] width 593 height 15
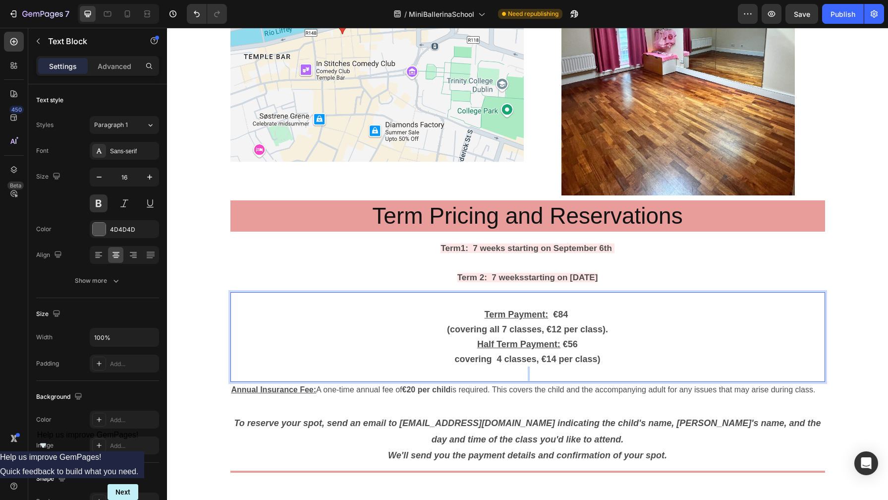
click at [618, 360] on p "covering 4 classes, €14 per class)" at bounding box center [527, 359] width 593 height 15
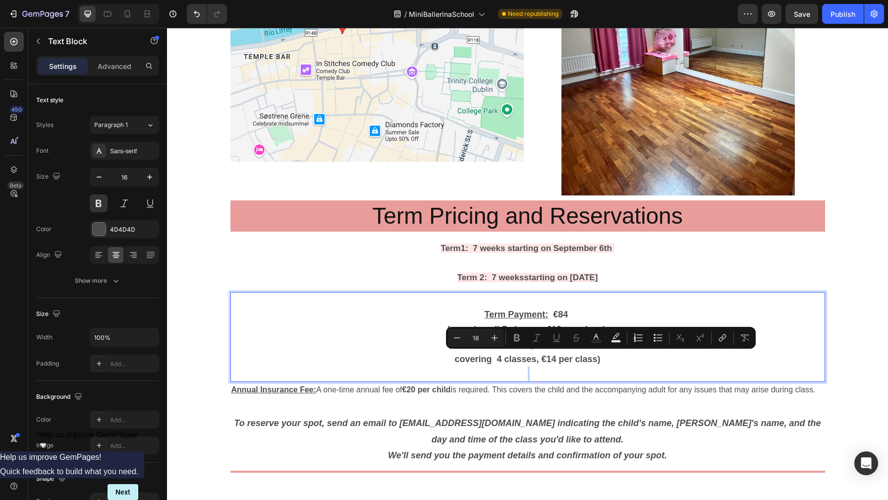
click at [618, 360] on p "covering 4 classes, €14 per class)" at bounding box center [527, 359] width 593 height 15
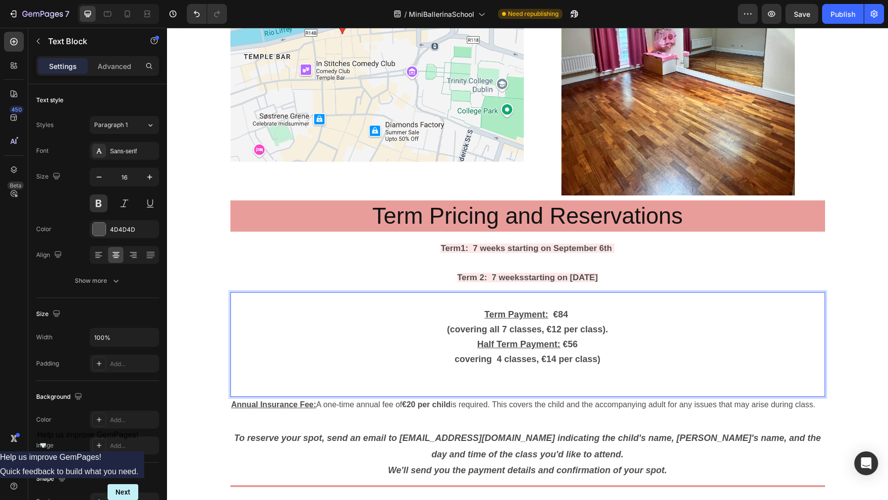
click at [482, 314] on p "Term Payment: €84" at bounding box center [527, 314] width 593 height 15
click at [443, 328] on p "(covering all 7 classes, €12 per class)." at bounding box center [527, 329] width 593 height 15
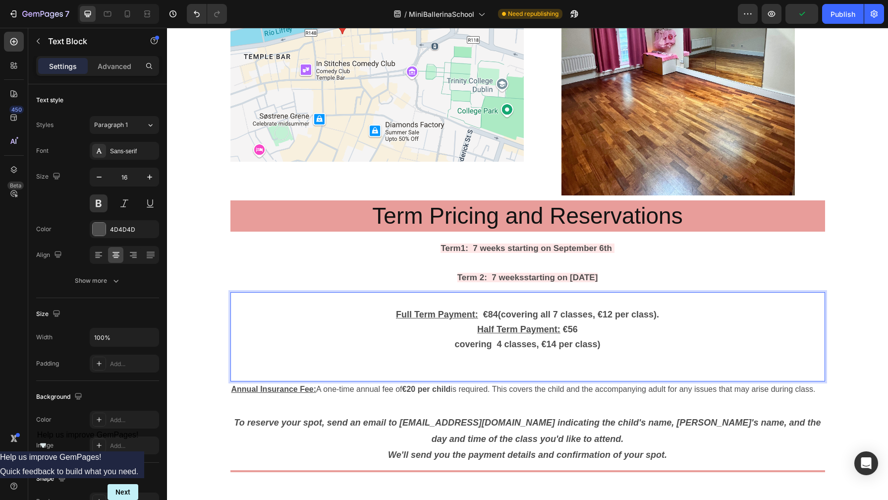
click at [452, 343] on p "covering 4 classes, €14 per class)" at bounding box center [527, 344] width 593 height 15
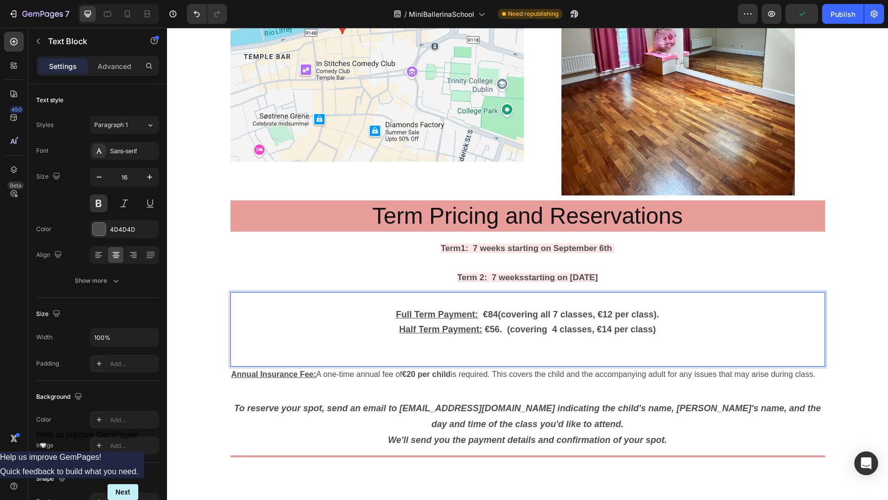
click at [504, 316] on span "Full Term Payment: €84 (covering all 7 classes, €12 per class)." at bounding box center [527, 314] width 263 height 10
click at [505, 329] on strong "€56. (" at bounding box center [497, 329] width 25 height 10
click at [503, 310] on span "Full Term Payment: €84 (covering all 7 classes, €12 per class)." at bounding box center [527, 314] width 263 height 10
click at [671, 315] on p "Full Term Payment: €84 (covering all 7 classes, €12 per class)." at bounding box center [527, 314] width 593 height 15
click at [500, 313] on span "Full Term Payment: €84 (covering all 7 classes, €12 per class)" at bounding box center [528, 314] width 261 height 10
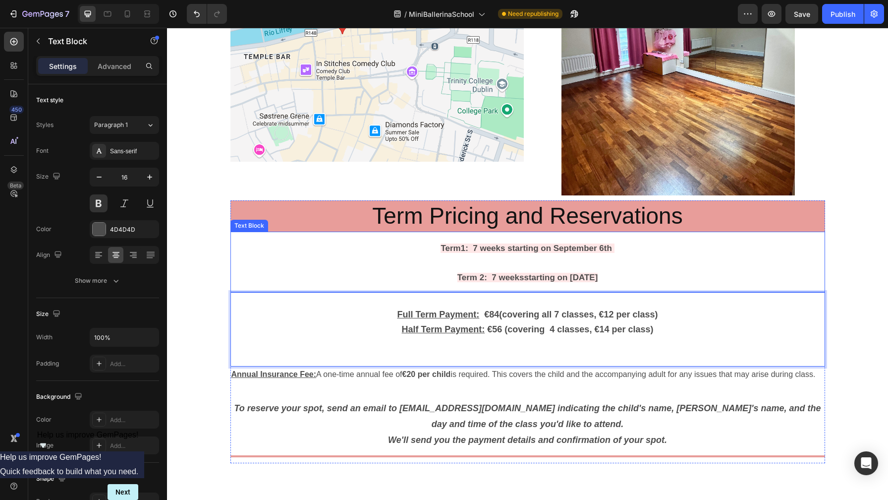
click at [319, 272] on p "Term 2 : 7 weeks starting on [DATE]" at bounding box center [527, 276] width 593 height 29
click at [552, 331] on span "Half Term Payment: €56 ( covering 4 classes, €14 per class)" at bounding box center [528, 329] width 252 height 10
click at [550, 329] on span "Half Term Payment: €56 ( covering 4 classes, €14 per class)" at bounding box center [528, 329] width 252 height 10
click at [680, 333] on p "Half Term Payment: €56 ( covering only 4 classes, €14 per class)" at bounding box center [527, 329] width 593 height 15
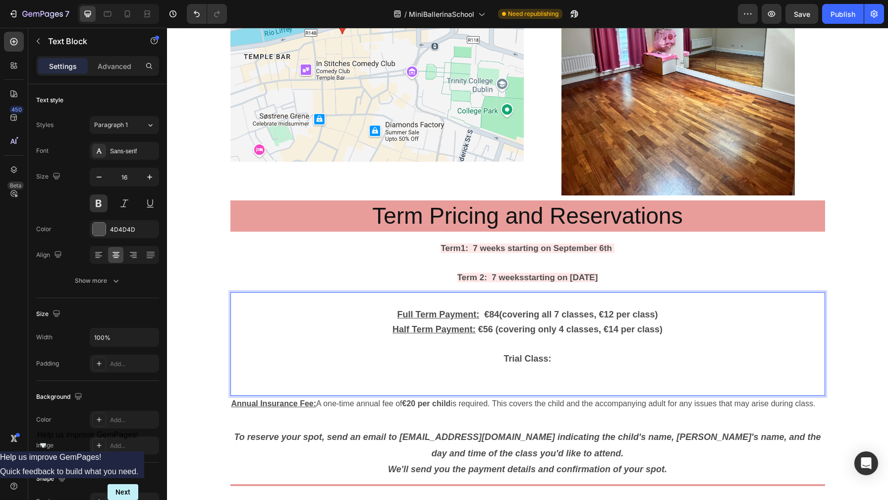
click at [582, 363] on p "Trial Class:" at bounding box center [527, 358] width 593 height 15
click at [487, 314] on strong "€84" at bounding box center [491, 314] width 15 height 10
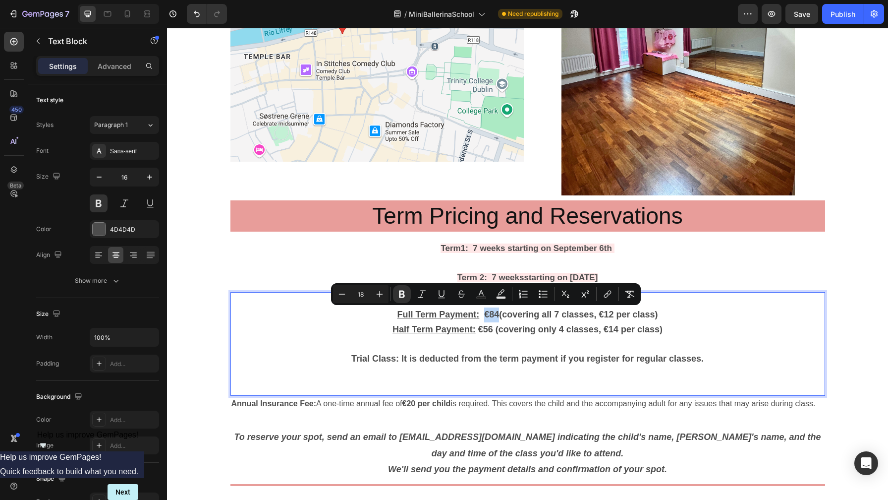
copy strong "€84"
click at [402, 358] on span "Trial Class: It is deducted from the term payment if you register for regular c…" at bounding box center [527, 358] width 352 height 10
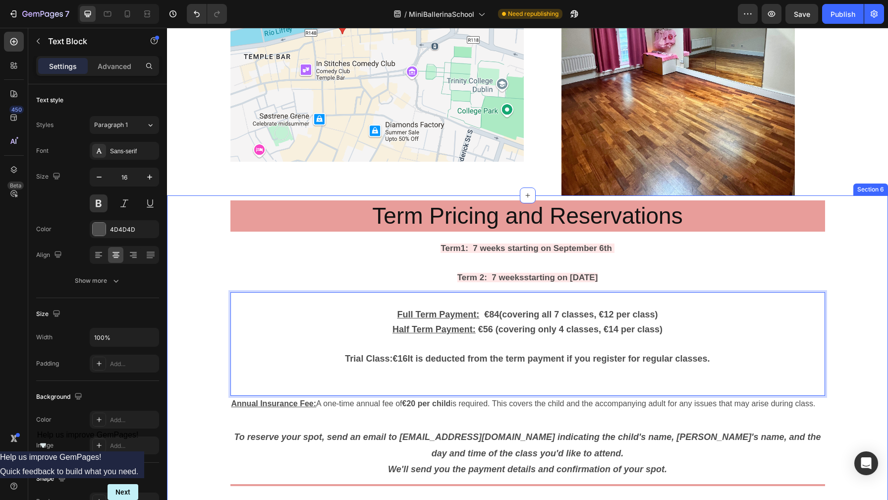
click at [202, 227] on div "Term Pricing and Reservations Heading Term1: 7 weeks starting on [DATE] Term 2 …" at bounding box center [527, 350] width 721 height 300
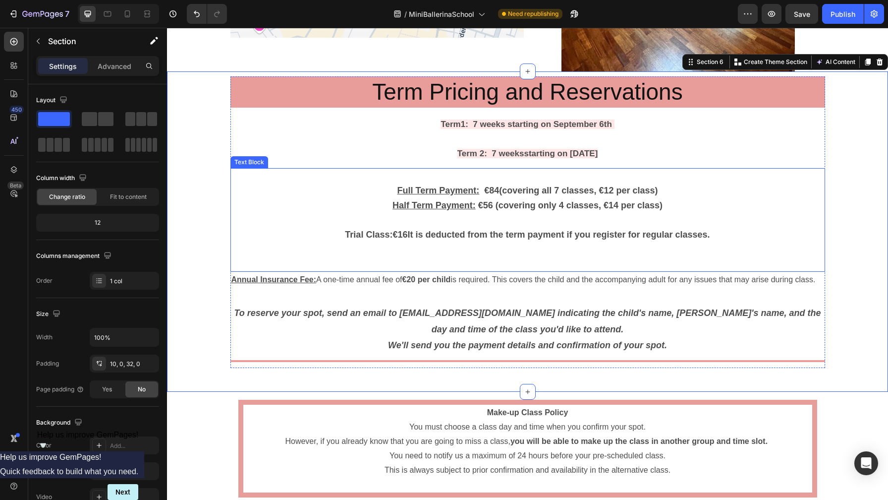
scroll to position [1364, 0]
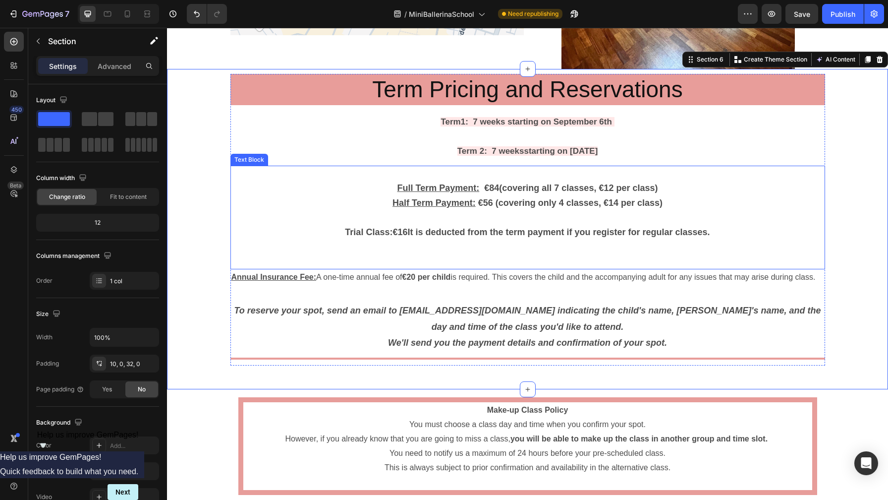
click at [364, 231] on span "Trial Class: €16 It is deducted from the term payment if you register for regul…" at bounding box center [527, 232] width 365 height 10
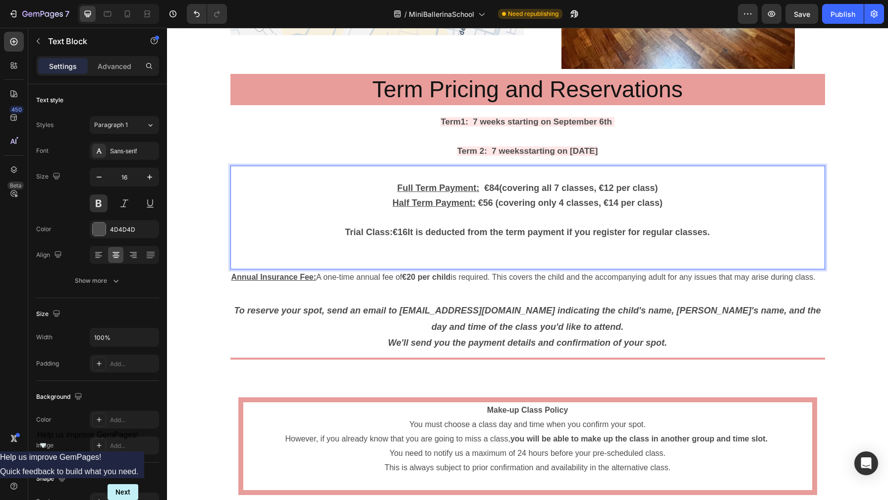
click at [360, 230] on span "Trial Class: €16 It is deducted from the term payment if you register for regul…" at bounding box center [527, 232] width 365 height 10
click at [345, 232] on span "Trial Class: €16 It is deducted from the term payment if you register for regul…" at bounding box center [527, 232] width 365 height 10
click at [381, 230] on span "Trial Class: €16 It is deducted from the term payment if you register for regul…" at bounding box center [527, 232] width 365 height 10
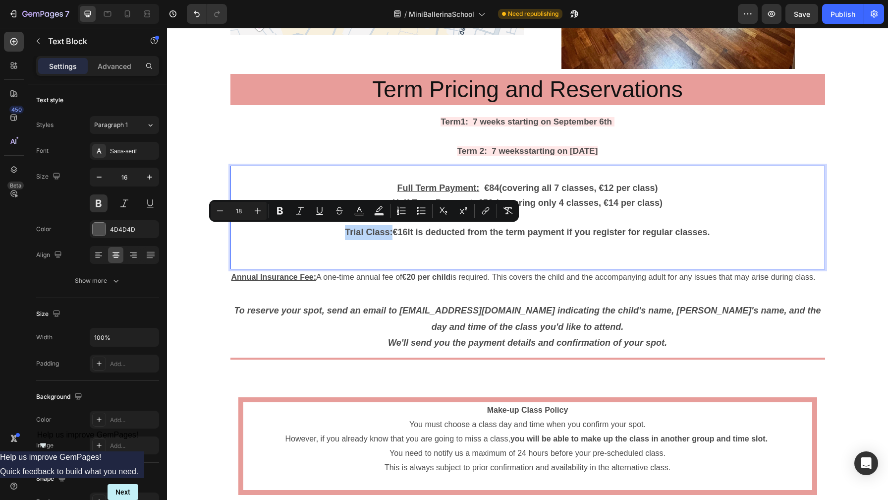
click at [388, 231] on span "Trial Class: €16 It is deducted from the term payment if you register for regul…" at bounding box center [527, 232] width 365 height 10
click at [321, 211] on icon "Editor contextual toolbar" at bounding box center [321, 211] width 10 height 10
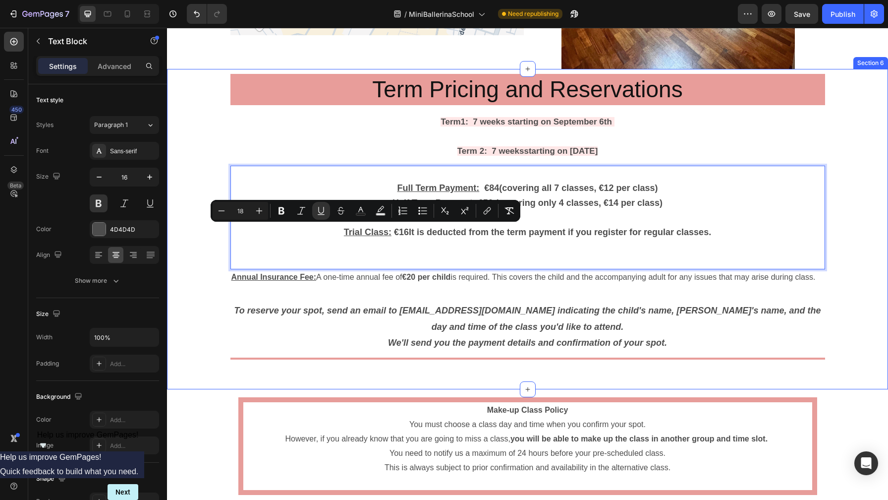
click at [198, 172] on div "Term Pricing and Reservations Heading Term1: 7 weeks starting on [DATE] Term 2 …" at bounding box center [527, 224] width 721 height 300
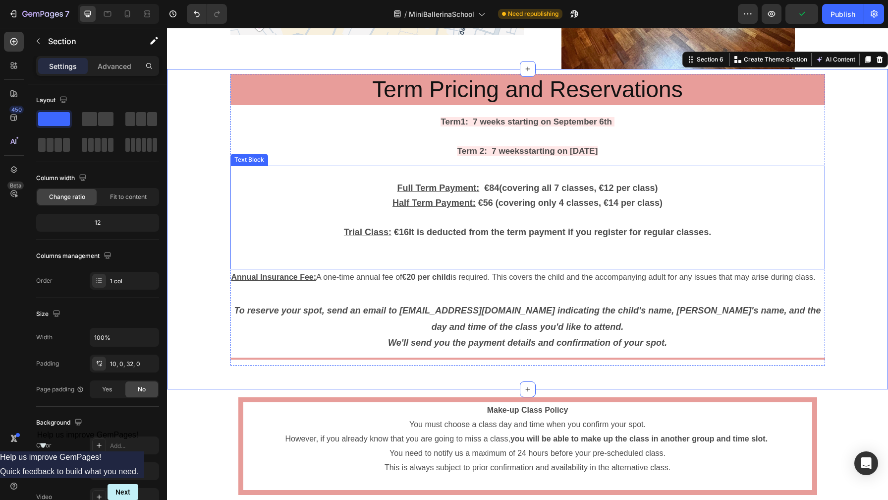
click at [598, 200] on span "Half Term Payment: €56 ( covering only 4 classes, €14 per class)" at bounding box center [528, 203] width 270 height 10
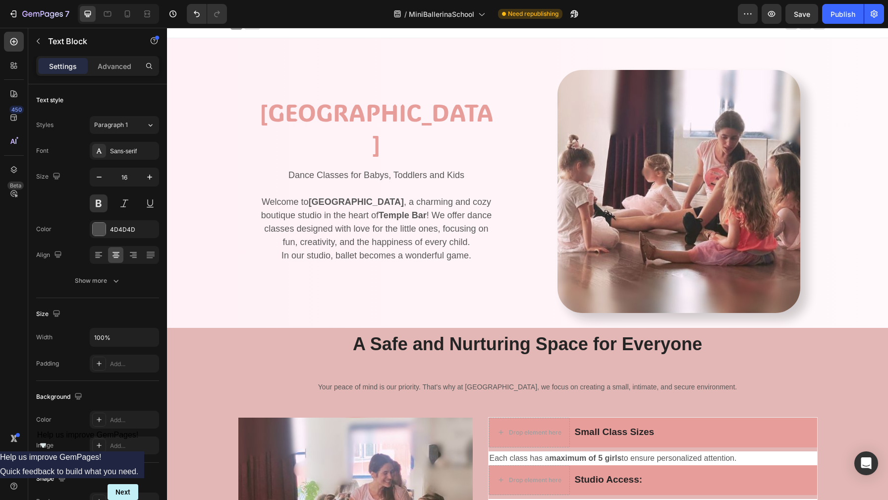
scroll to position [0, 0]
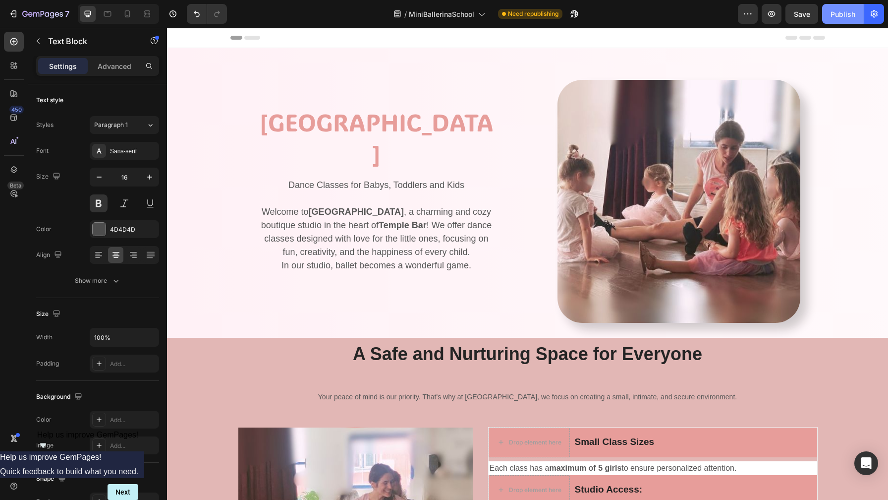
click at [845, 13] on div "Publish" at bounding box center [843, 14] width 25 height 10
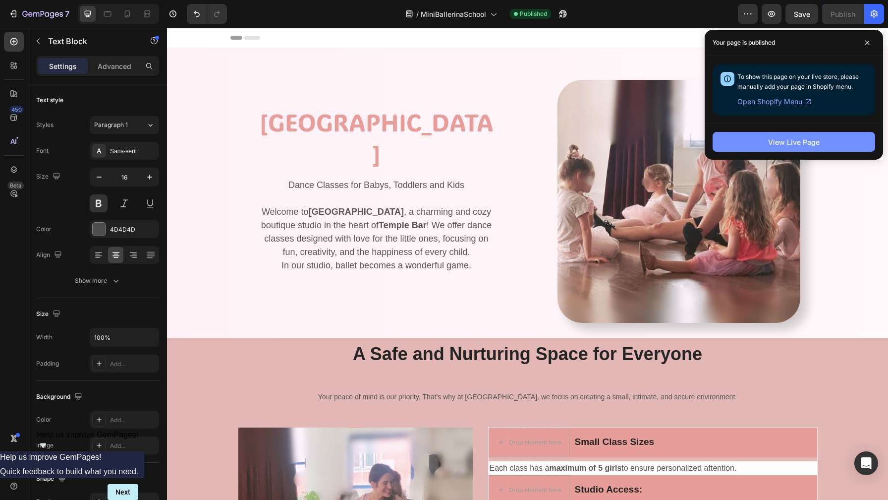
click at [790, 141] on div "View Live Page" at bounding box center [794, 142] width 52 height 10
